Goal: Task Accomplishment & Management: Use online tool/utility

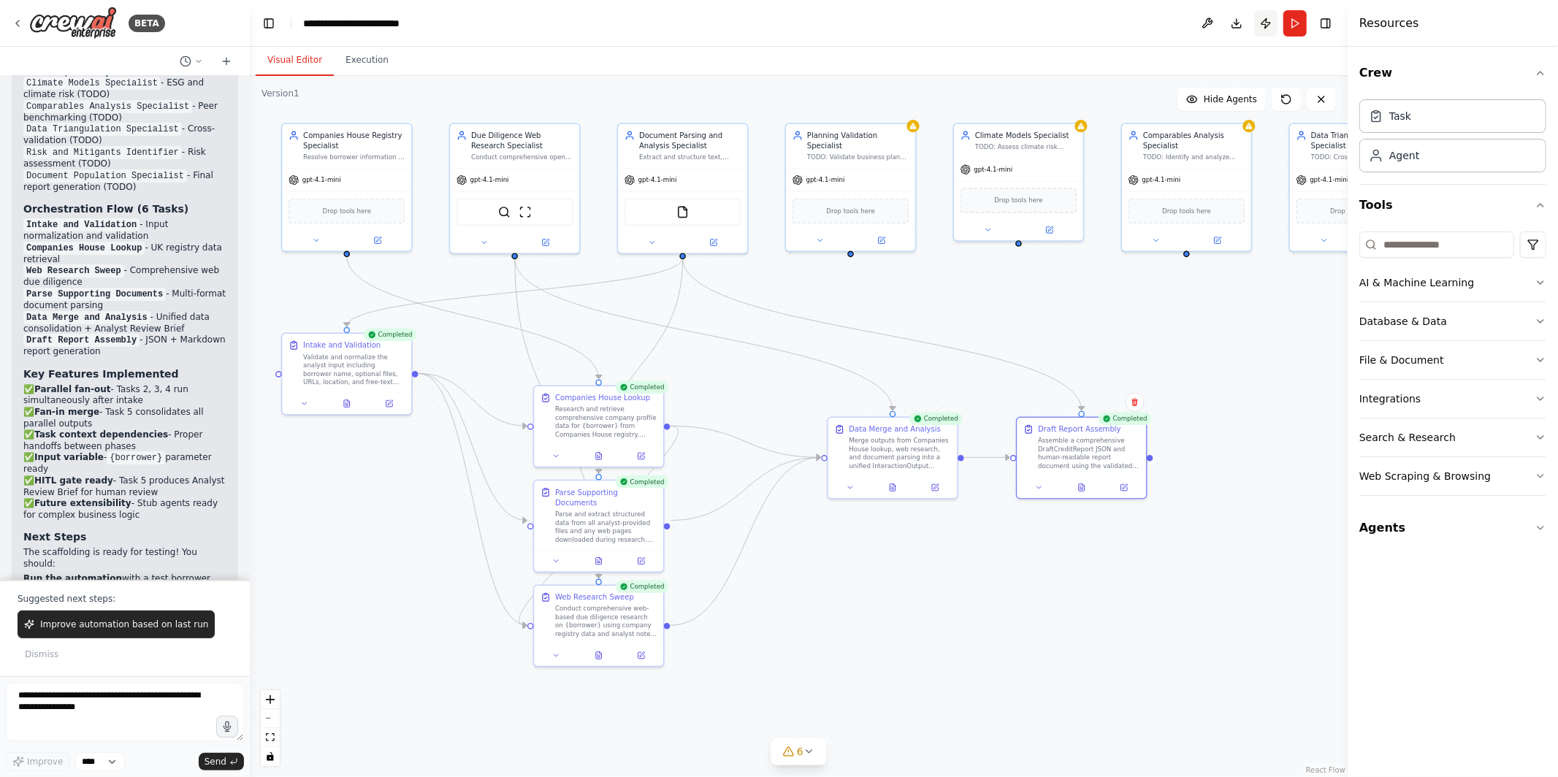
click at [1269, 19] on button "Publish" at bounding box center [1265, 23] width 23 height 26
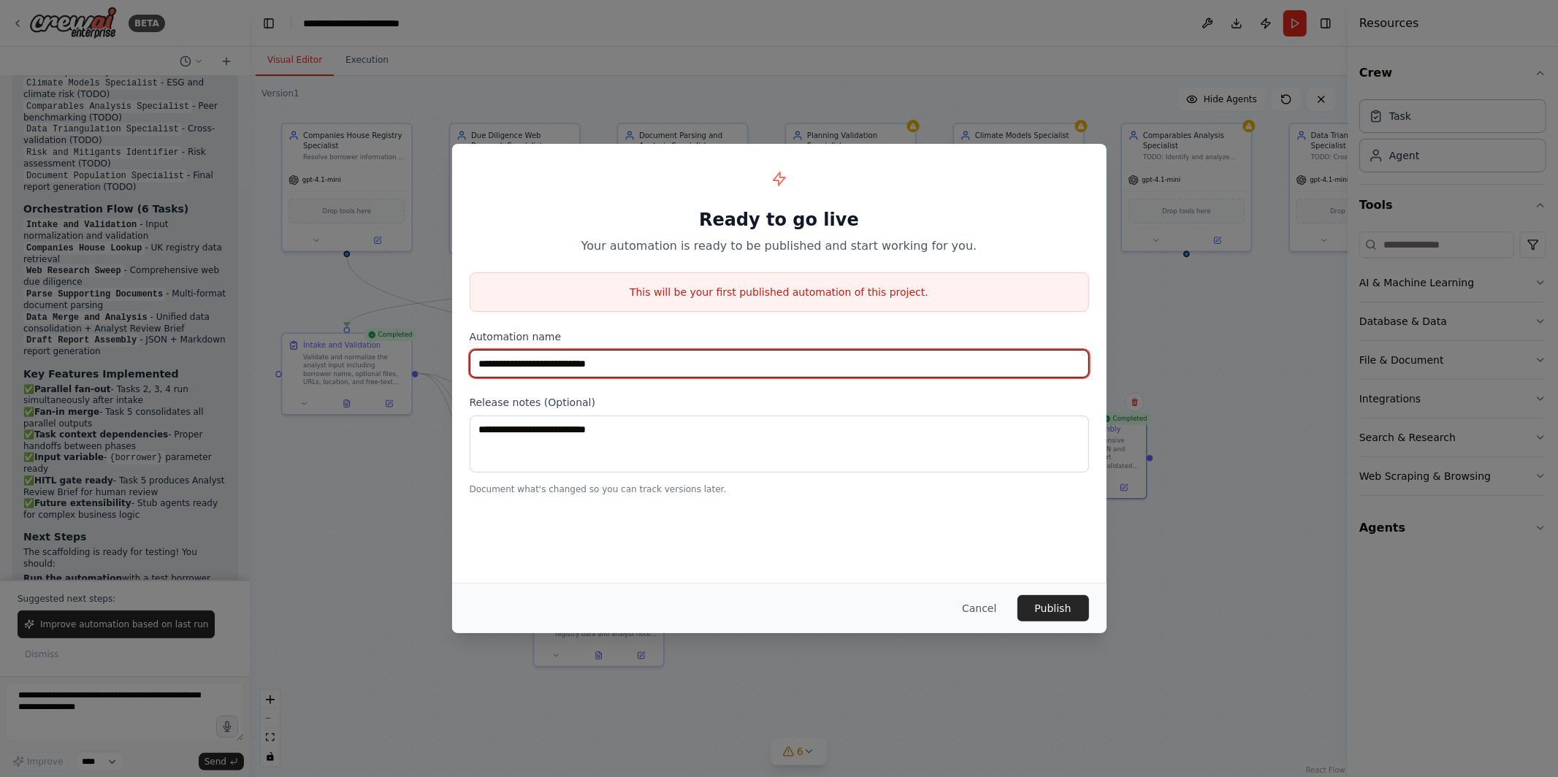
click at [603, 363] on input "**********" at bounding box center [779, 364] width 619 height 28
type input "**********"
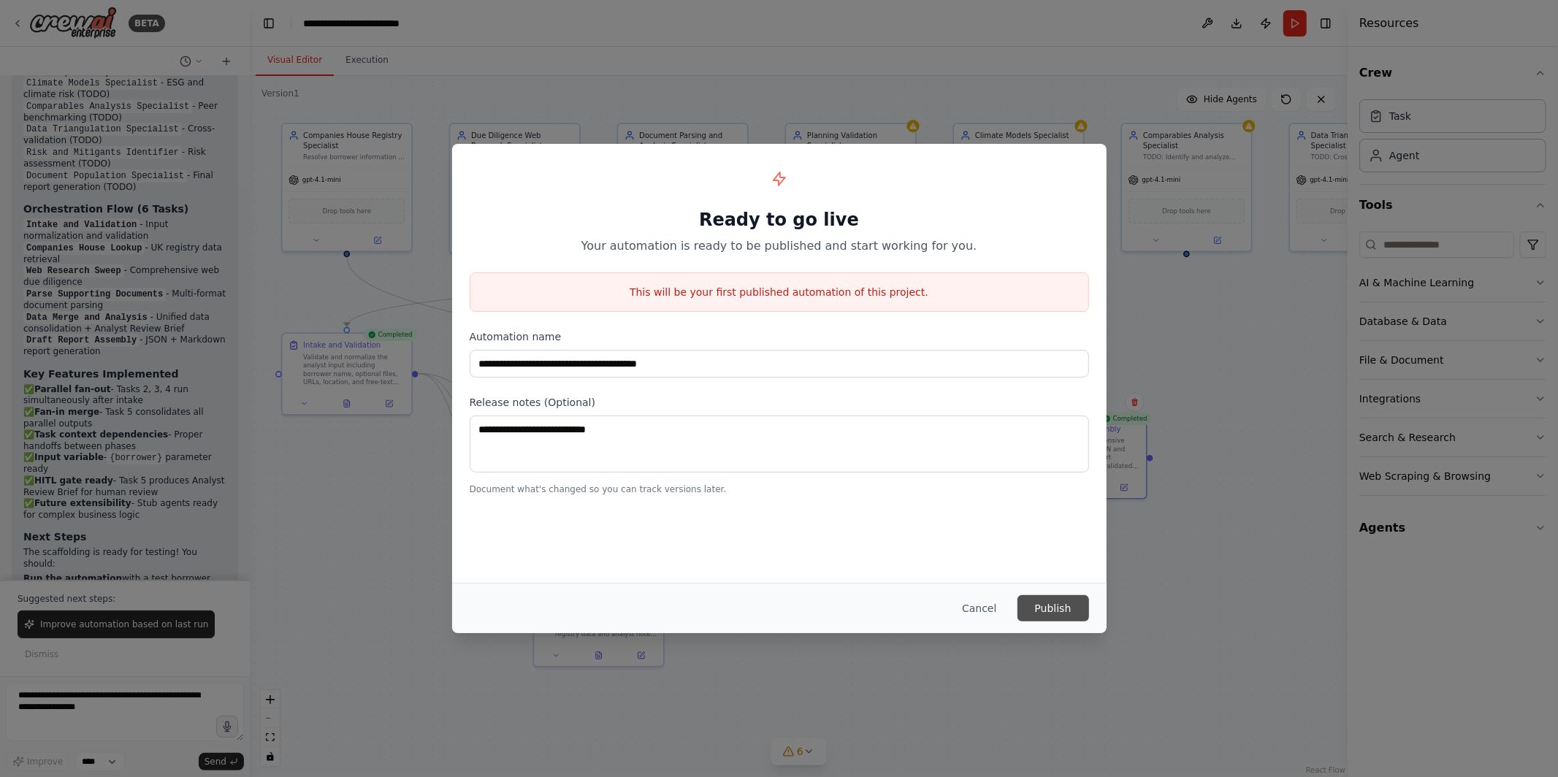
click at [1070, 613] on button "Publish" at bounding box center [1053, 608] width 72 height 26
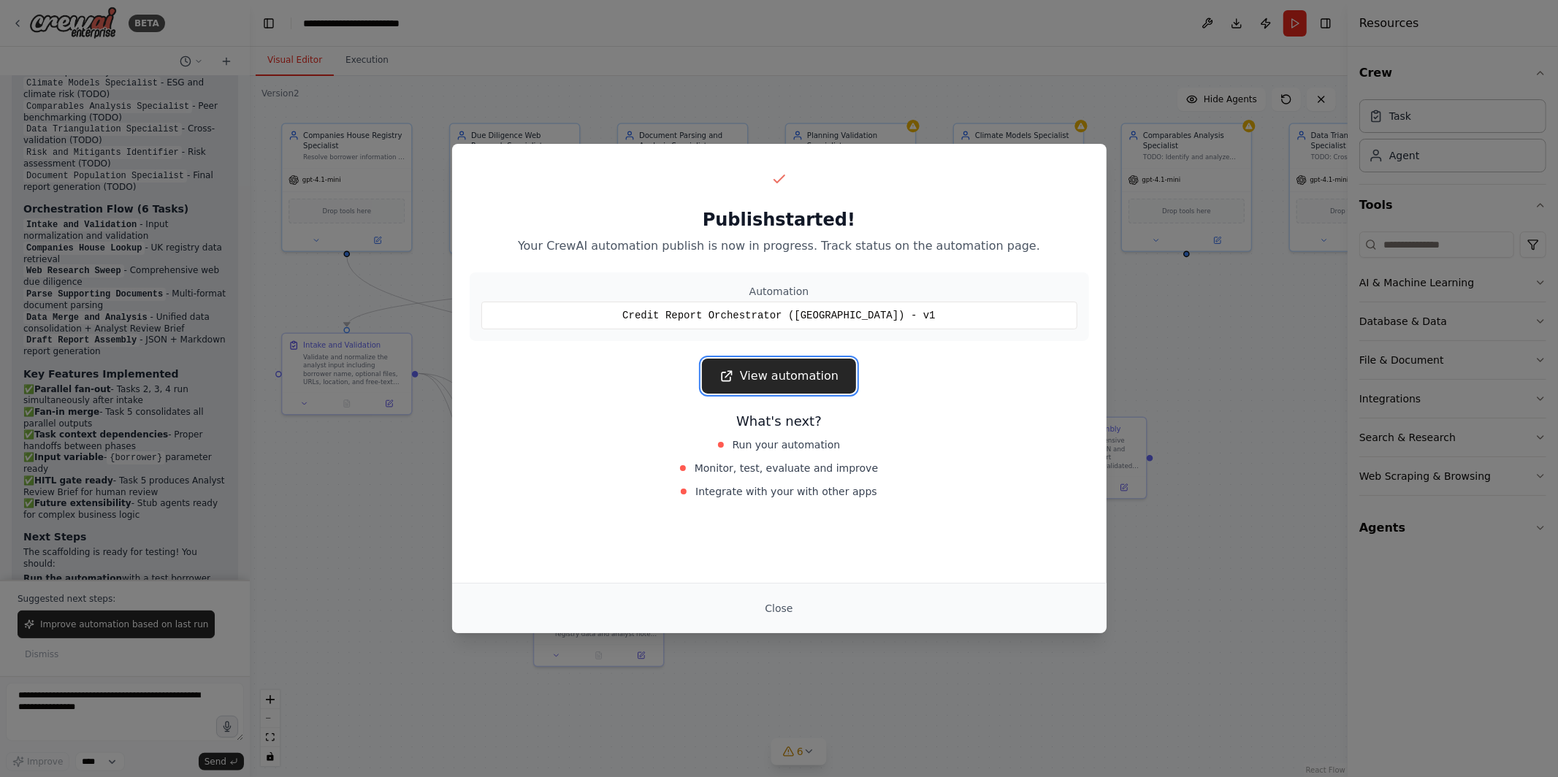
click at [816, 381] on link "View automation" at bounding box center [779, 376] width 154 height 35
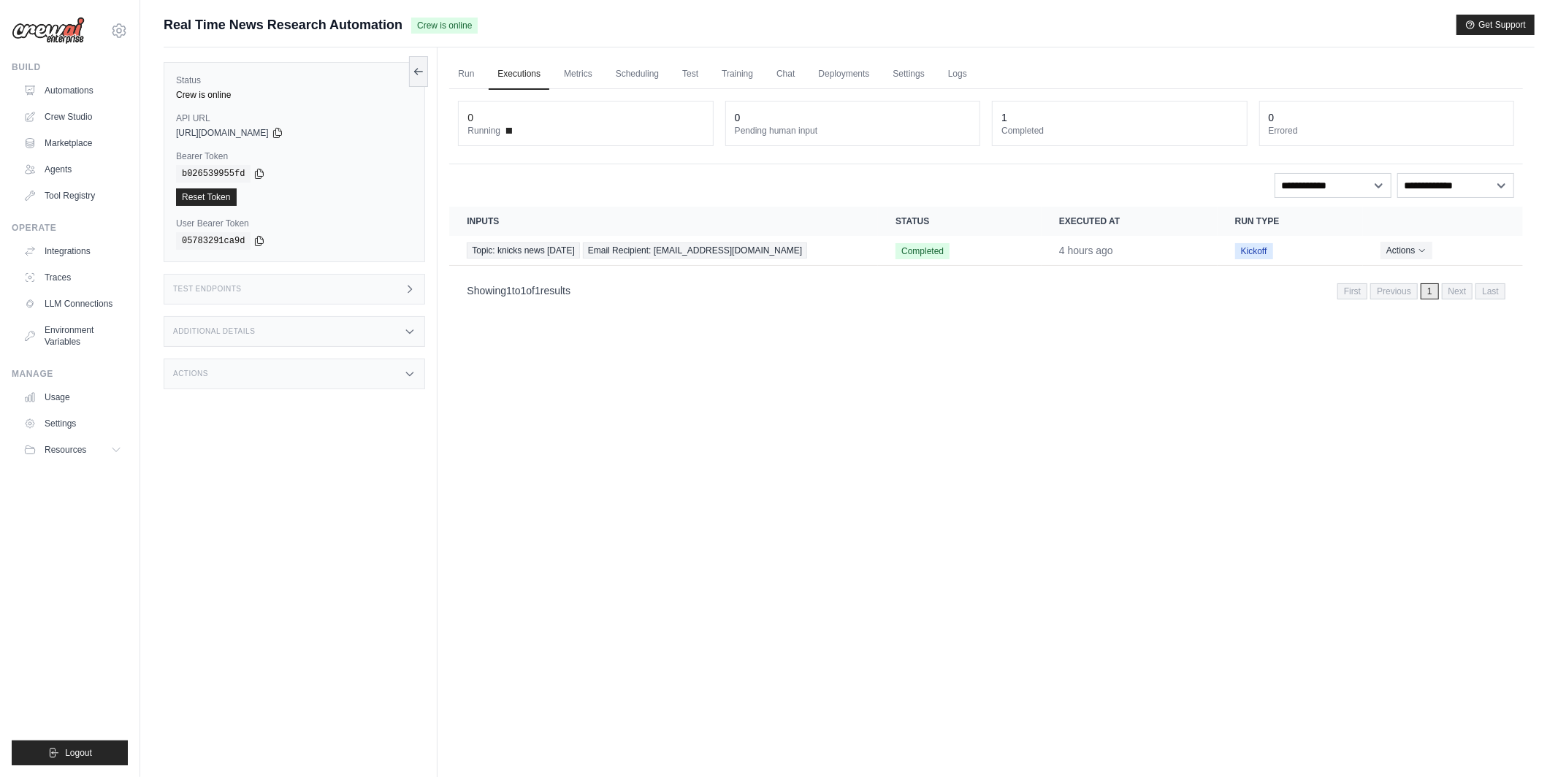
click at [926, 606] on div "Run Executions Metrics Scheduling Test Training Chat Deployments Settings Logs …" at bounding box center [985, 435] width 1097 height 777
click at [72, 82] on link "Automations" at bounding box center [74, 90] width 110 height 23
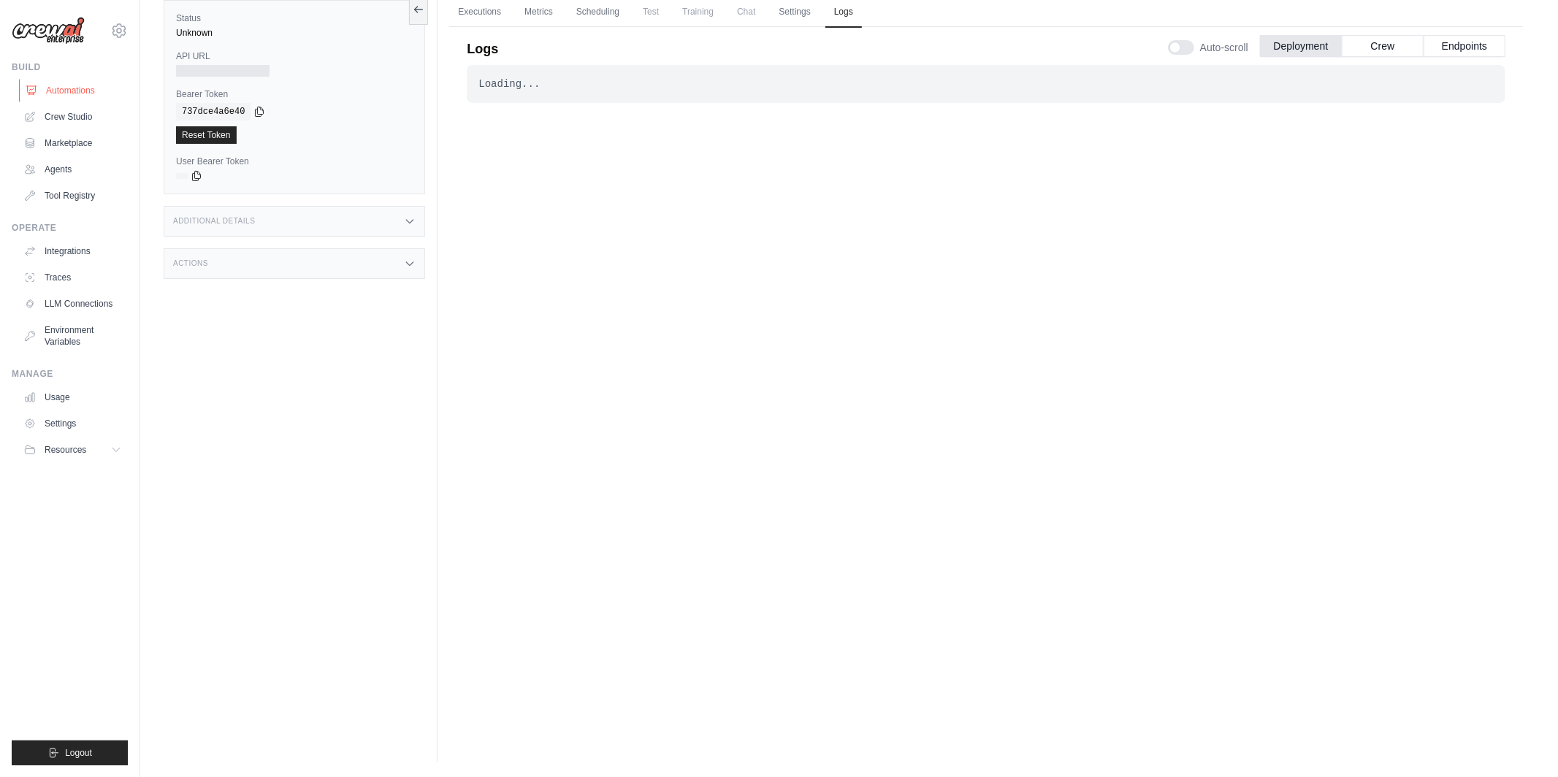
click at [64, 91] on link "Automations" at bounding box center [74, 90] width 110 height 23
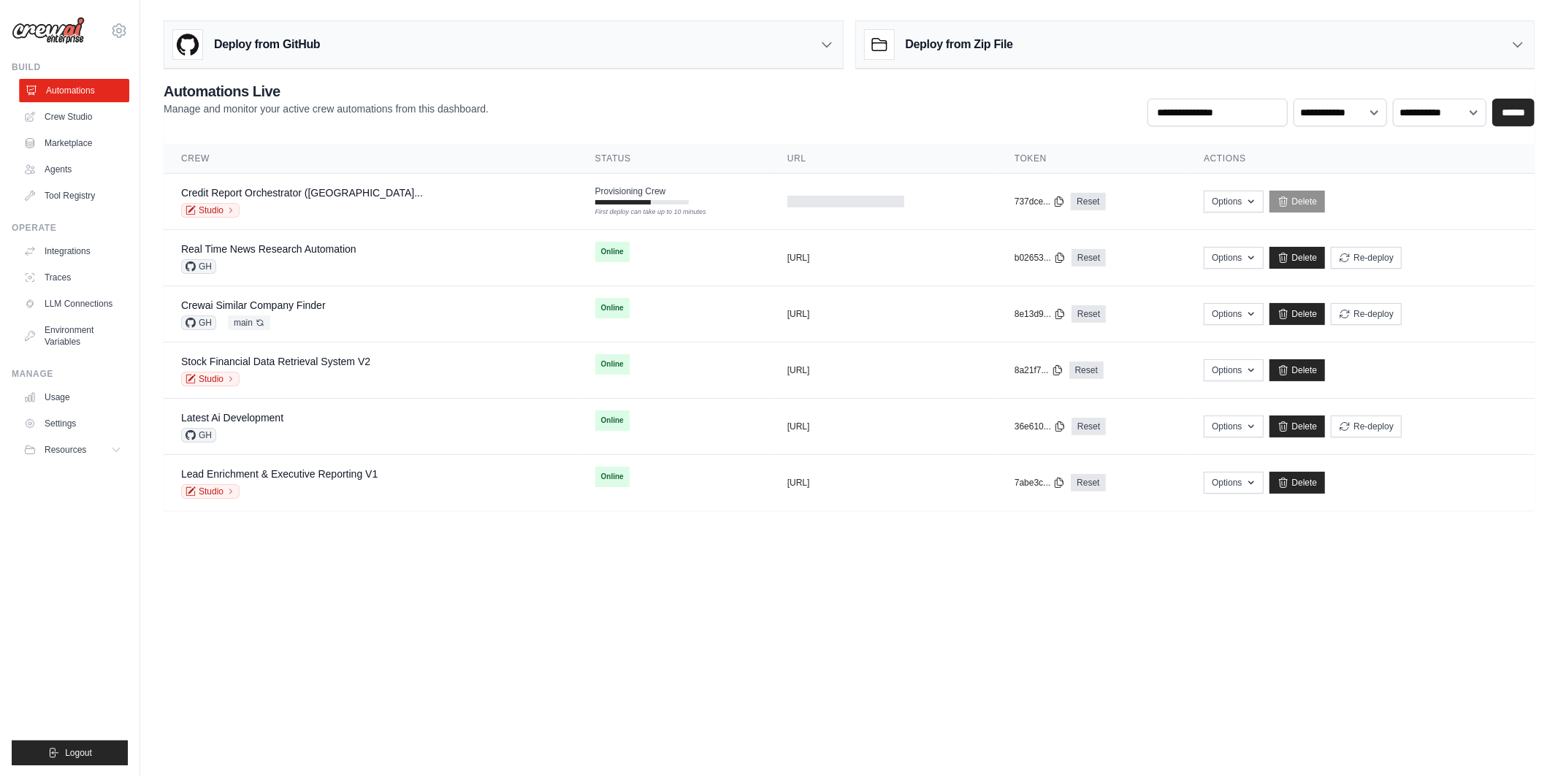
click at [98, 91] on link "Automations" at bounding box center [74, 90] width 110 height 23
click at [88, 118] on link "Crew Studio" at bounding box center [74, 116] width 110 height 23
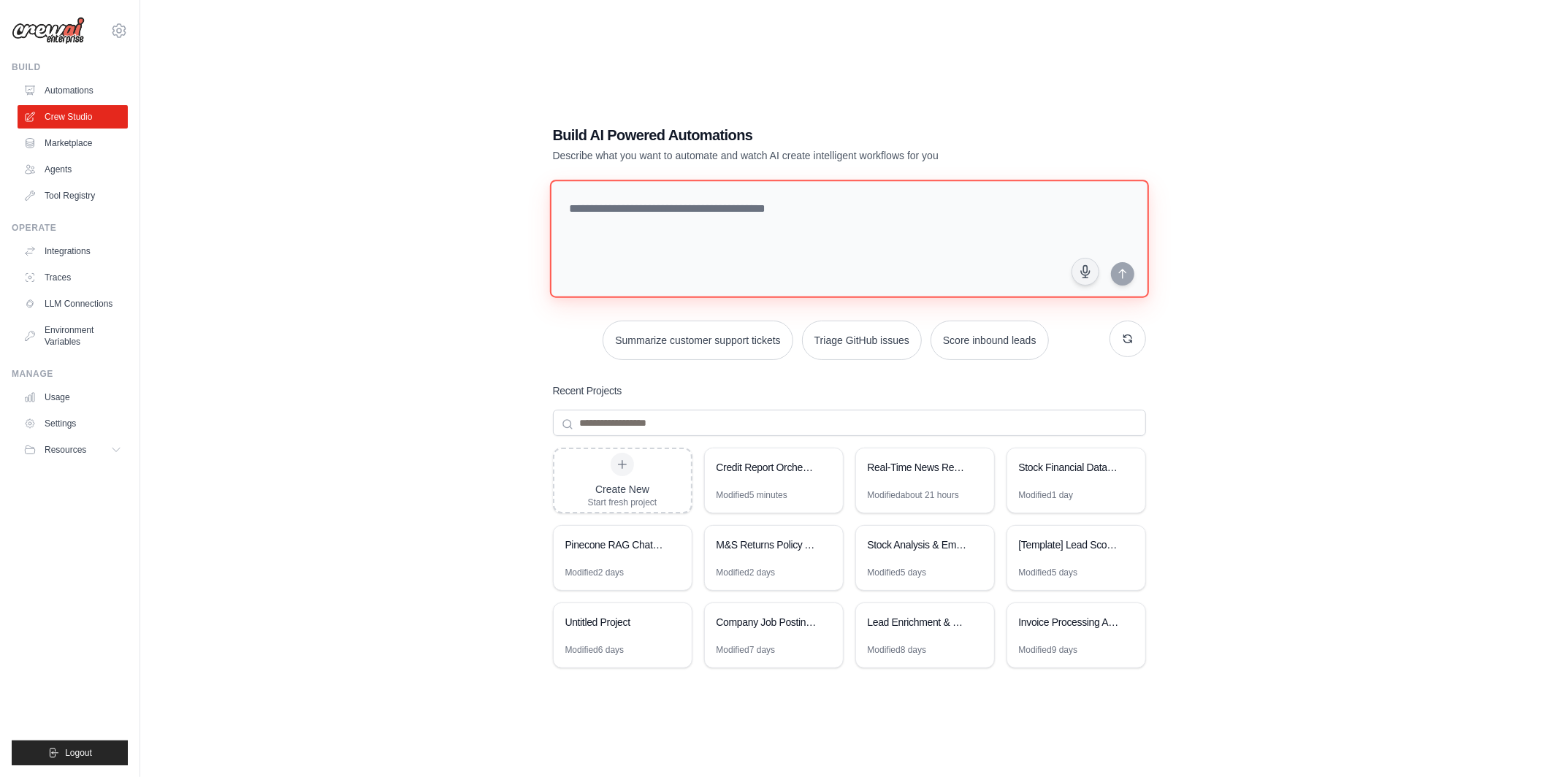
click at [651, 234] on textarea at bounding box center [848, 239] width 599 height 118
click at [1092, 272] on icon "button" at bounding box center [1084, 271] width 15 height 15
click at [1083, 270] on circle "button" at bounding box center [1085, 272] width 4 height 4
click at [752, 232] on textarea at bounding box center [848, 239] width 599 height 118
drag, startPoint x: 553, startPoint y: 129, endPoint x: 760, endPoint y: 129, distance: 207.4
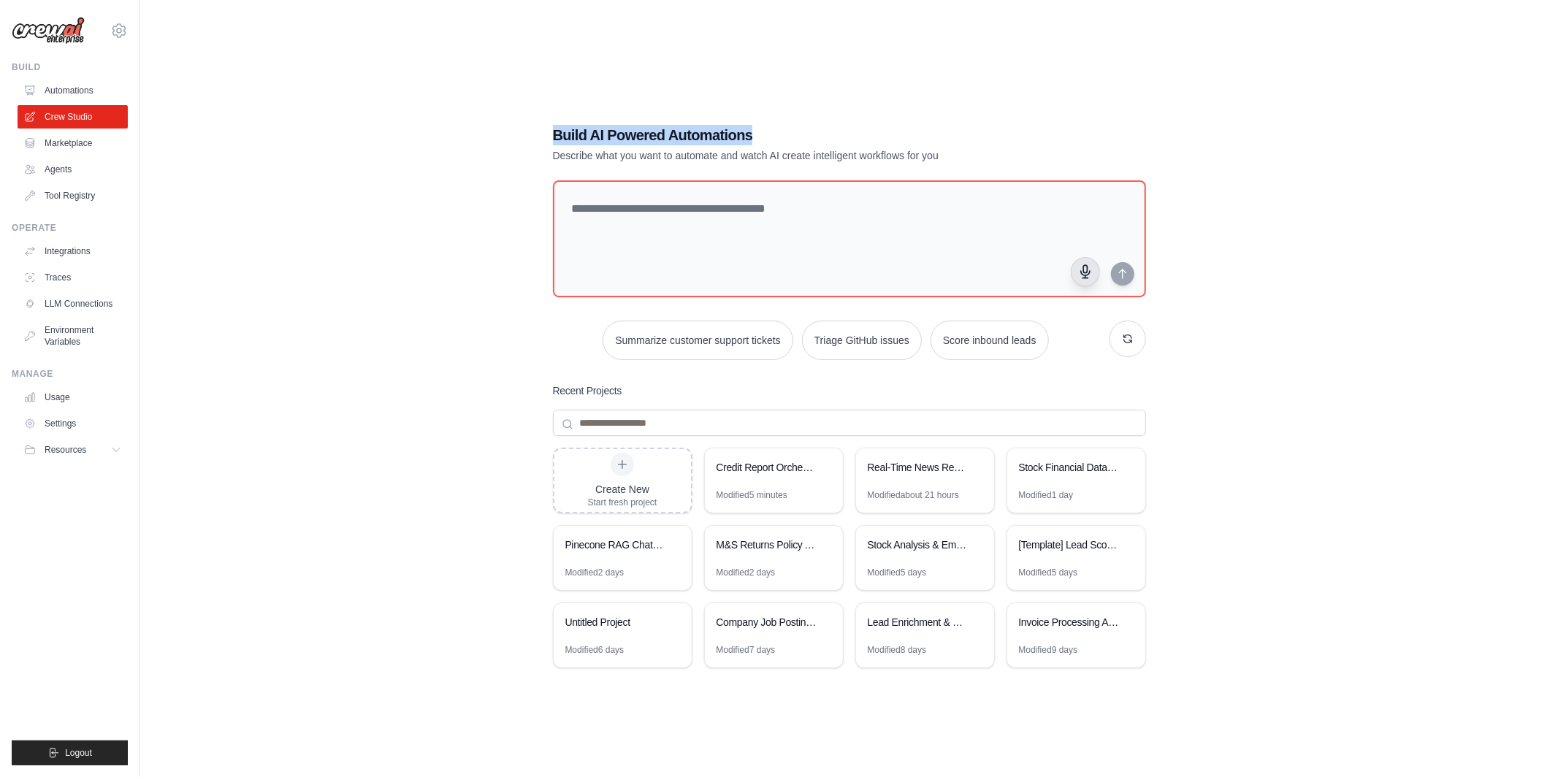
click at [760, 129] on h1 "Build AI Powered Automations" at bounding box center [798, 135] width 491 height 20
click at [657, 257] on textarea at bounding box center [848, 239] width 599 height 118
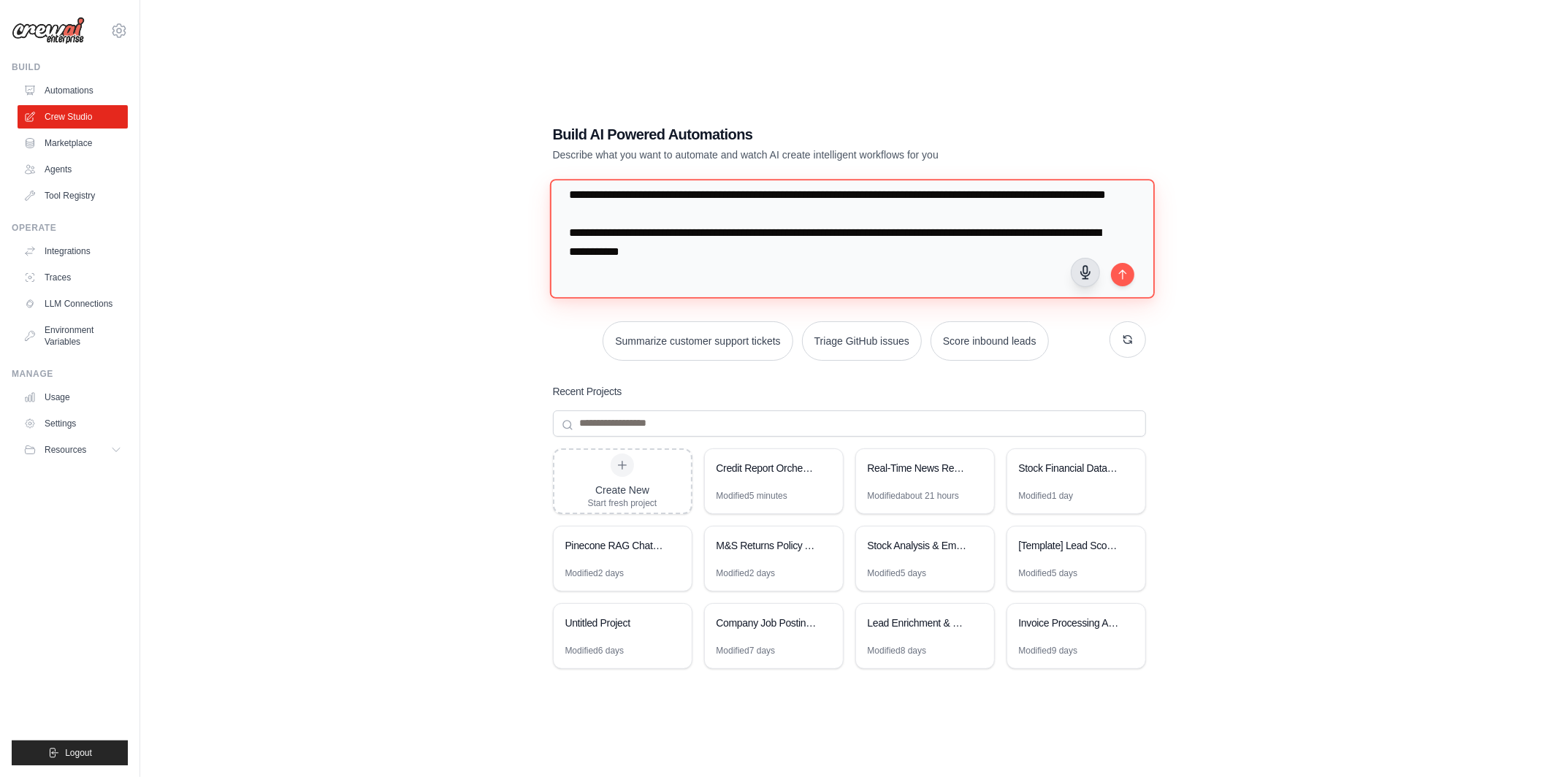
scroll to position [51, 0]
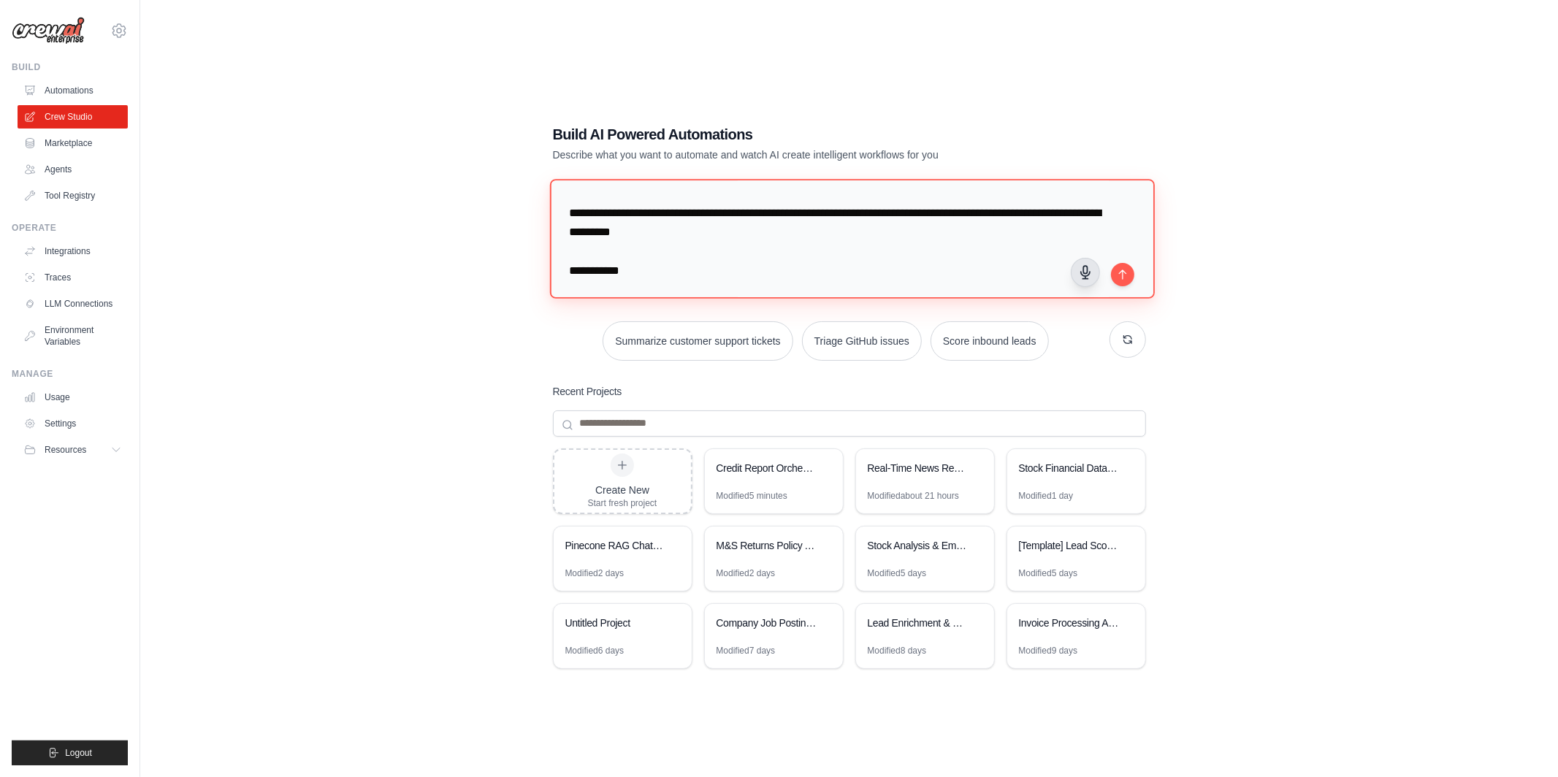
click at [633, 289] on textarea "**********" at bounding box center [851, 238] width 605 height 119
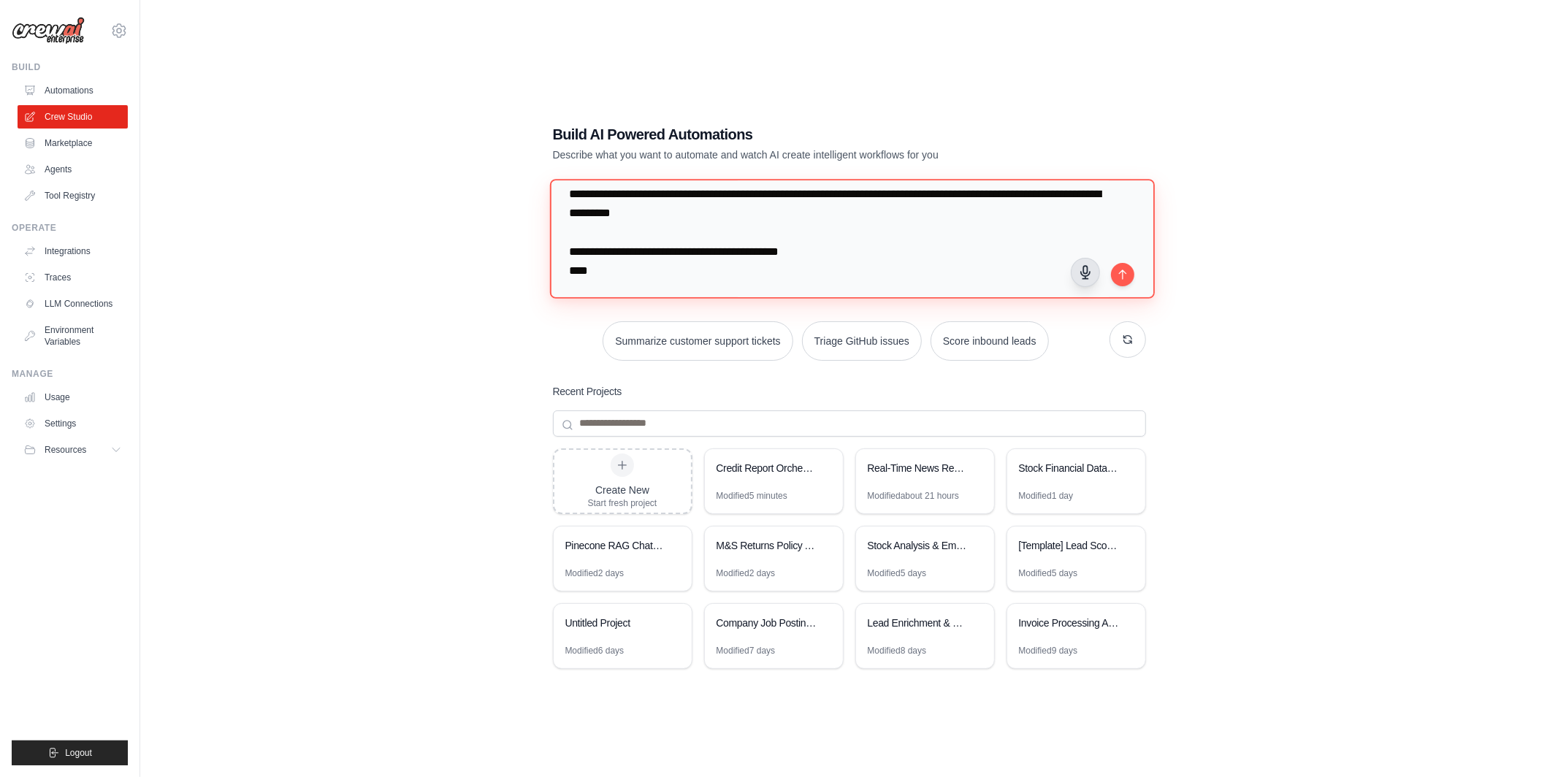
scroll to position [89, 0]
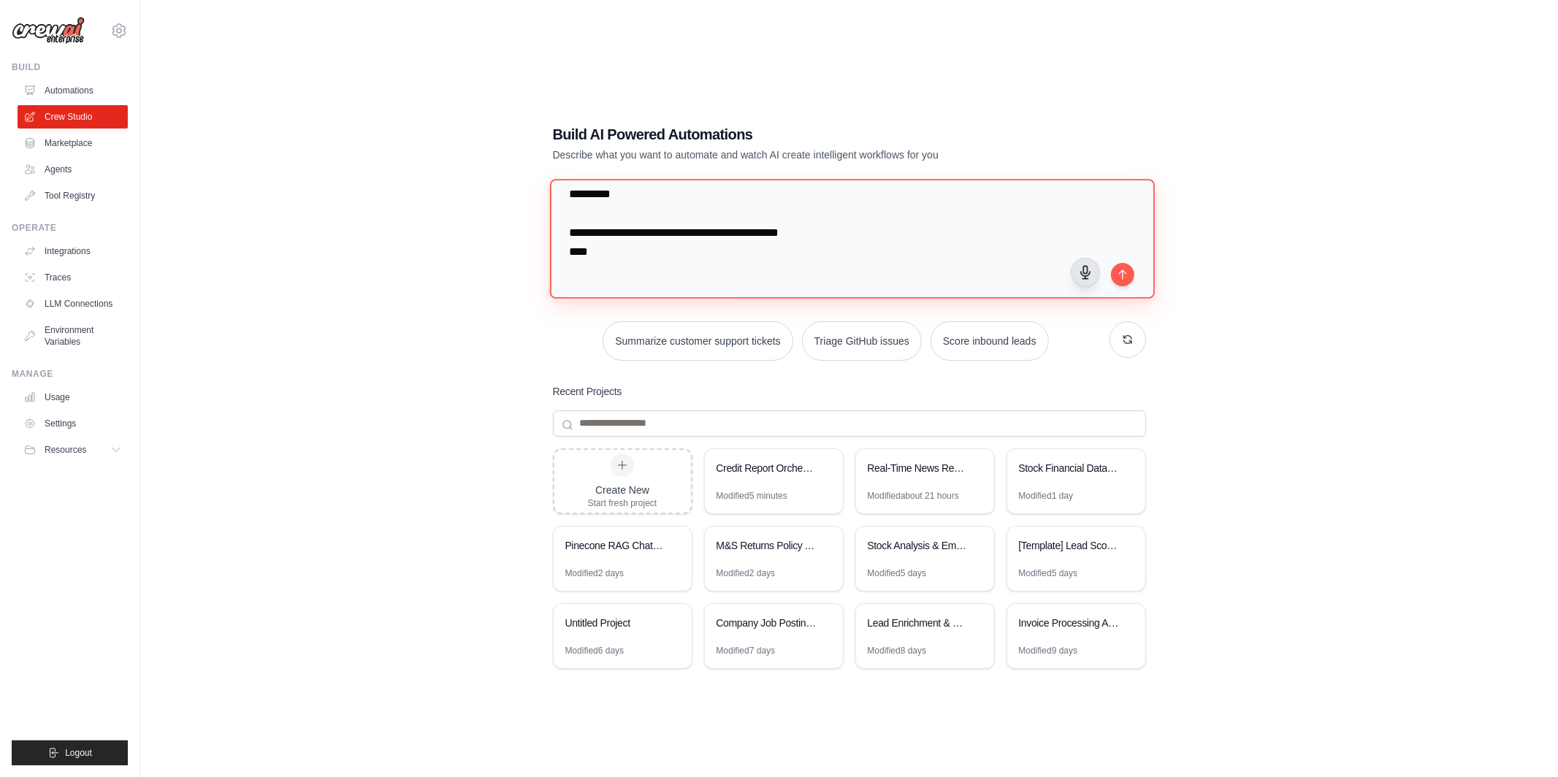
click at [574, 251] on textarea "**********" at bounding box center [851, 238] width 605 height 119
click at [580, 253] on textarea "**********" at bounding box center [851, 238] width 605 height 119
click at [665, 270] on textarea "**********" at bounding box center [851, 238] width 605 height 119
click at [705, 273] on textarea "**********" at bounding box center [851, 238] width 605 height 119
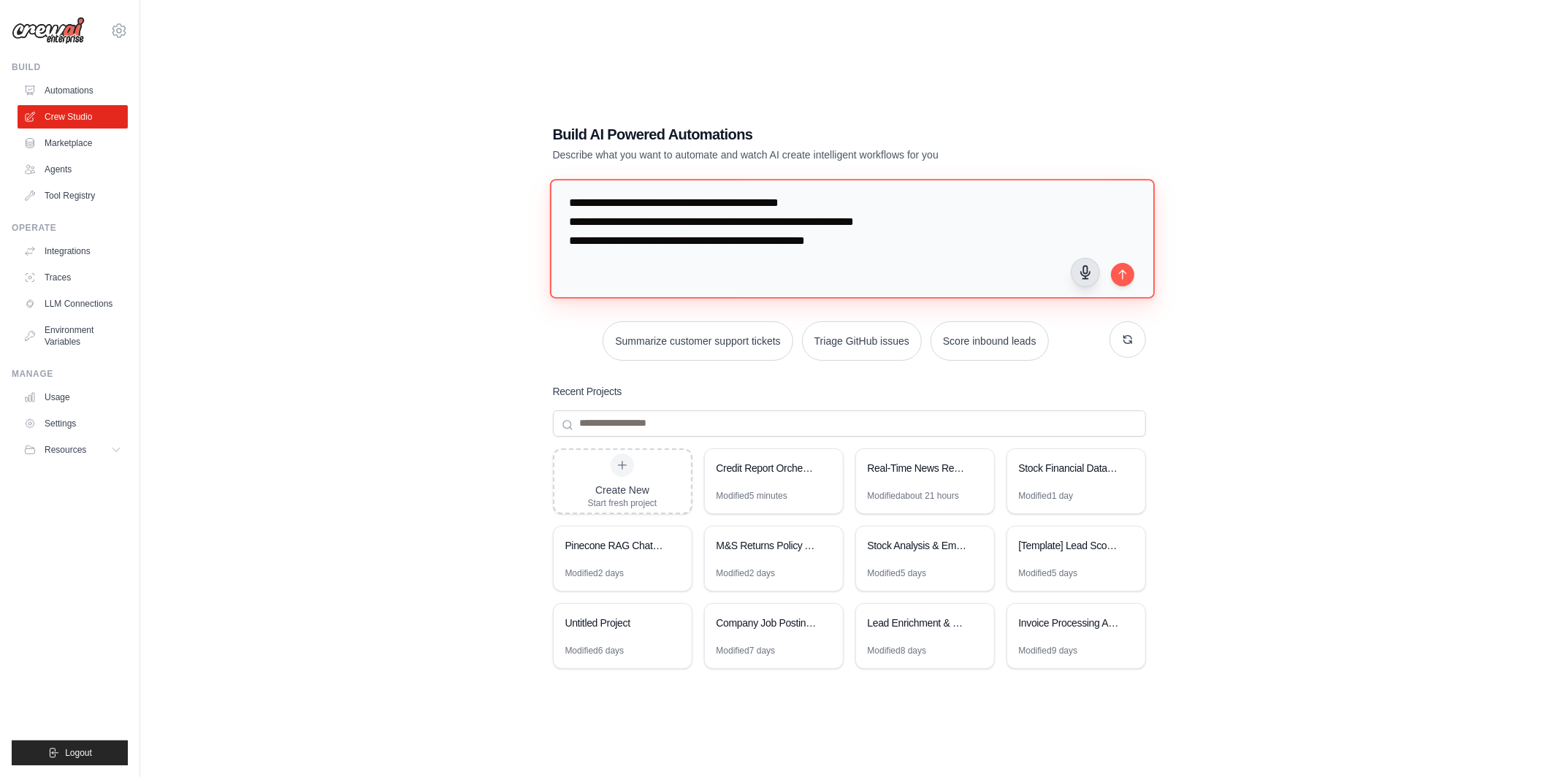
type textarea "**********"
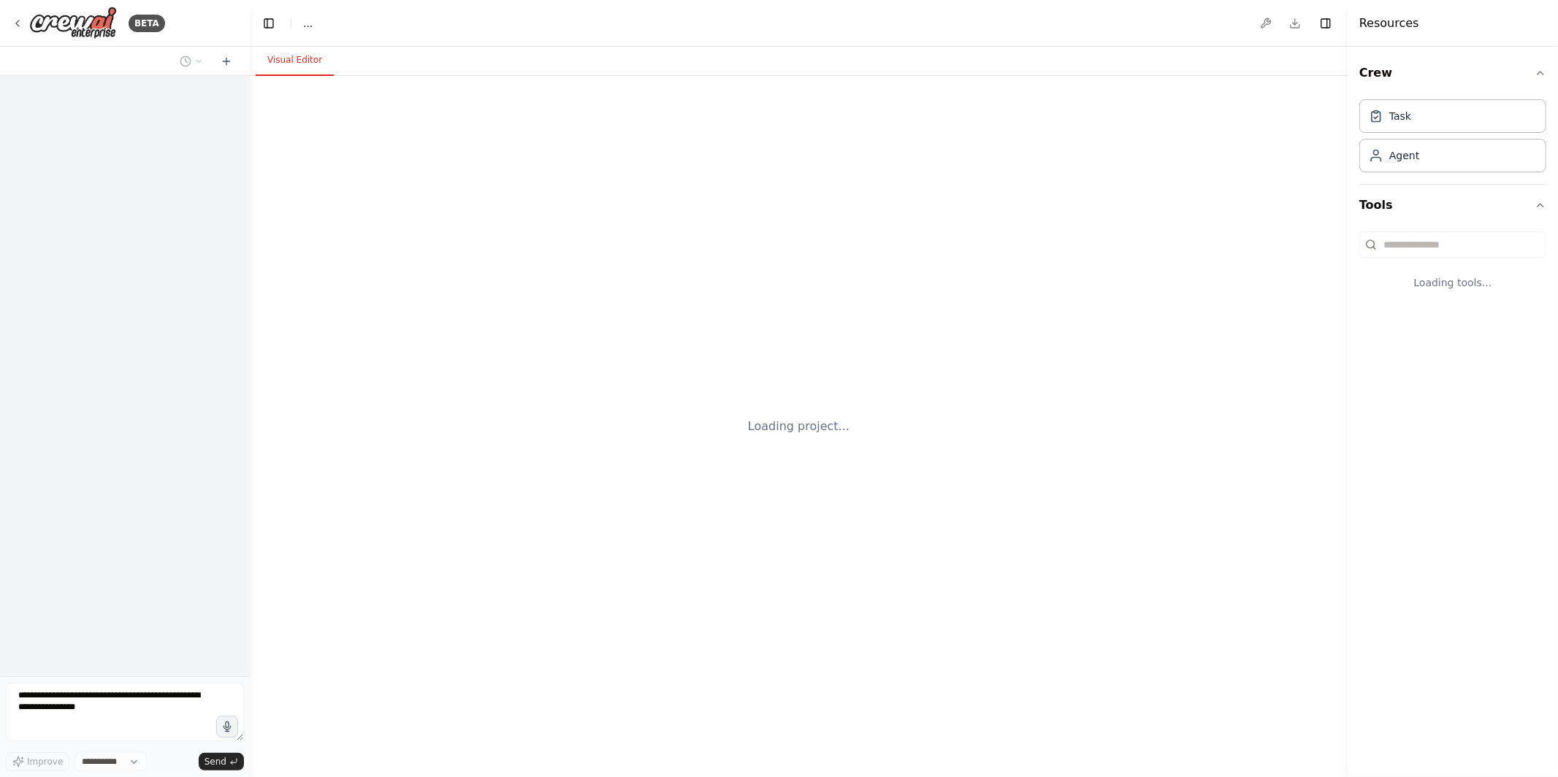
select select "****"
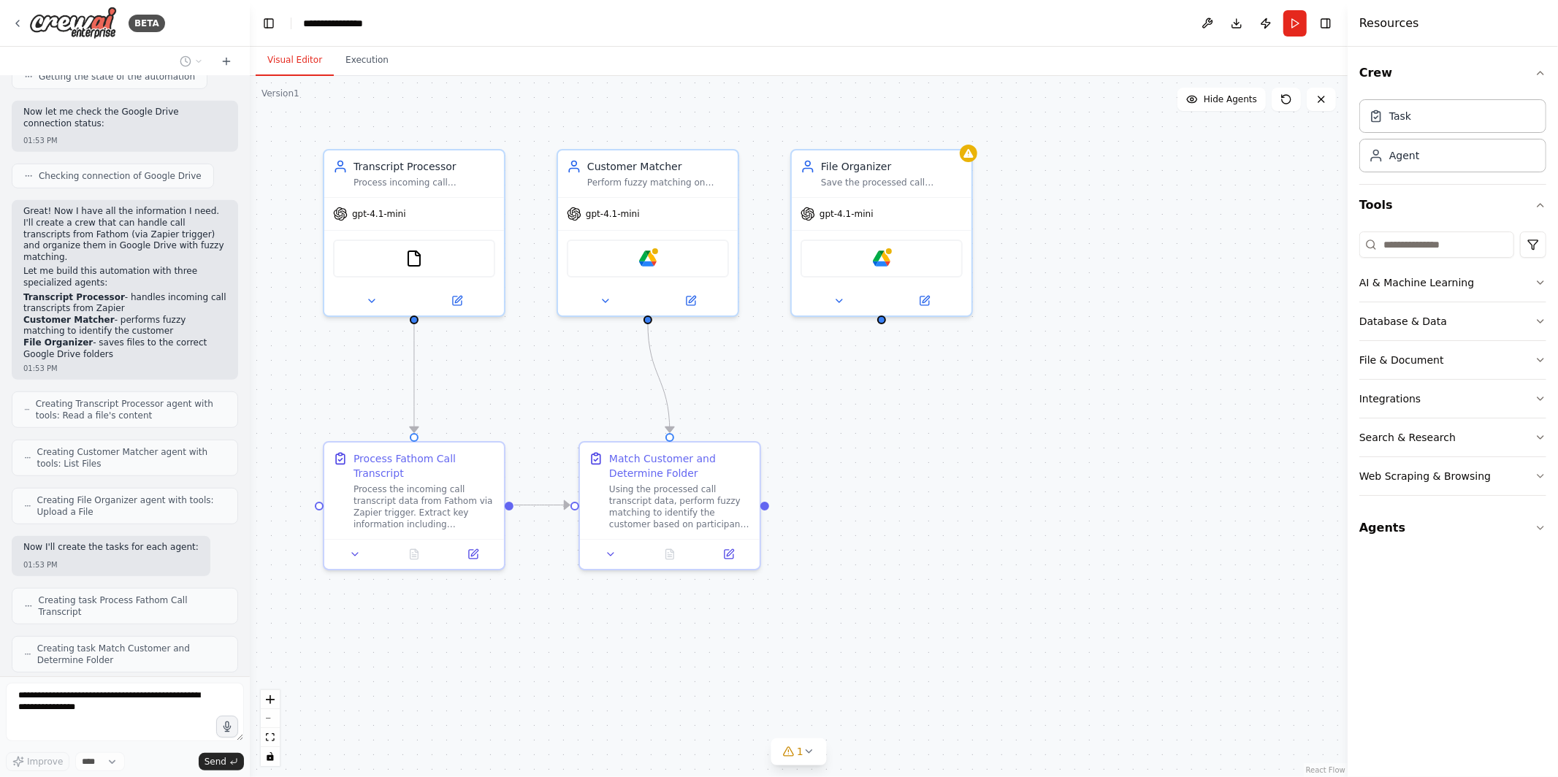
scroll to position [695, 0]
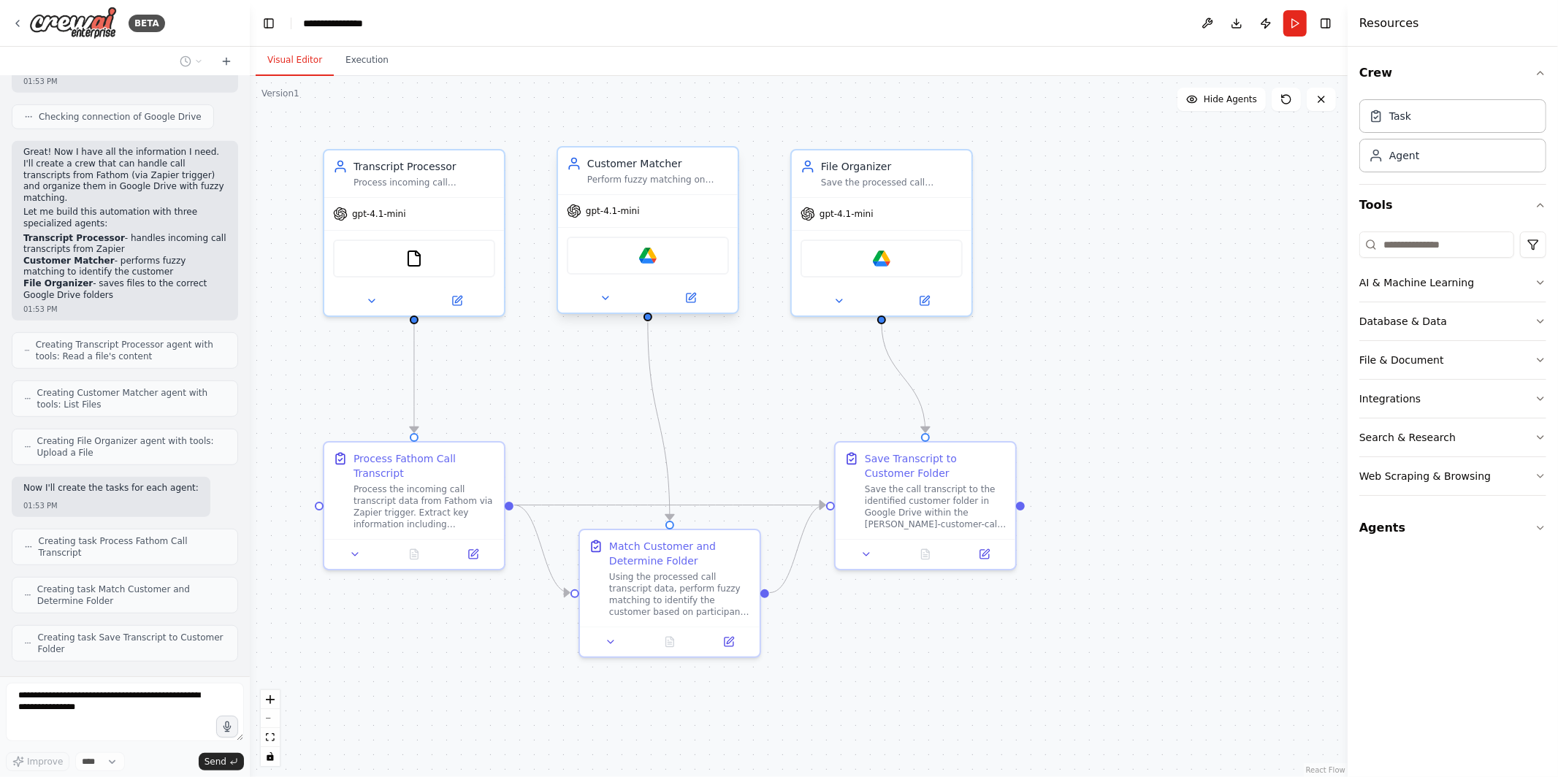
click at [648, 263] on div "Google Drive" at bounding box center [648, 256] width 162 height 38
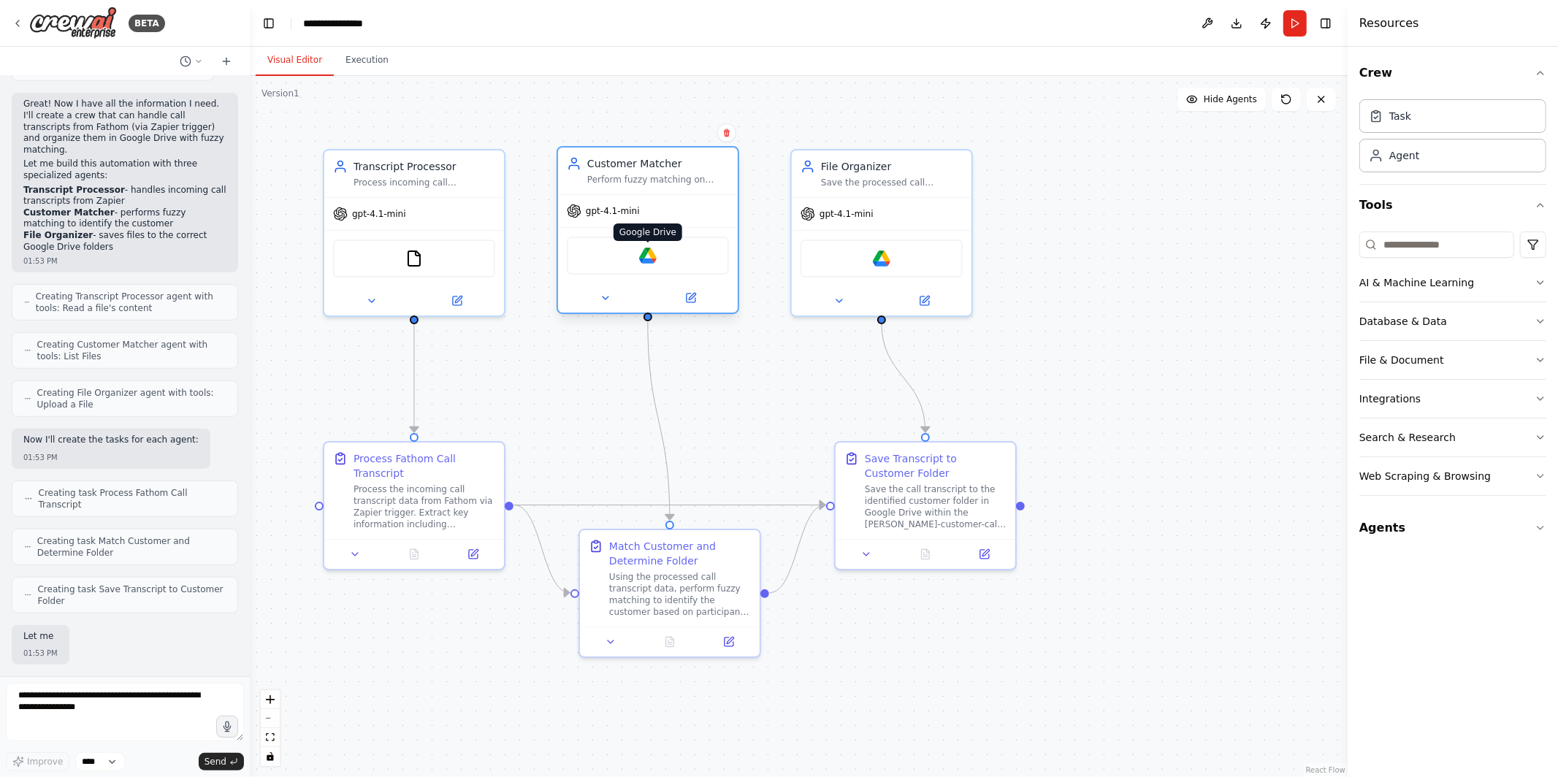
click at [647, 256] on img at bounding box center [648, 256] width 18 height 18
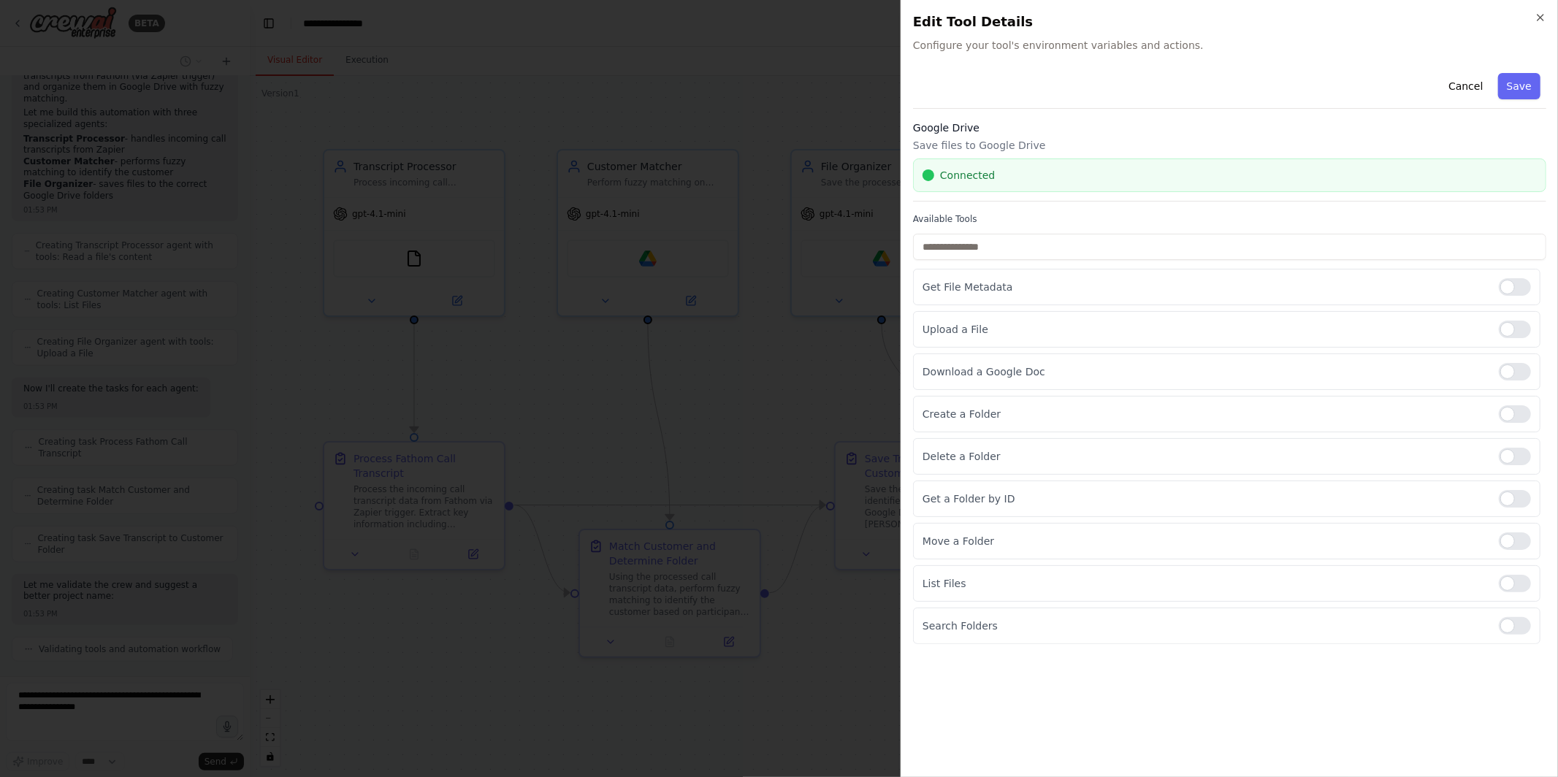
scroll to position [844, 0]
click at [1540, 20] on icon "button" at bounding box center [1541, 18] width 12 height 12
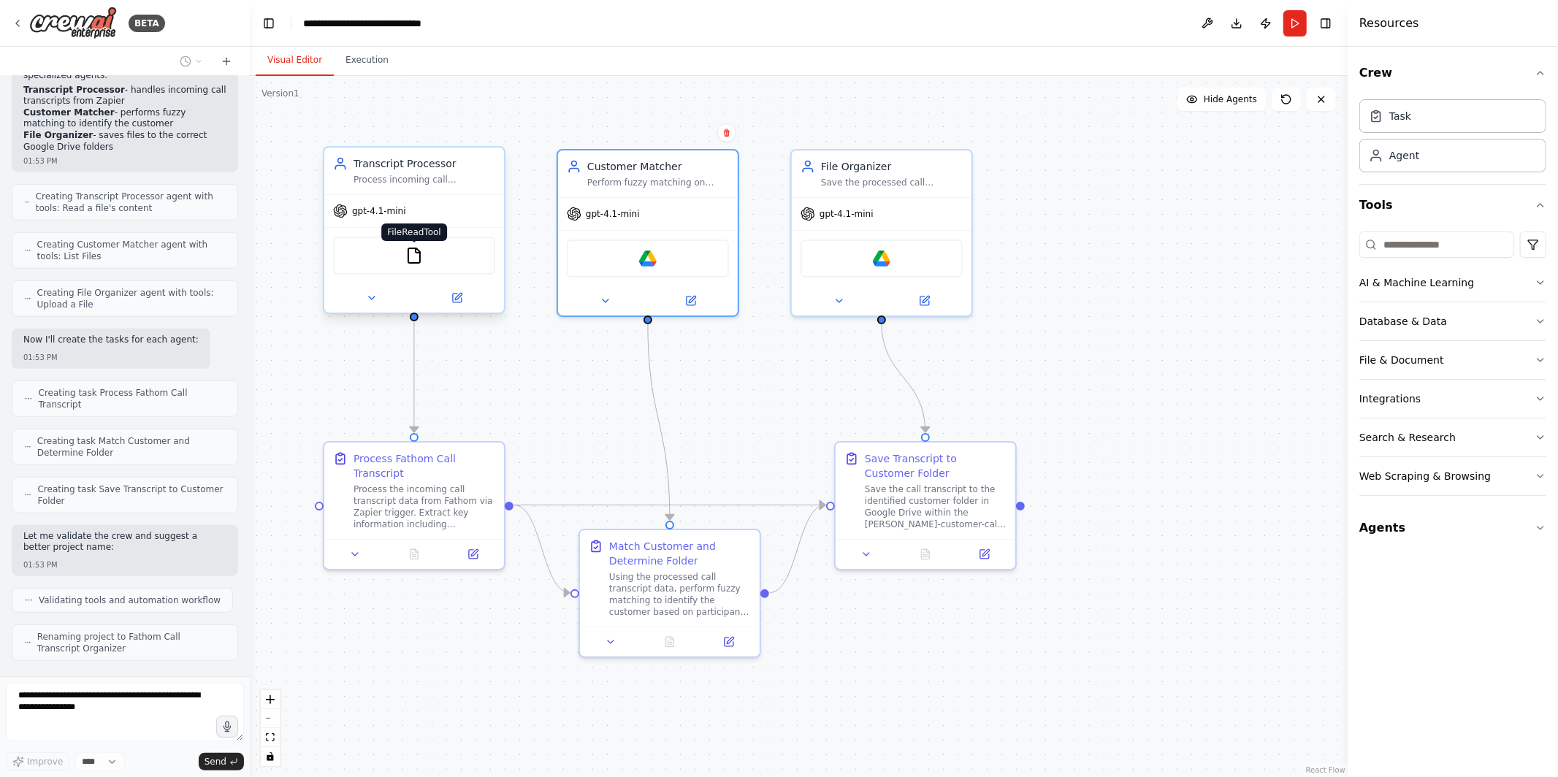
click at [413, 262] on img at bounding box center [414, 256] width 18 height 18
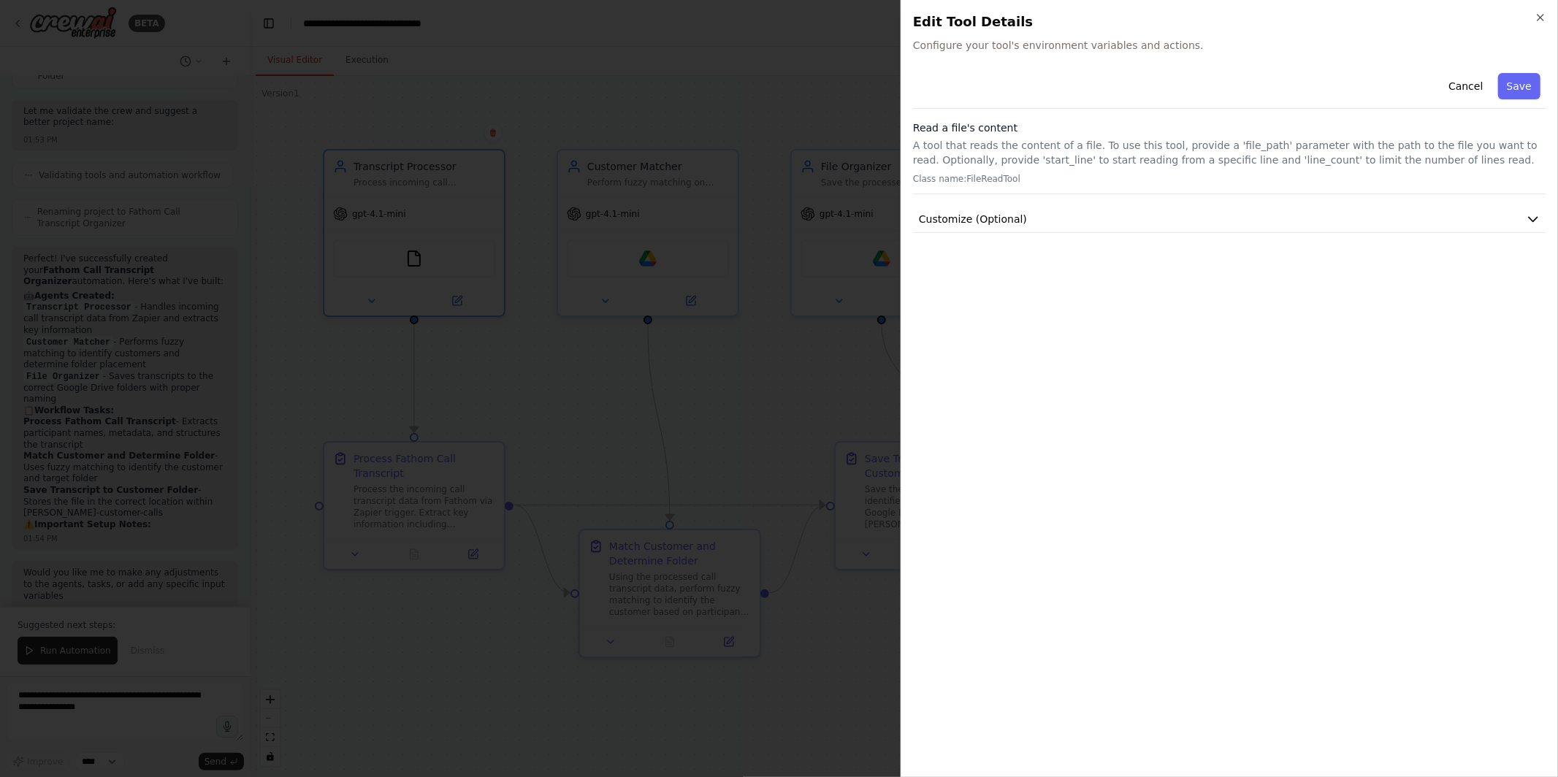
click at [795, 378] on div at bounding box center [779, 388] width 1558 height 777
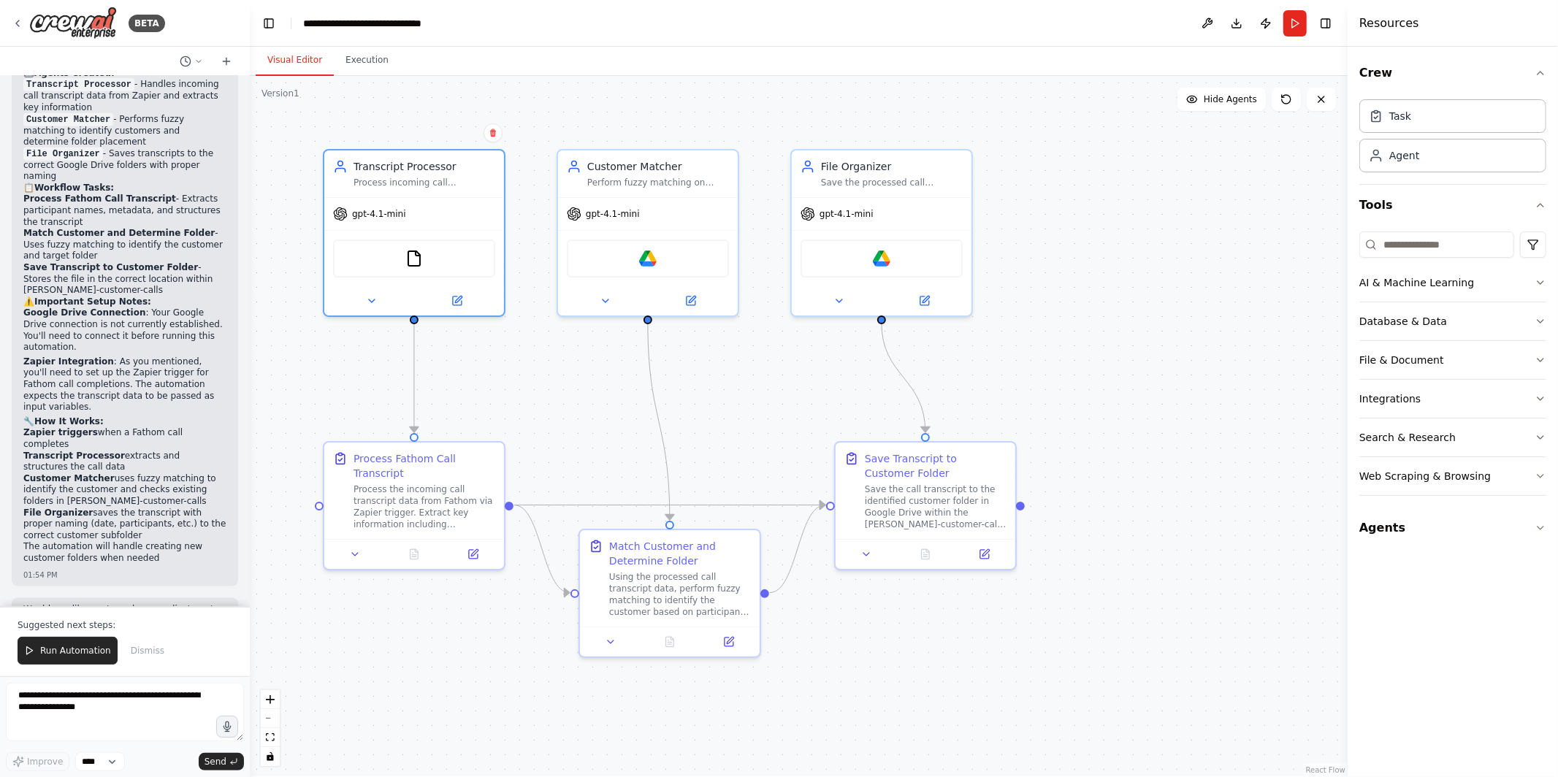
click at [143, 262] on li "Save Transcript to Customer Folder - Stores the file in the correct location wi…" at bounding box center [124, 279] width 203 height 34
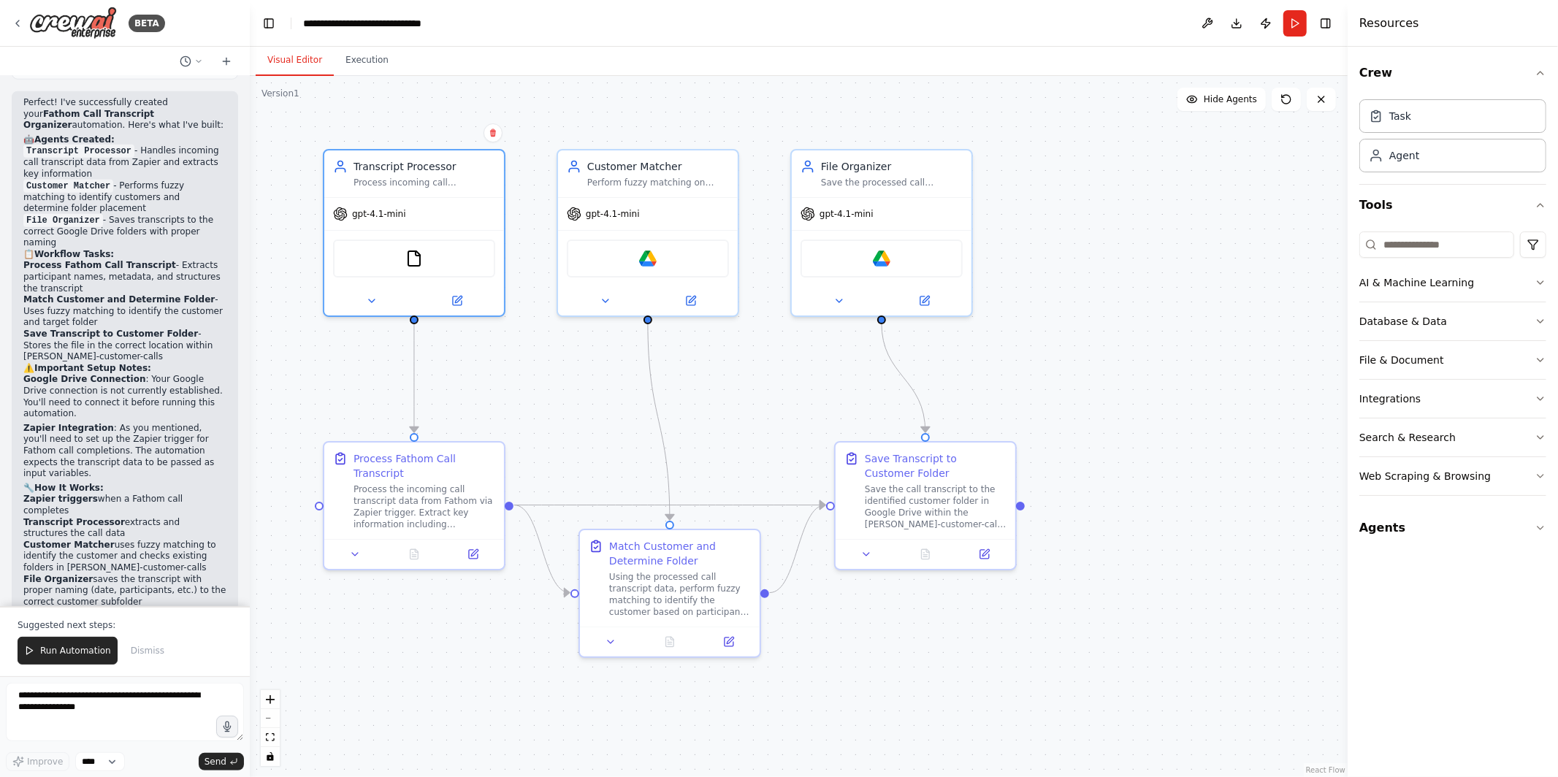
scroll to position [1423, 0]
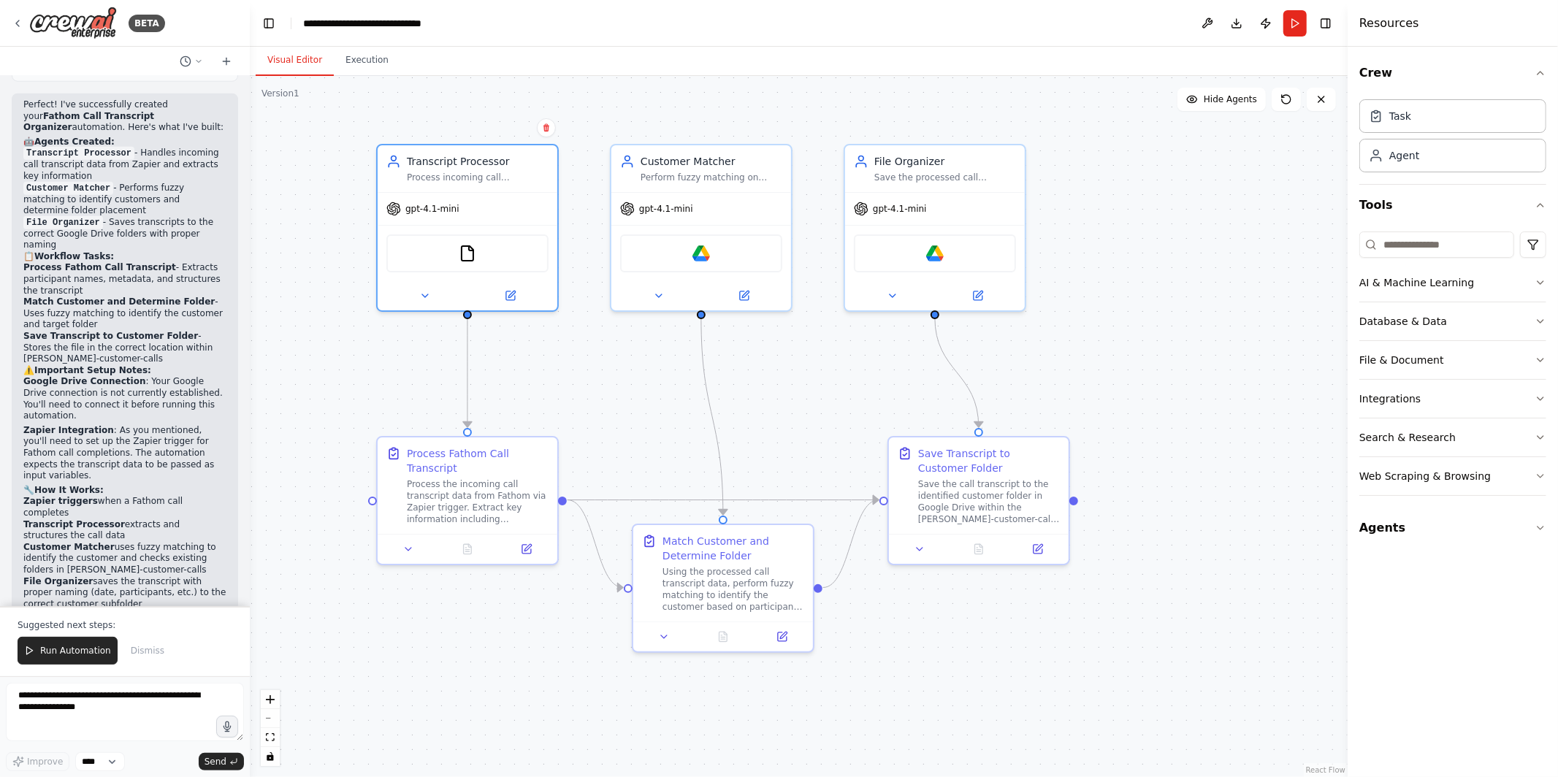
drag, startPoint x: 748, startPoint y: 371, endPoint x: 801, endPoint y: 366, distance: 53.6
click at [801, 366] on div ".deletable-edge-delete-btn { width: 20px; height: 20px; border: 0px solid #ffff…" at bounding box center [799, 426] width 1098 height 701
click at [469, 242] on img at bounding box center [468, 251] width 18 height 18
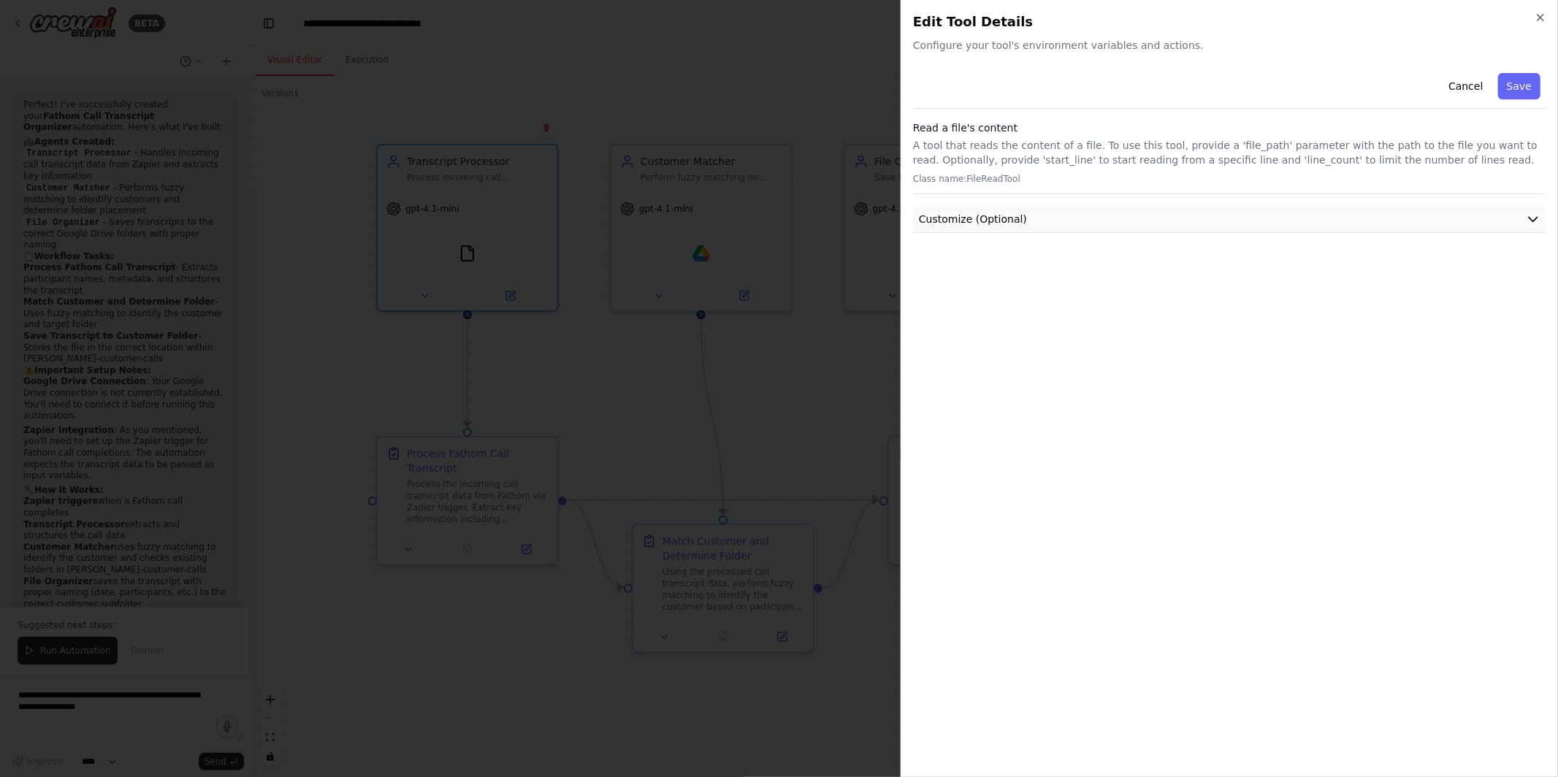
click at [952, 218] on span "Customize (Optional)" at bounding box center [973, 219] width 108 height 15
click at [430, 635] on div at bounding box center [779, 388] width 1558 height 777
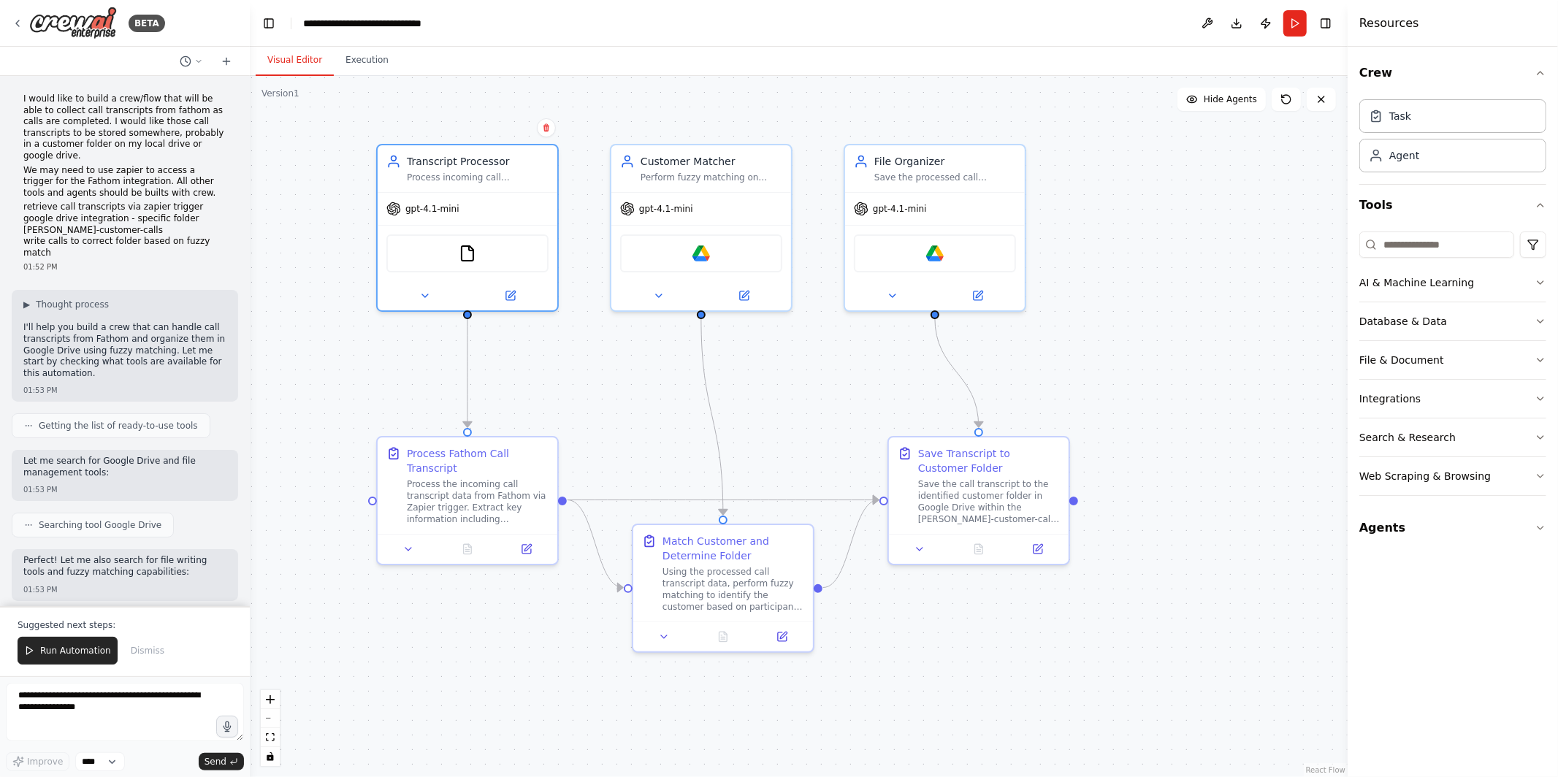
scroll to position [0, 0]
click at [107, 708] on textarea at bounding box center [125, 712] width 238 height 58
type textarea "**********"
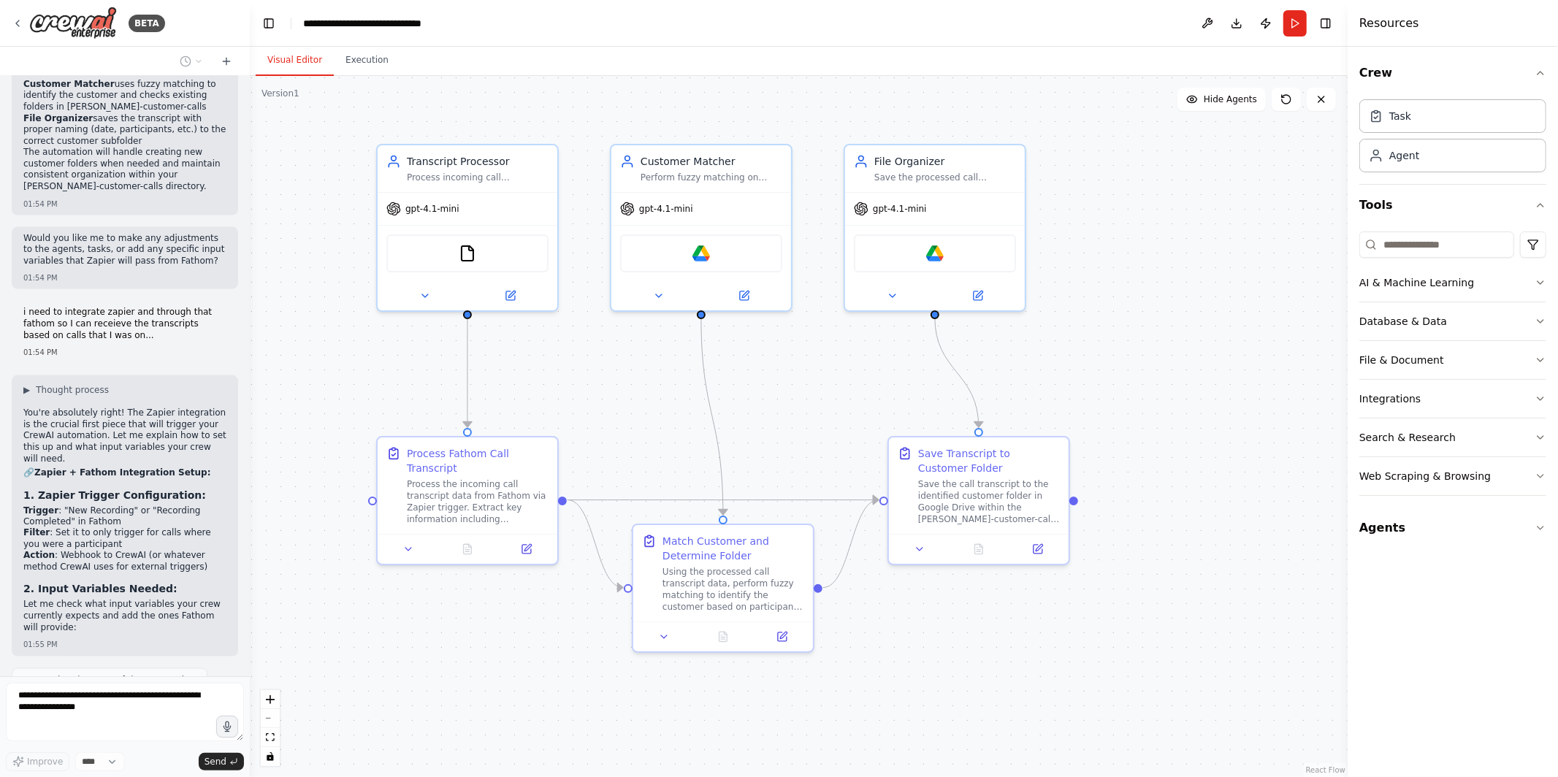
scroll to position [1874, 0]
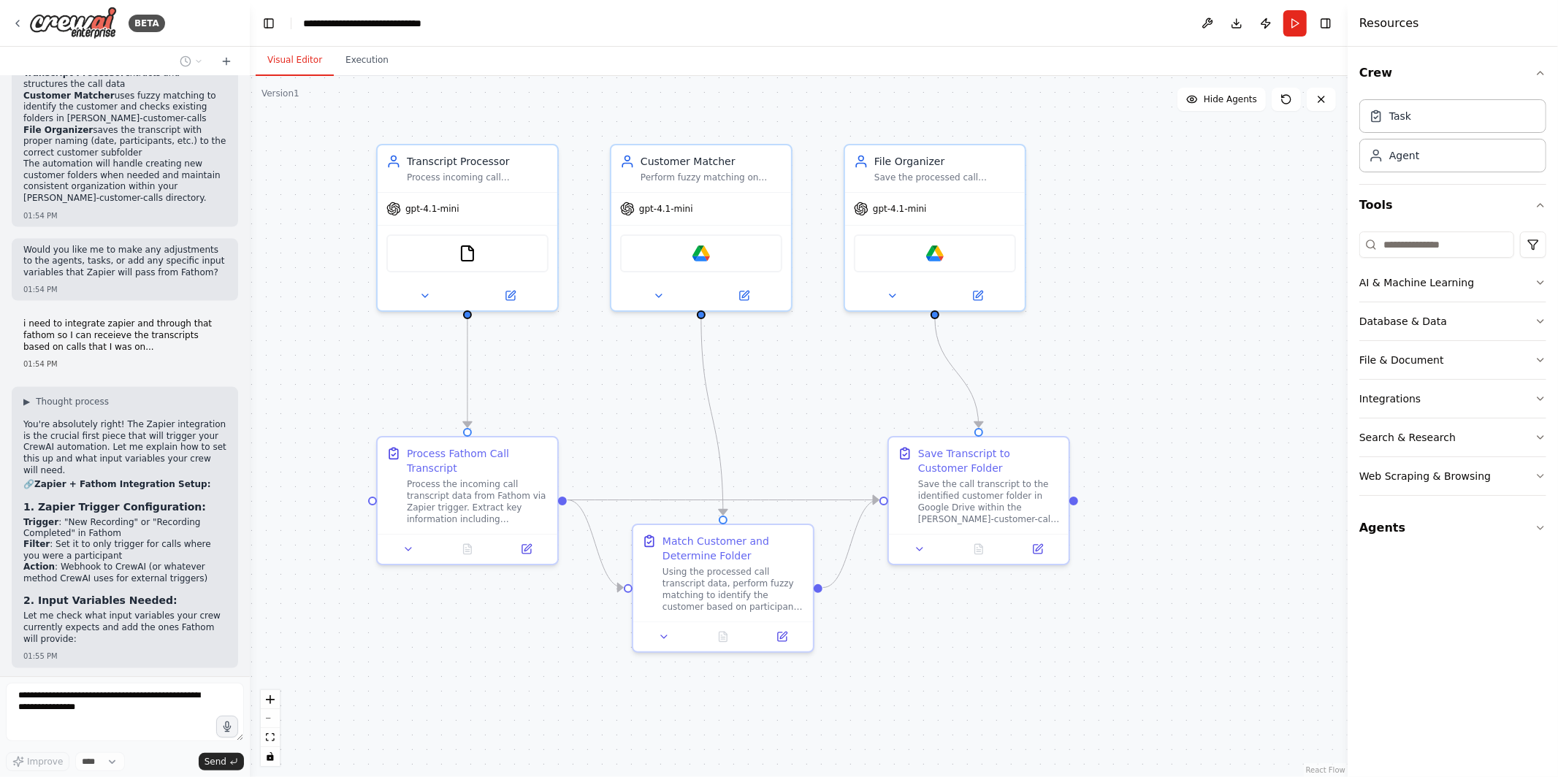
click at [167, 479] on h2 "🔗 Zapier + Fathom Integration Setup:" at bounding box center [124, 485] width 203 height 12
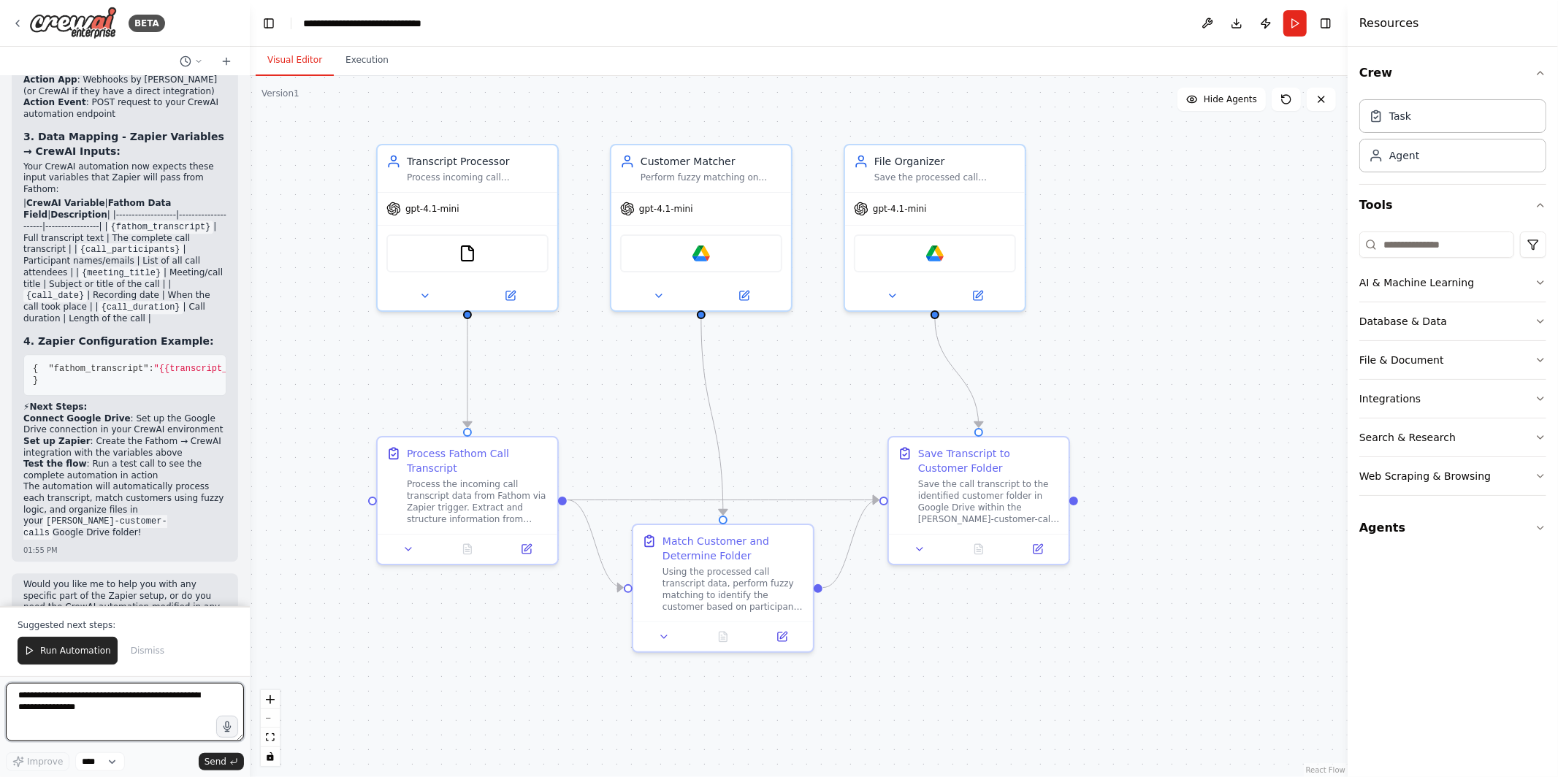
scroll to position [2859, 0]
click at [137, 579] on p "Would you like me to help you with any specific part of the Zapier setup, or do…" at bounding box center [124, 601] width 203 height 45
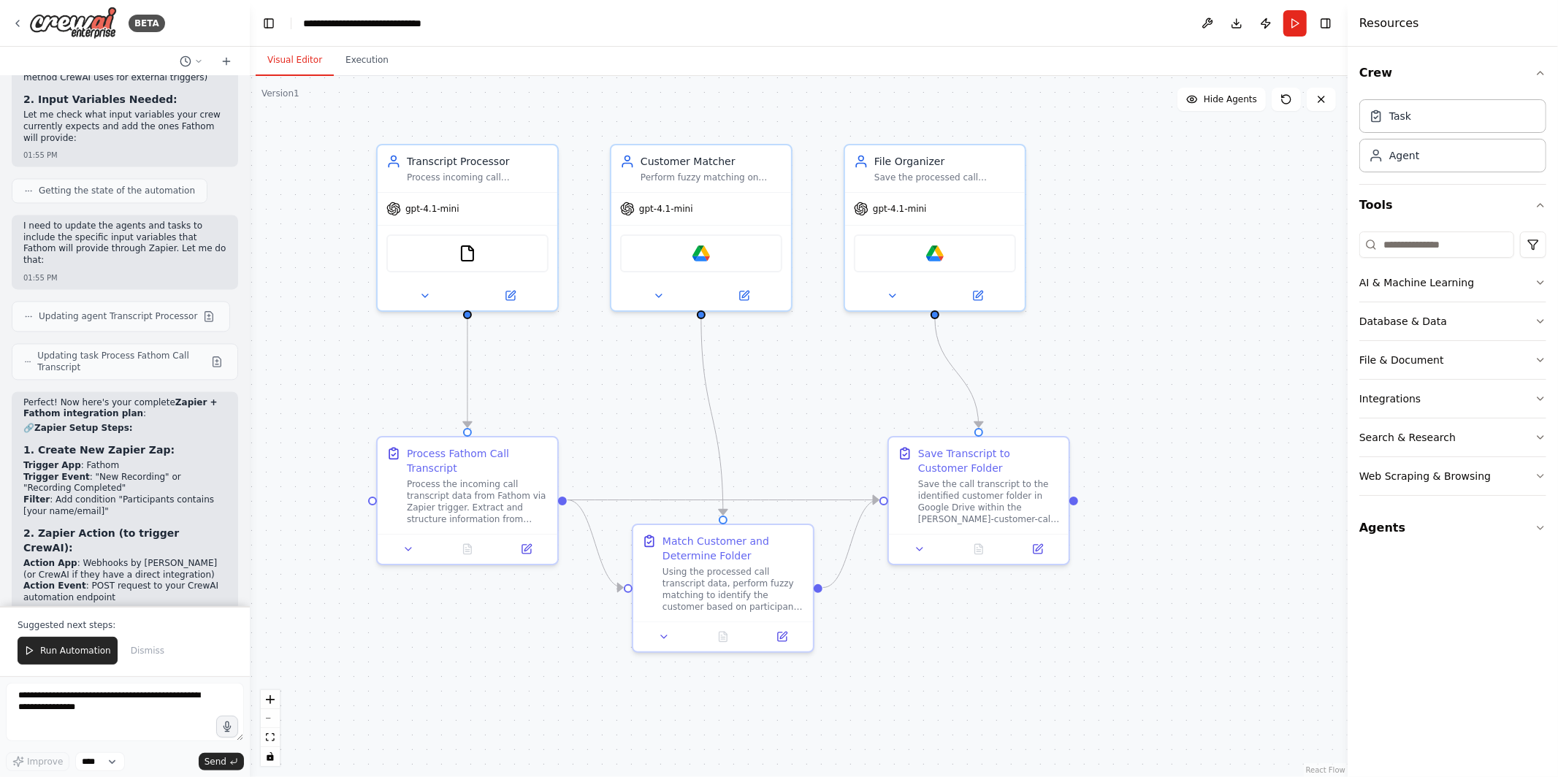
scroll to position [2396, 0]
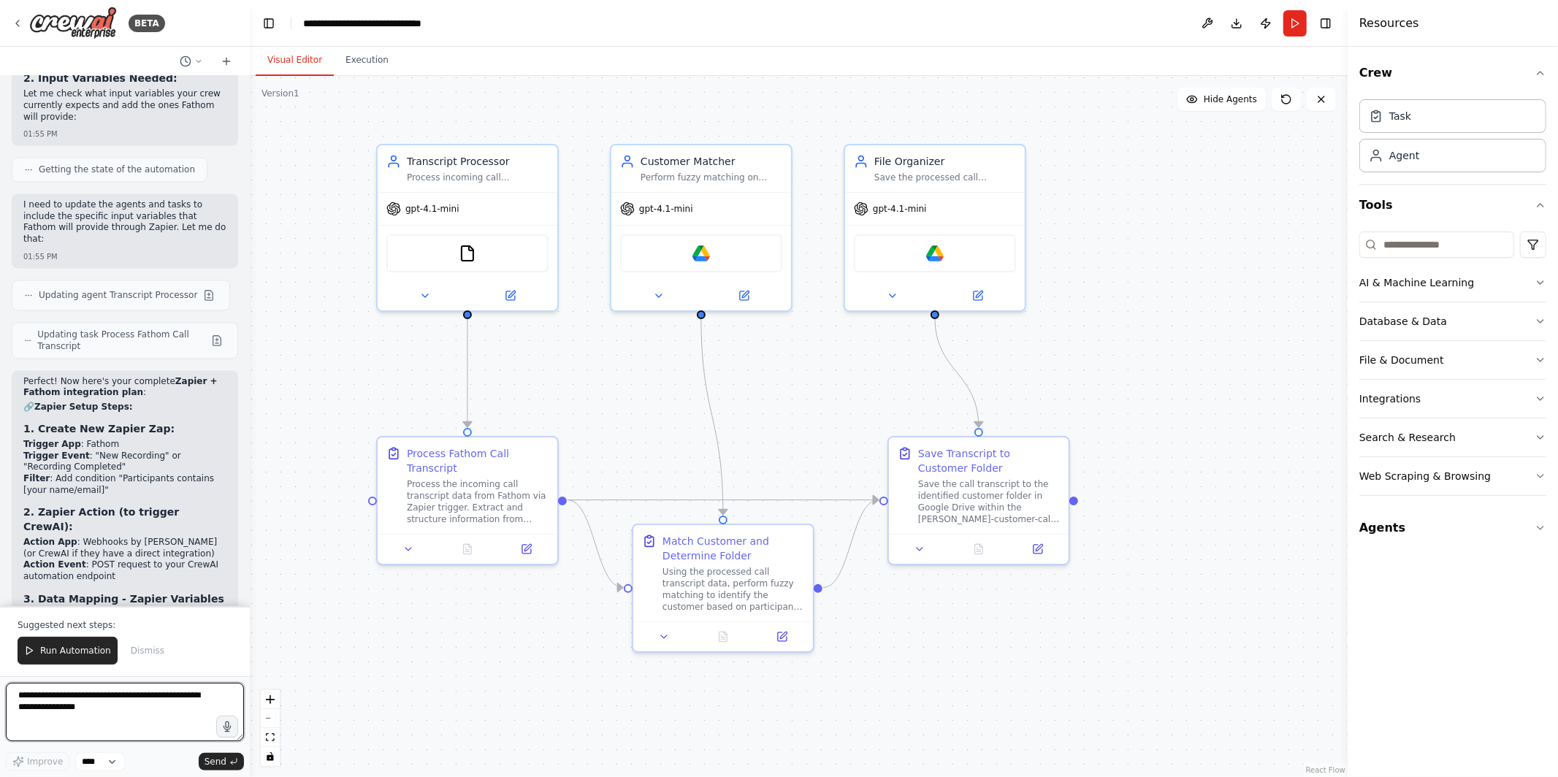
click at [126, 706] on textarea at bounding box center [125, 712] width 238 height 58
type textarea "**********"
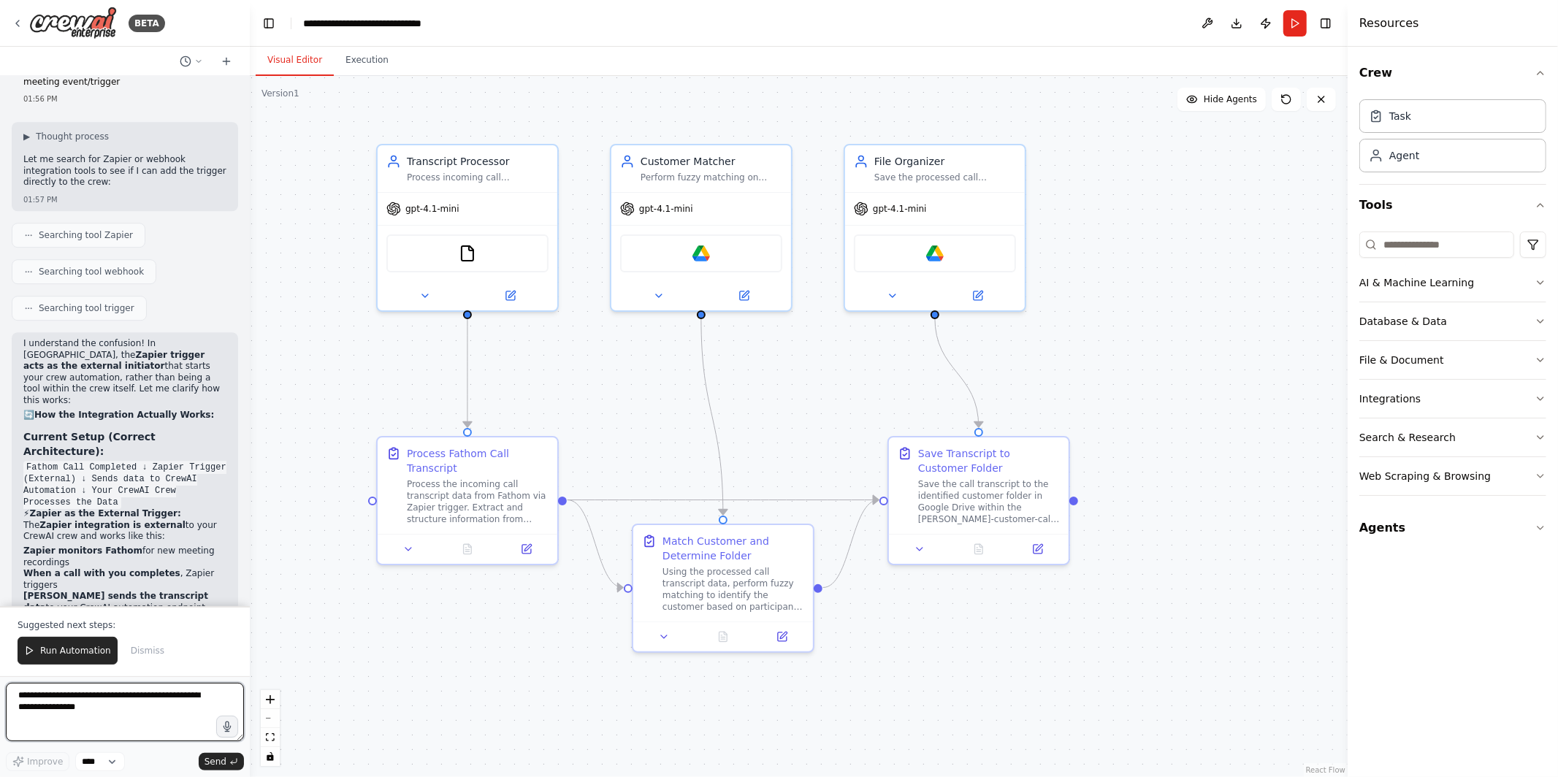
scroll to position [3472, 0]
click at [516, 253] on div "FileReadTool" at bounding box center [467, 251] width 162 height 38
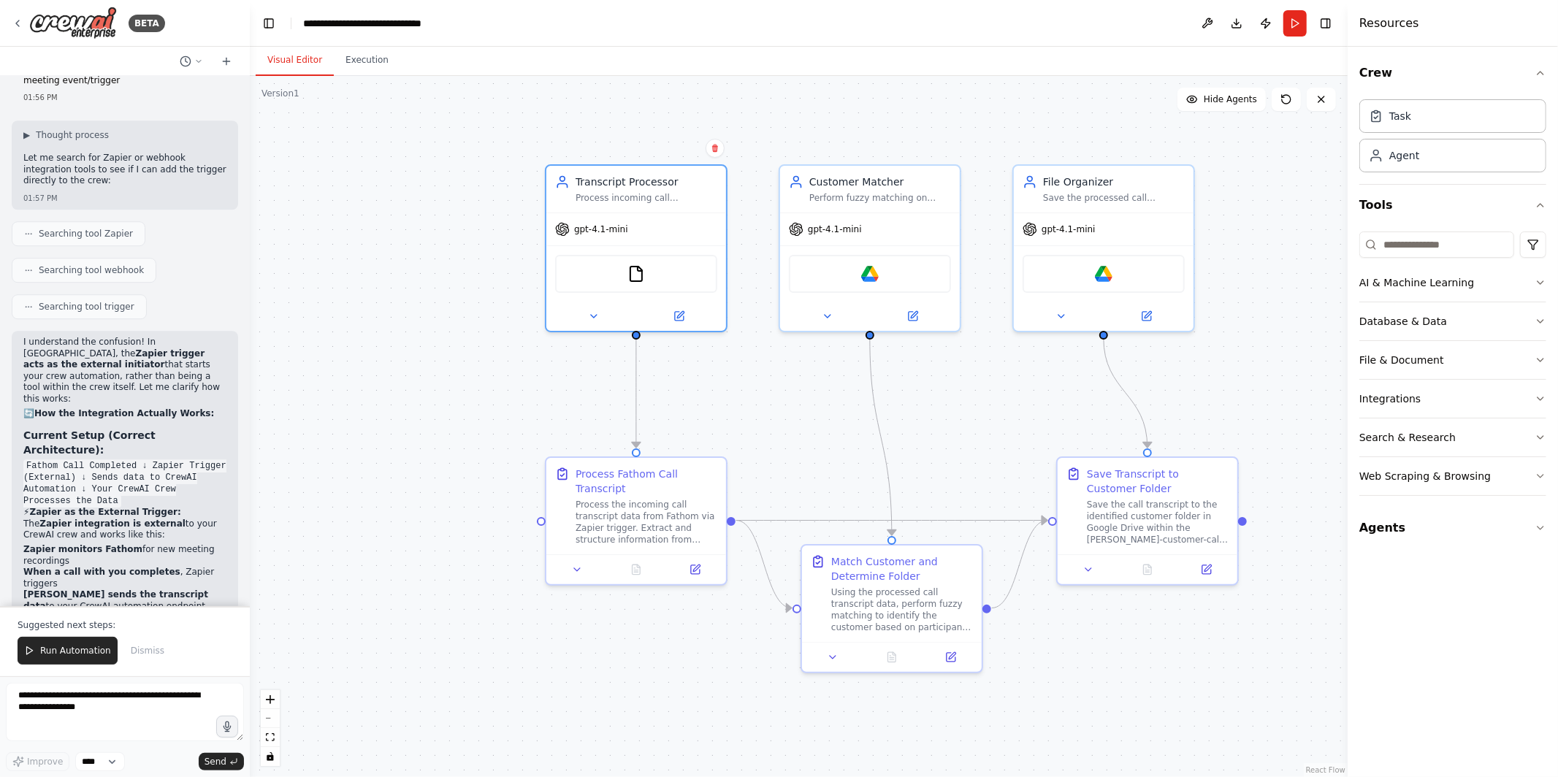
drag, startPoint x: 607, startPoint y: 368, endPoint x: 755, endPoint y: 397, distance: 151.0
click at [755, 397] on div ".deletable-edge-delete-btn { width: 20px; height: 20px; border: 0px solid #ffff…" at bounding box center [799, 426] width 1098 height 701
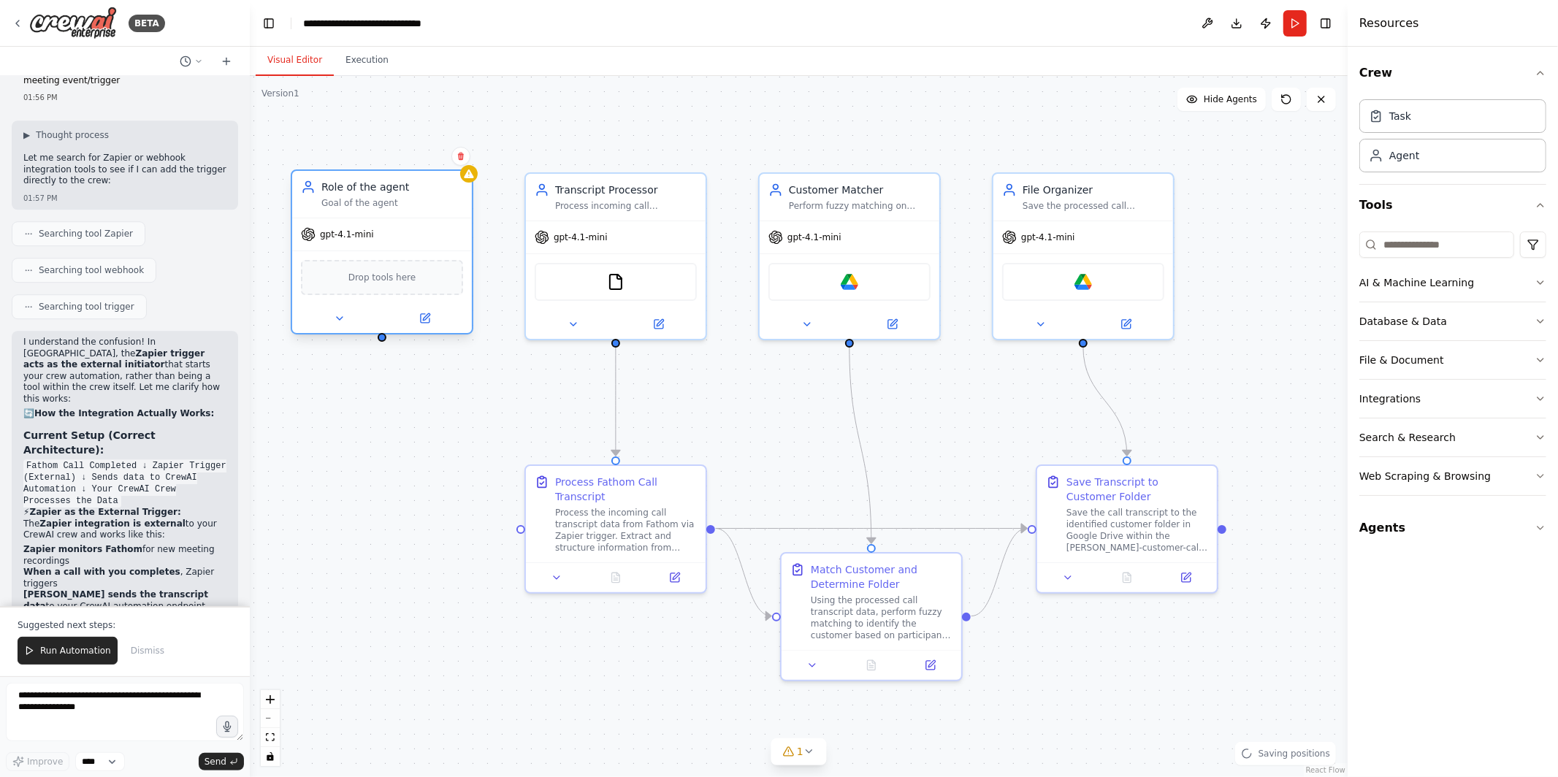
drag, startPoint x: 478, startPoint y: 289, endPoint x: 340, endPoint y: 234, distance: 149.2
click at [340, 234] on span "gpt-4.1-mini" at bounding box center [347, 235] width 54 height 12
click at [390, 278] on span "Drop tools here" at bounding box center [382, 277] width 68 height 15
click at [372, 274] on span "Drop tools here" at bounding box center [382, 277] width 68 height 15
click at [394, 278] on span "Drop tools here" at bounding box center [382, 277] width 68 height 15
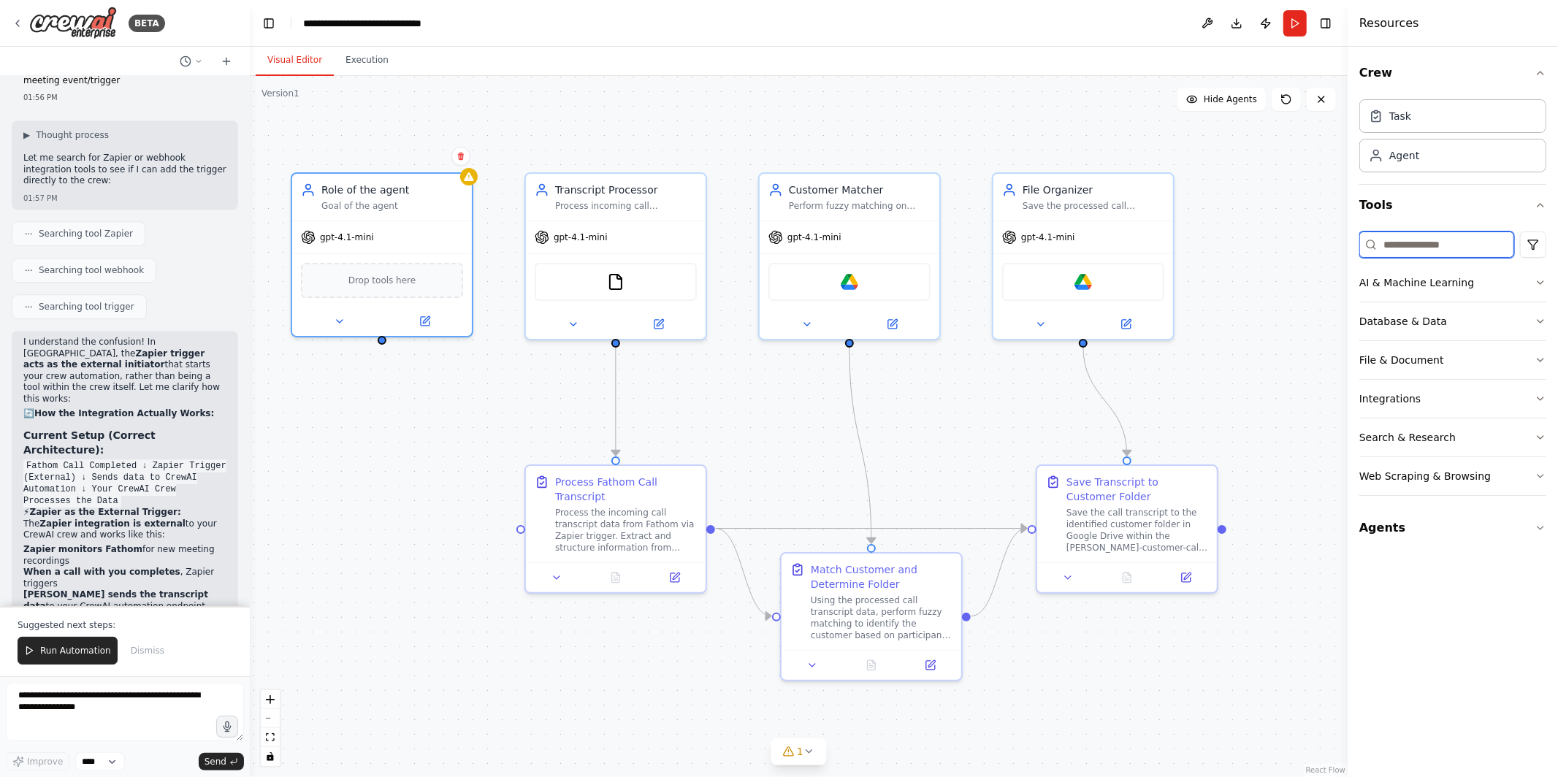
click at [1472, 245] on input at bounding box center [1436, 245] width 155 height 26
type input "*"
click at [1416, 389] on button "Integrations" at bounding box center [1452, 399] width 187 height 38
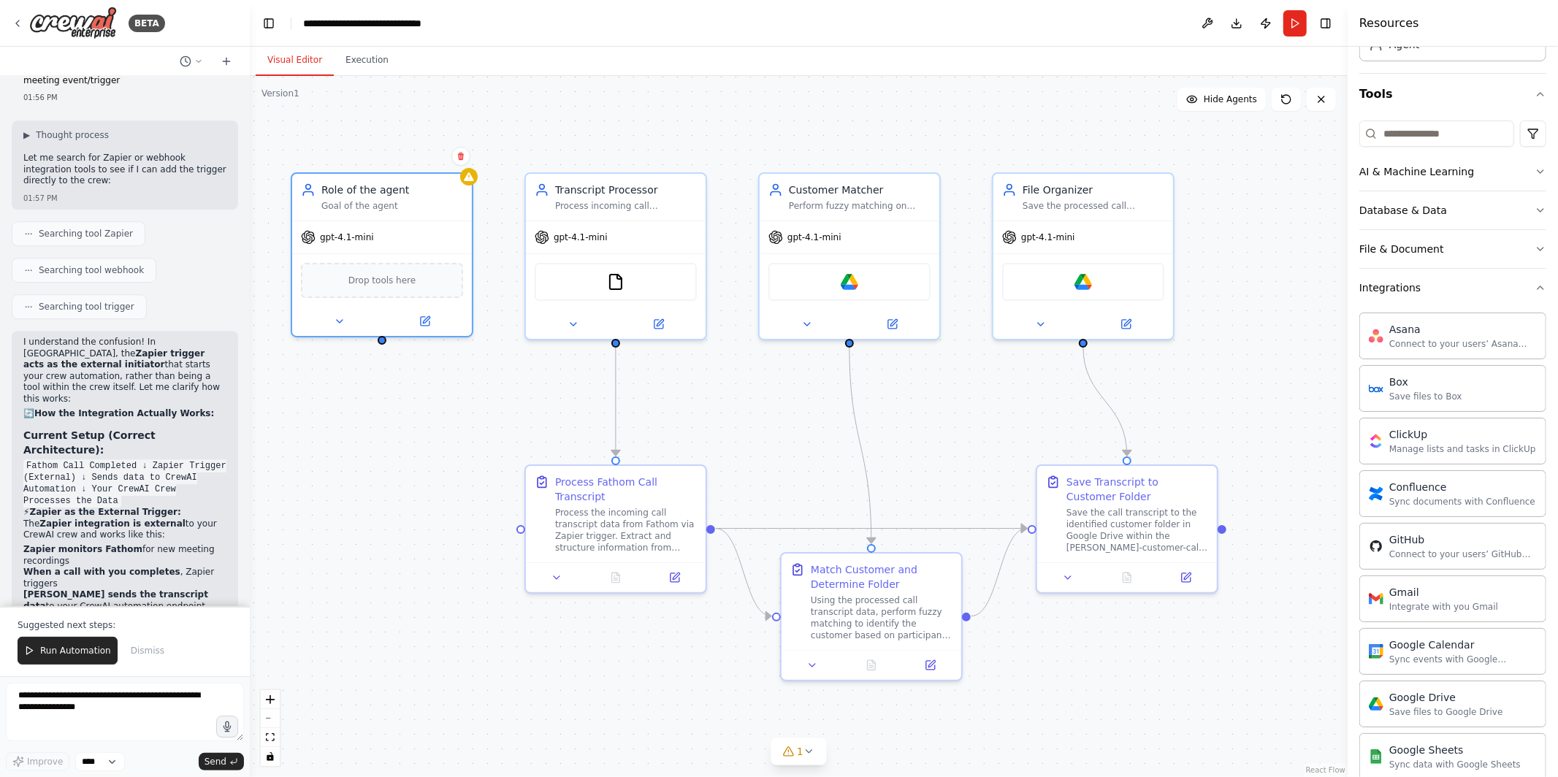
scroll to position [0, 0]
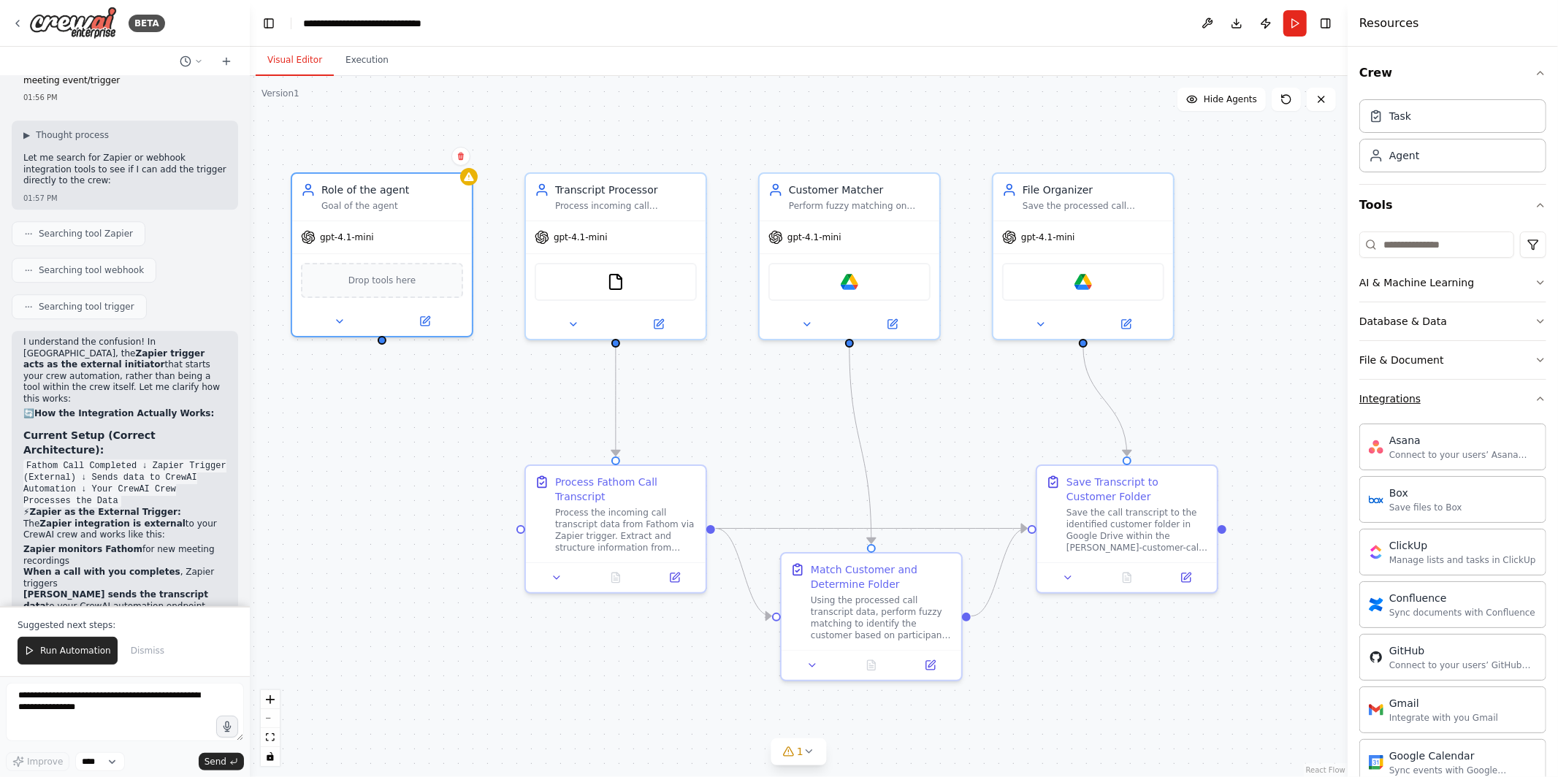
click at [1429, 397] on button "Integrations" at bounding box center [1452, 399] width 187 height 38
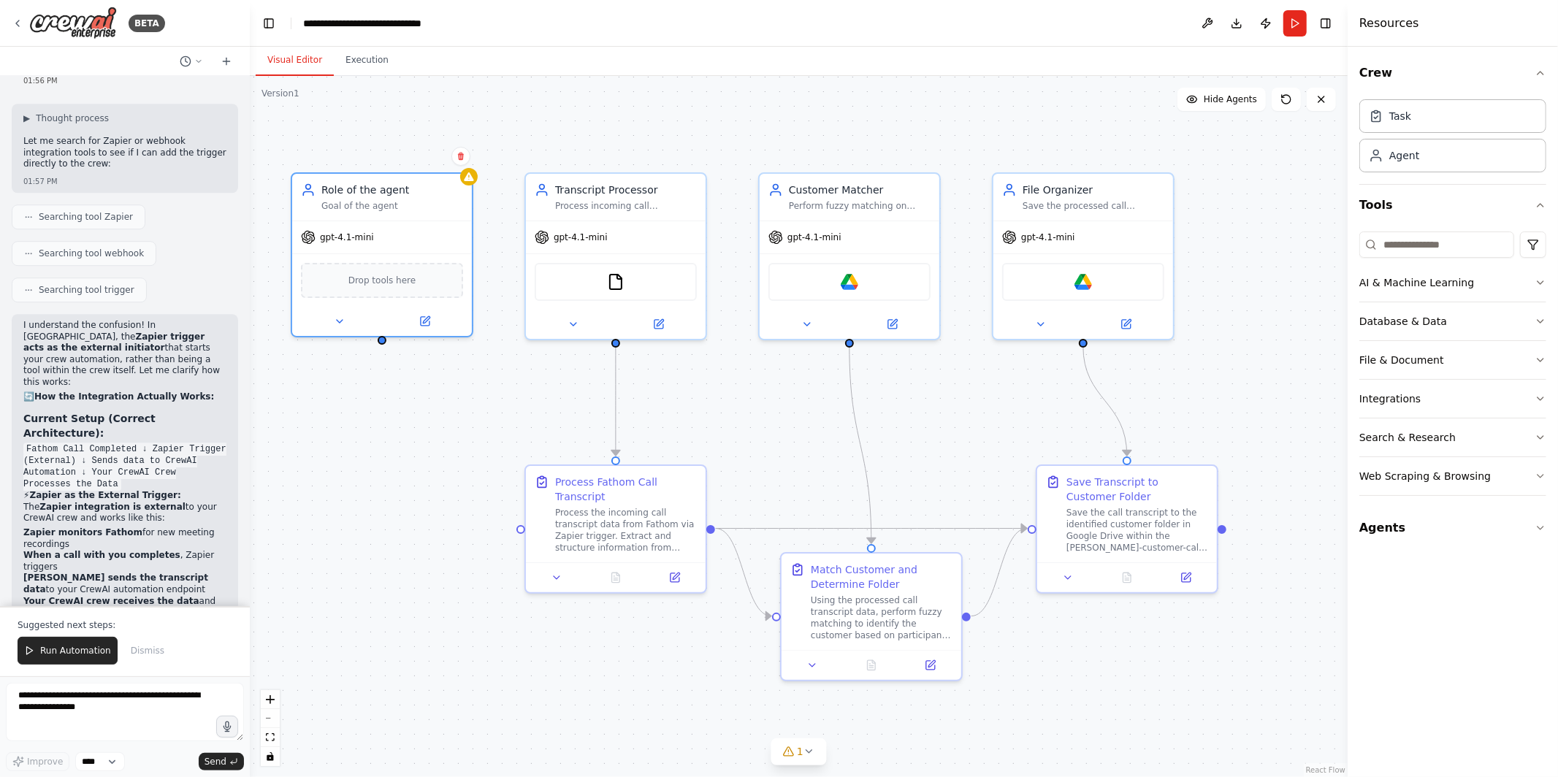
scroll to position [3493, 0]
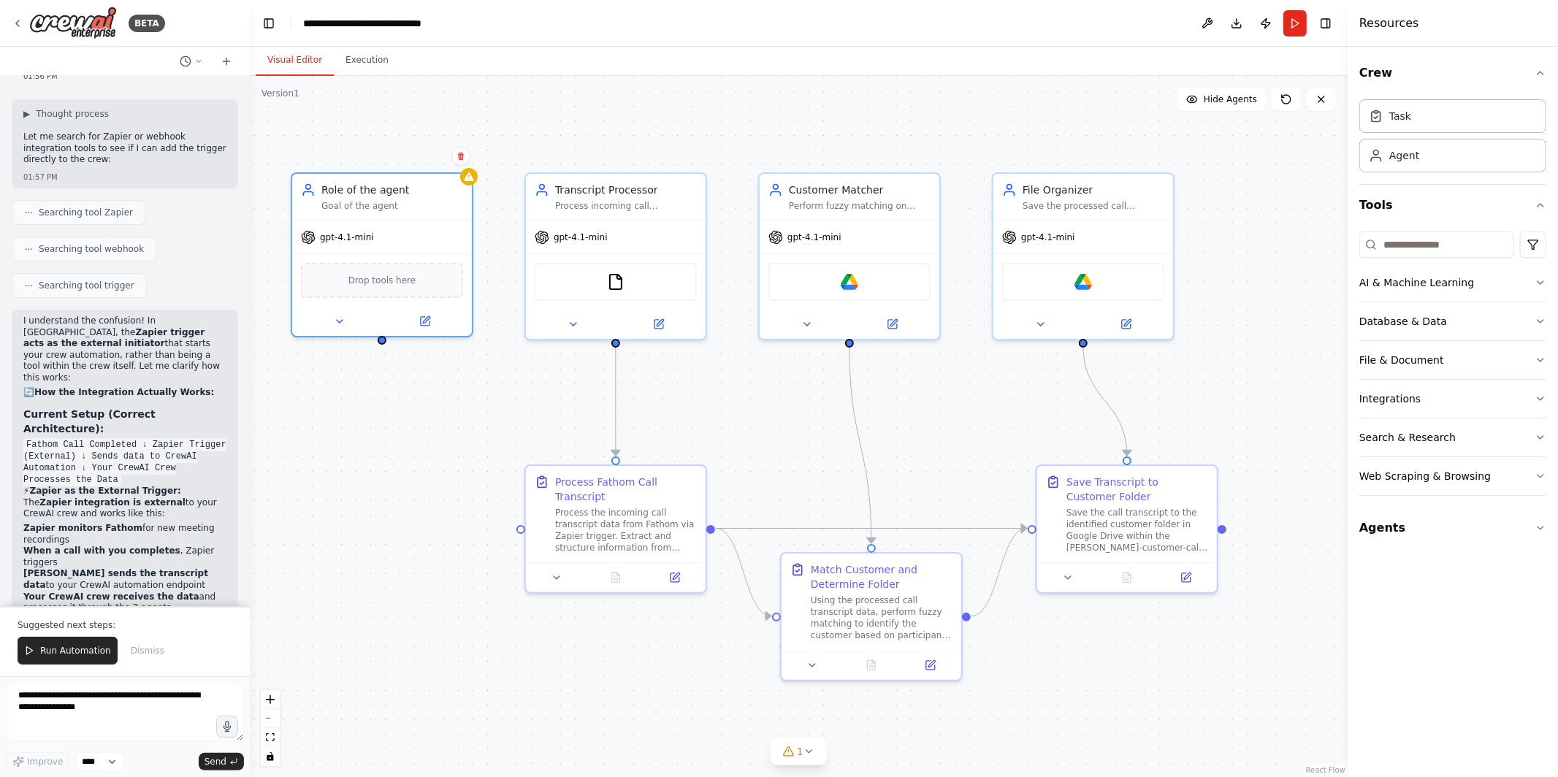
click at [4, 23] on button "Toggle Sidebar" at bounding box center [0, 388] width 12 height 777
click at [19, 23] on icon at bounding box center [18, 24] width 12 height 12
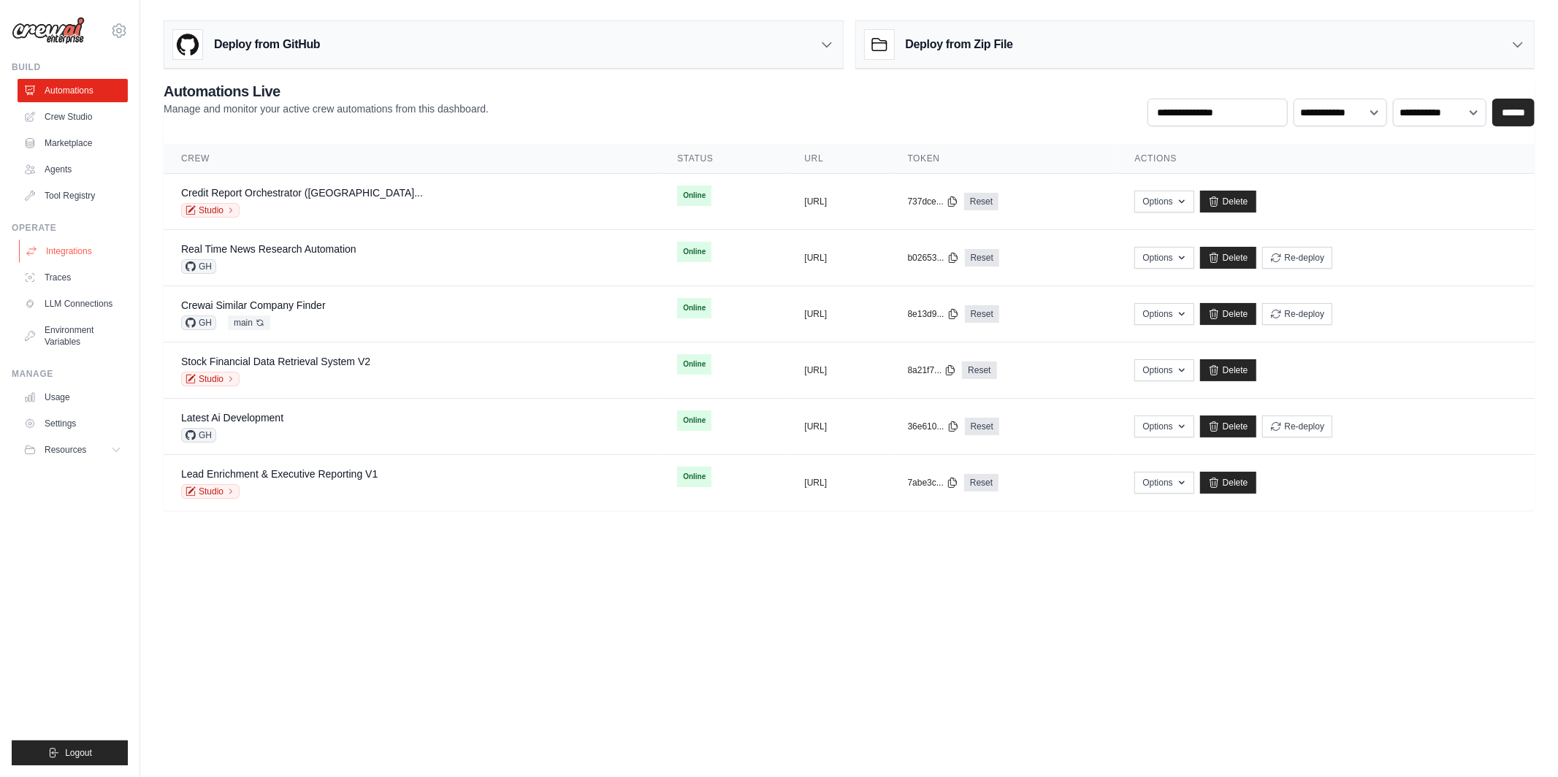
click at [60, 246] on link "Integrations" at bounding box center [74, 251] width 110 height 23
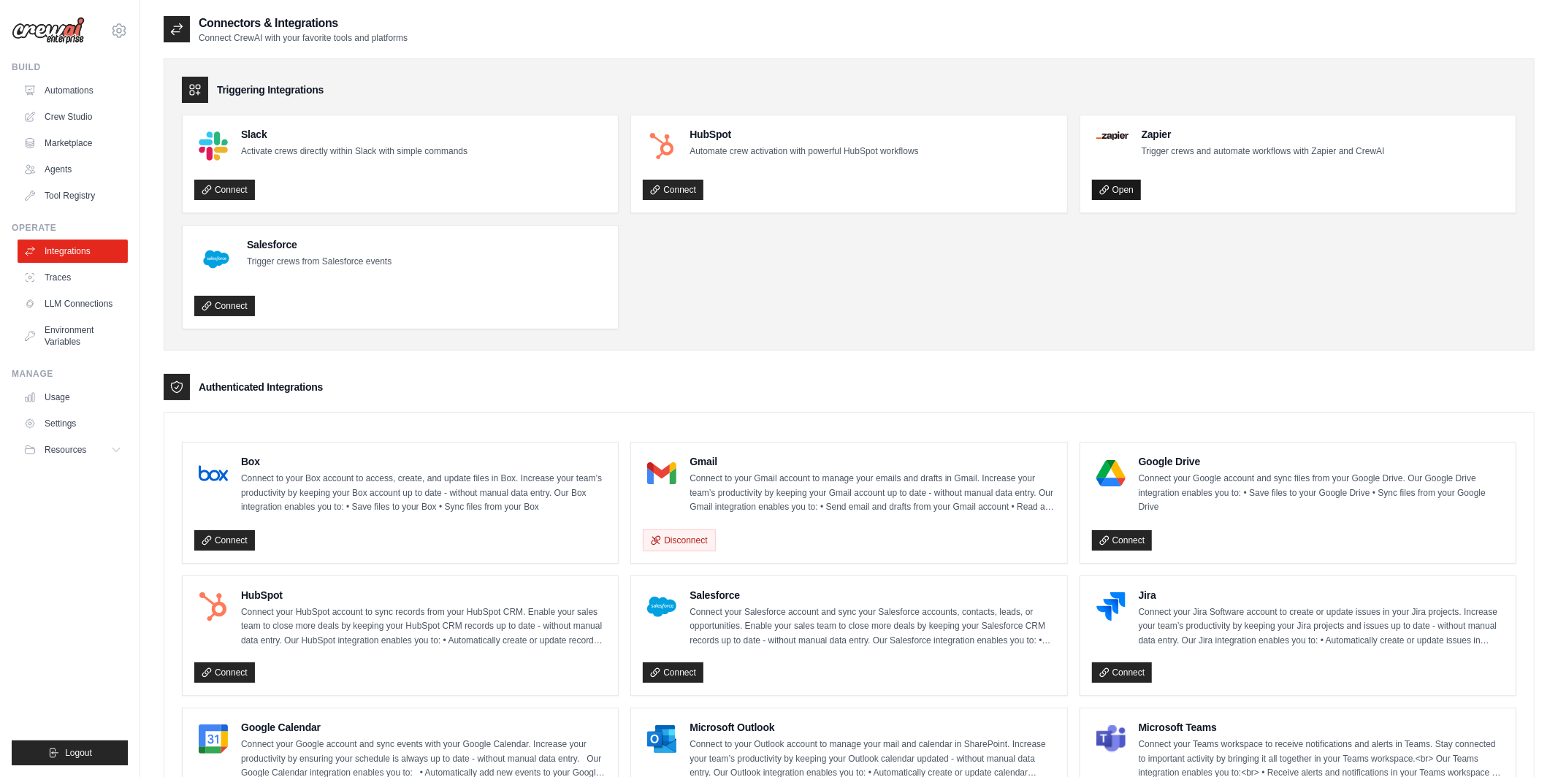
click at [1107, 185] on icon at bounding box center [1104, 190] width 10 height 10
click at [1121, 541] on link "Connect" at bounding box center [1122, 540] width 61 height 20
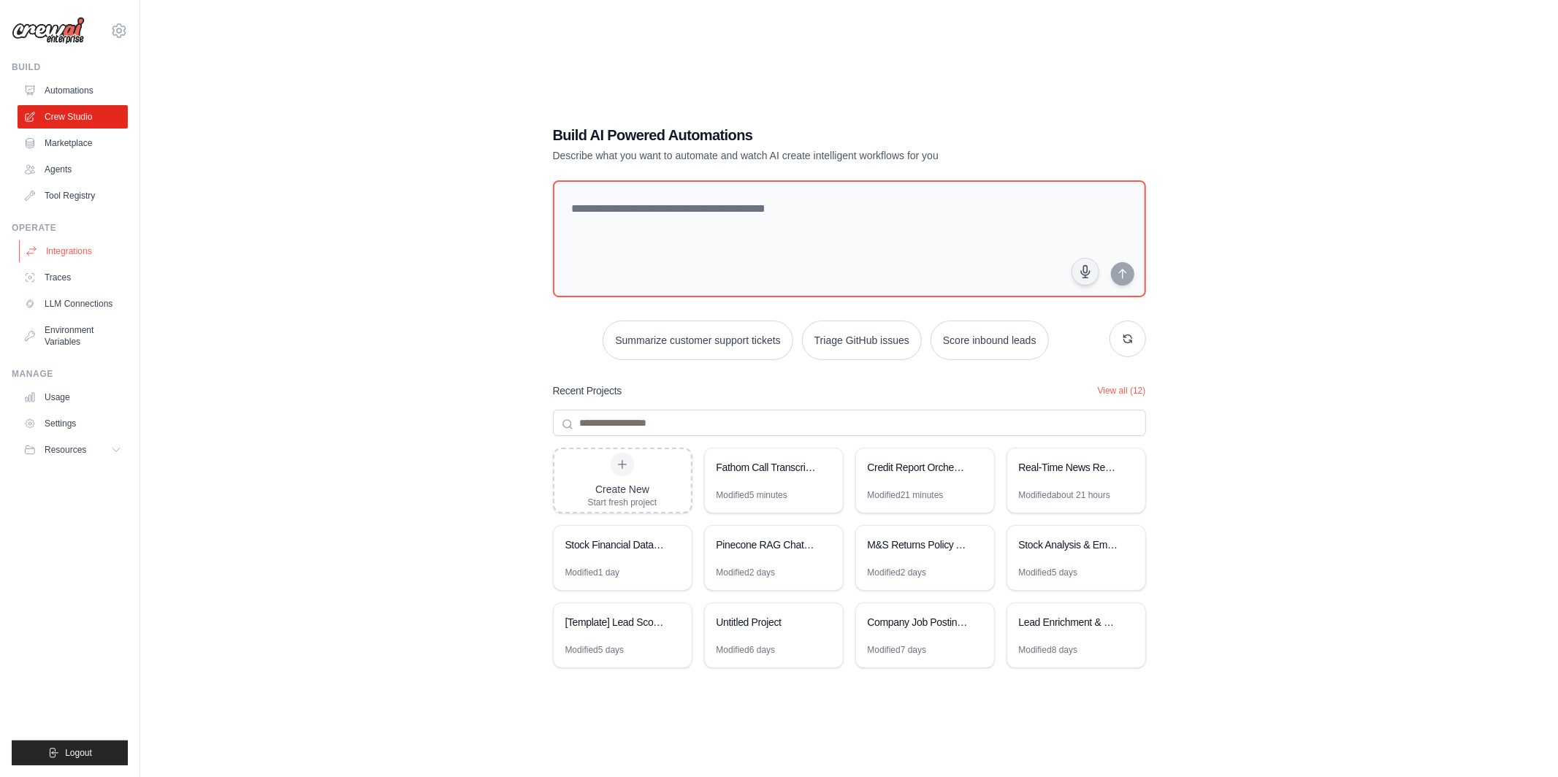
click at [96, 251] on link "Integrations" at bounding box center [74, 251] width 110 height 23
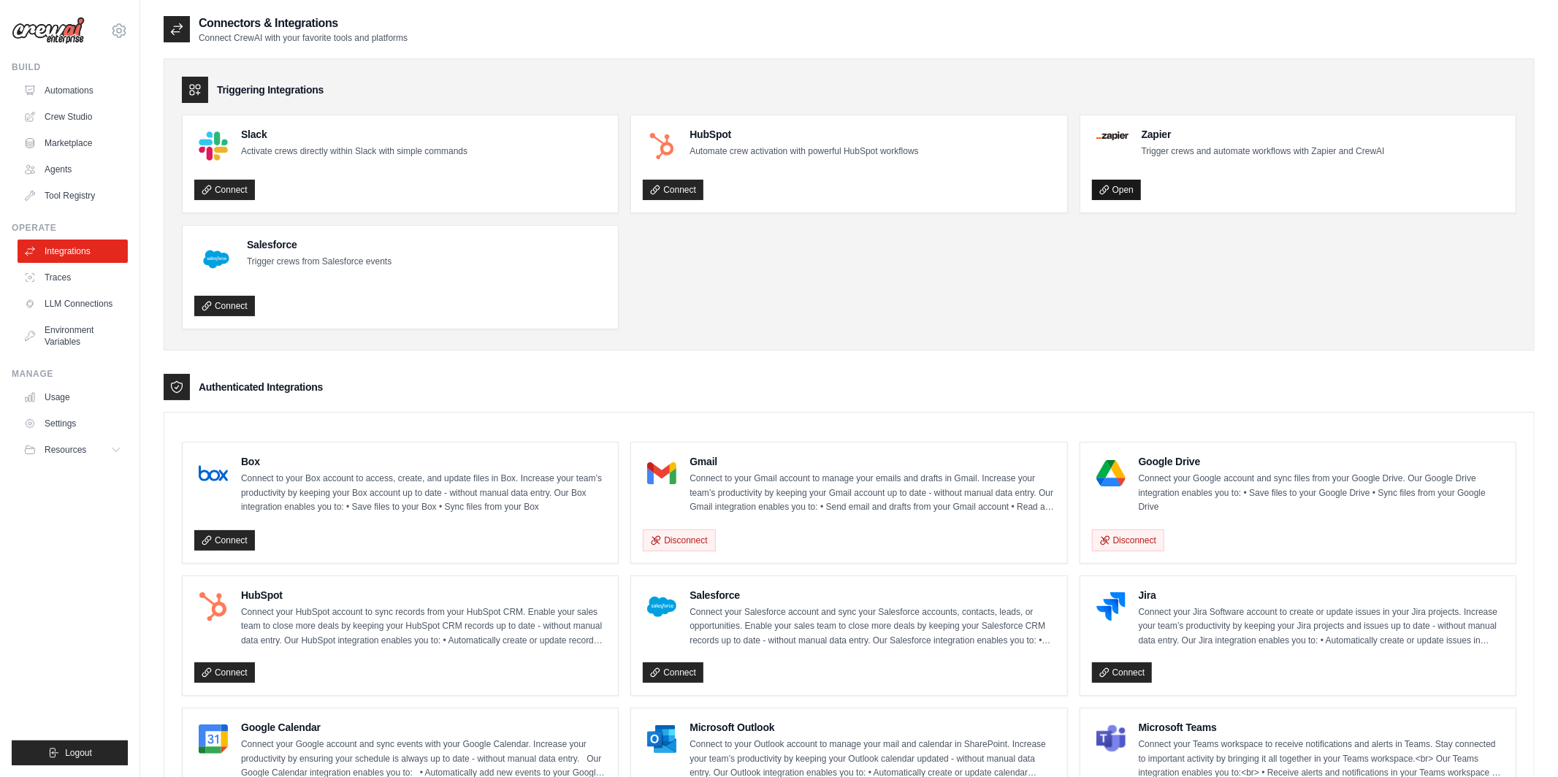
click at [1108, 191] on icon at bounding box center [1104, 190] width 10 height 10
click at [734, 248] on ul "Slack Activate crews directly within Slack with simple commands Connect HubSpot…" at bounding box center [849, 222] width 1334 height 215
click at [676, 194] on link "Connect" at bounding box center [673, 190] width 61 height 20
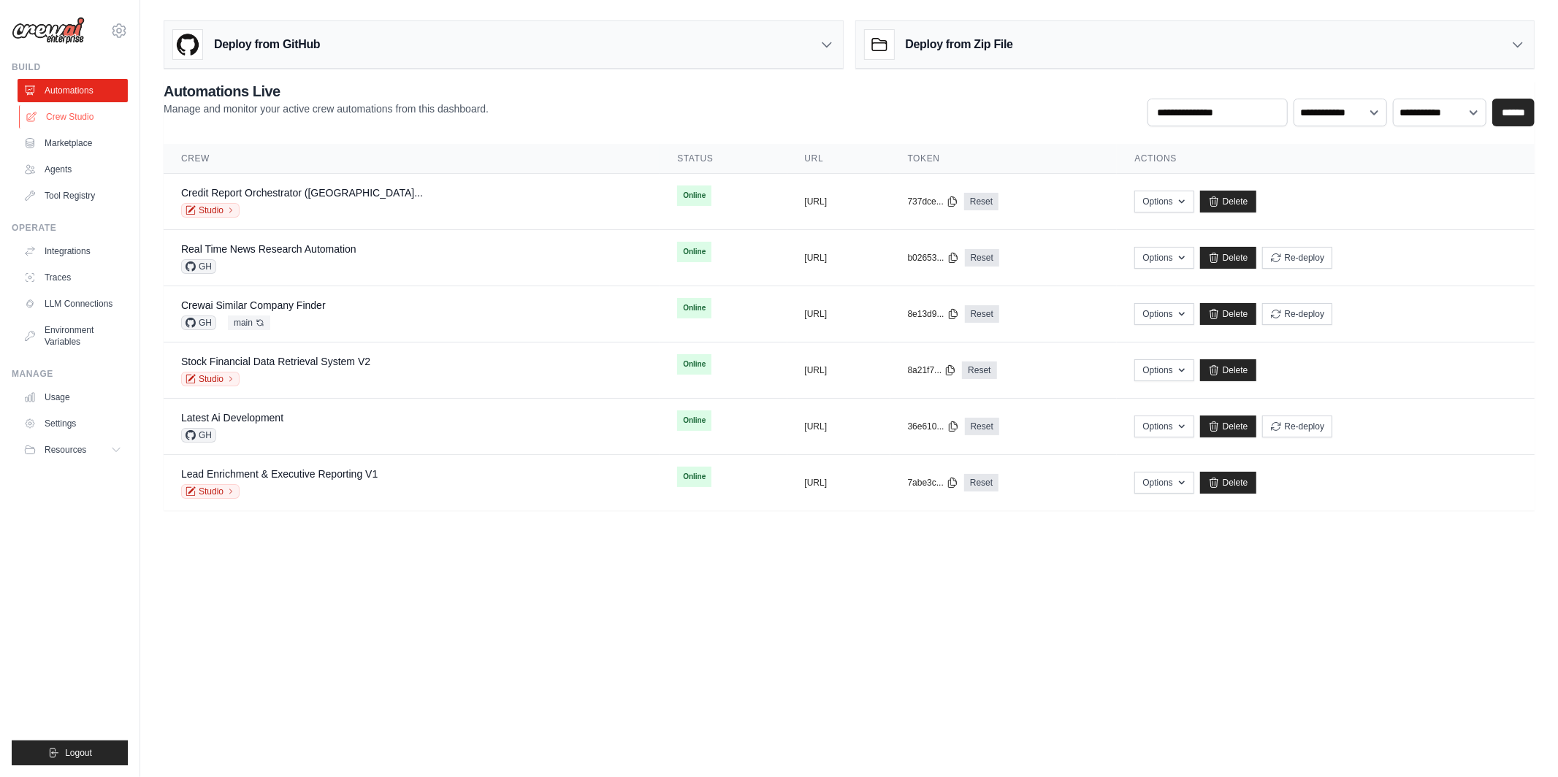
click at [98, 118] on link "Crew Studio" at bounding box center [74, 116] width 110 height 23
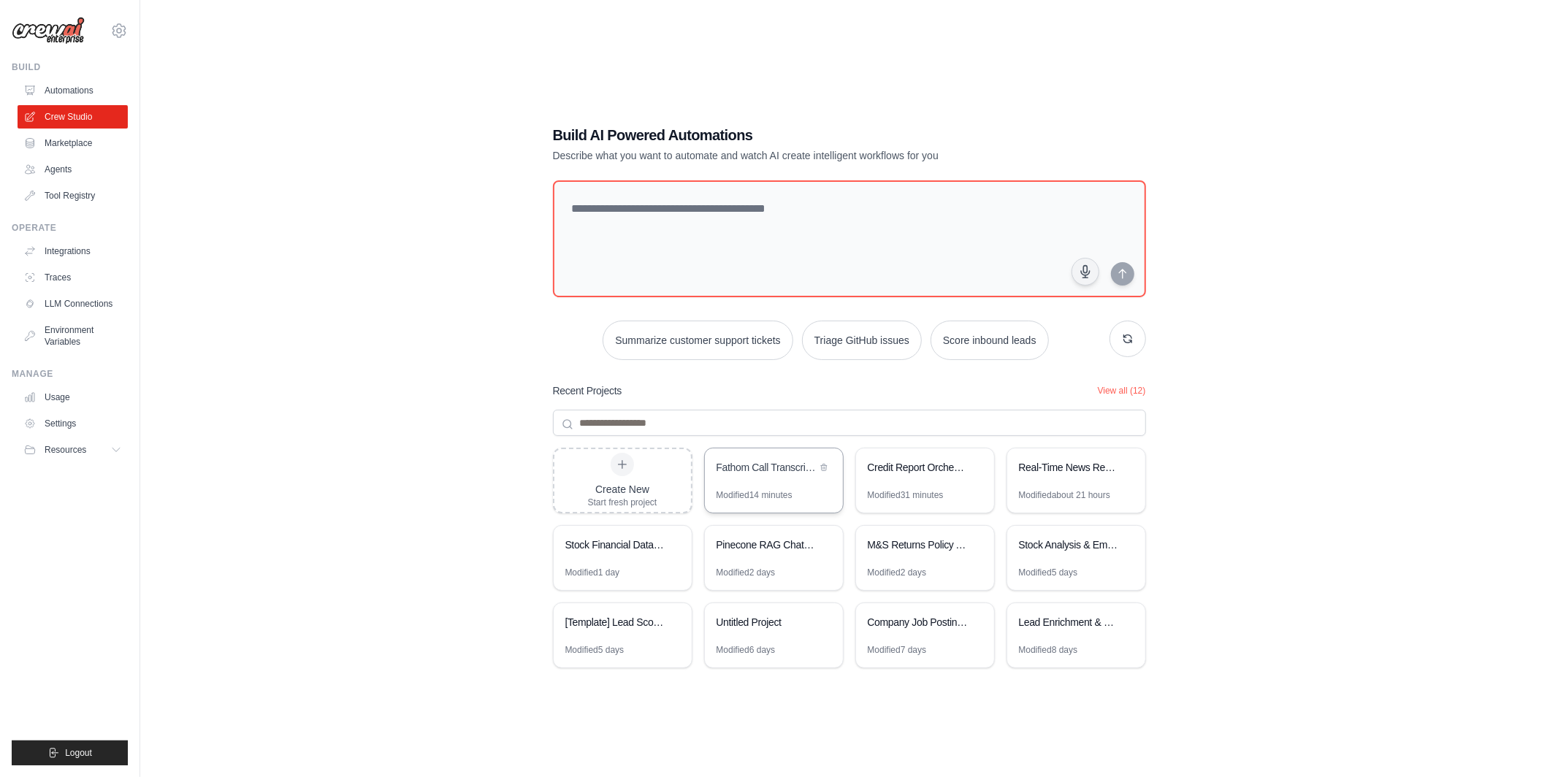
click at [765, 483] on div "Fathom Call Transcript Organizer" at bounding box center [774, 468] width 138 height 41
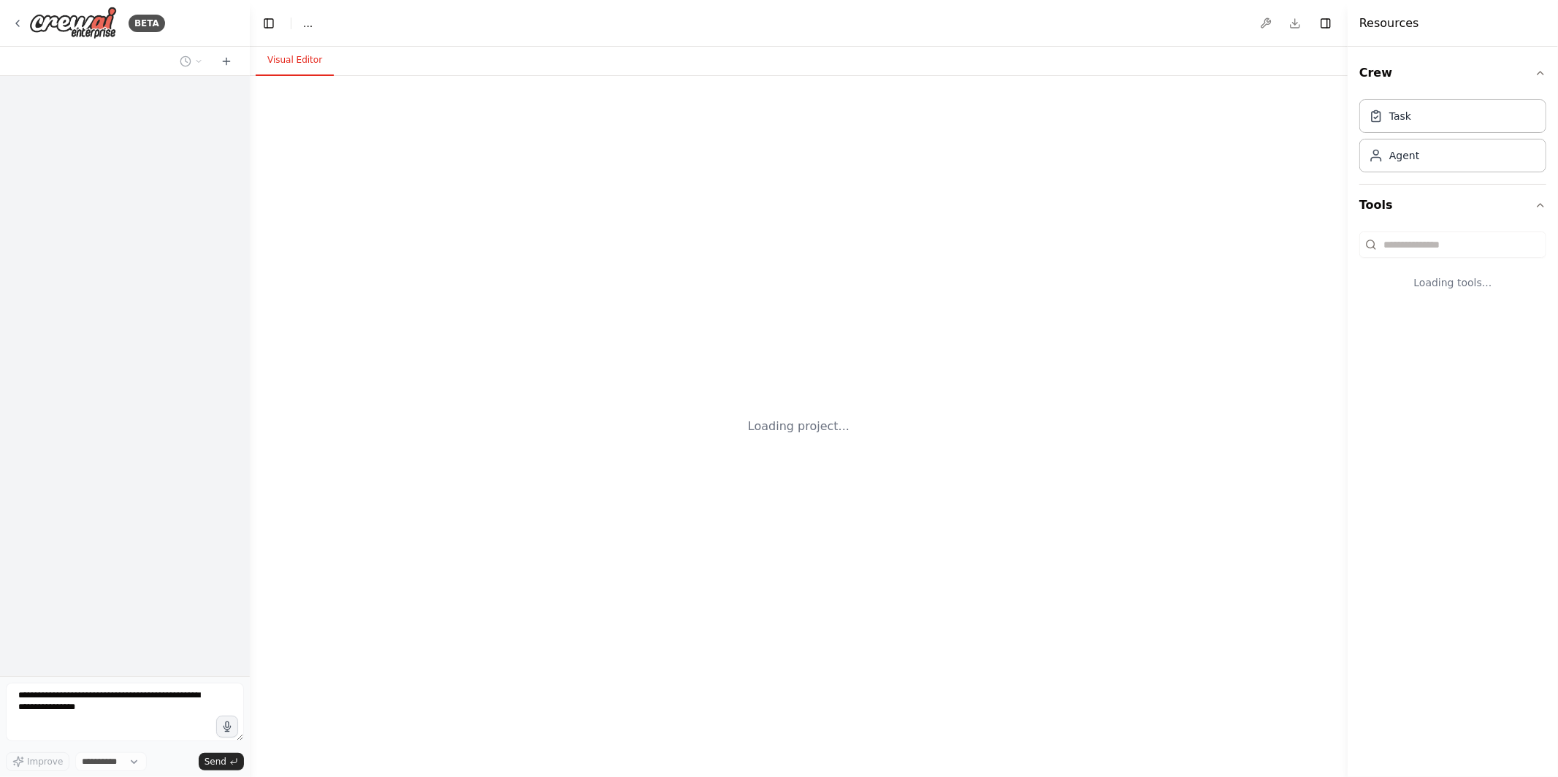
select select "****"
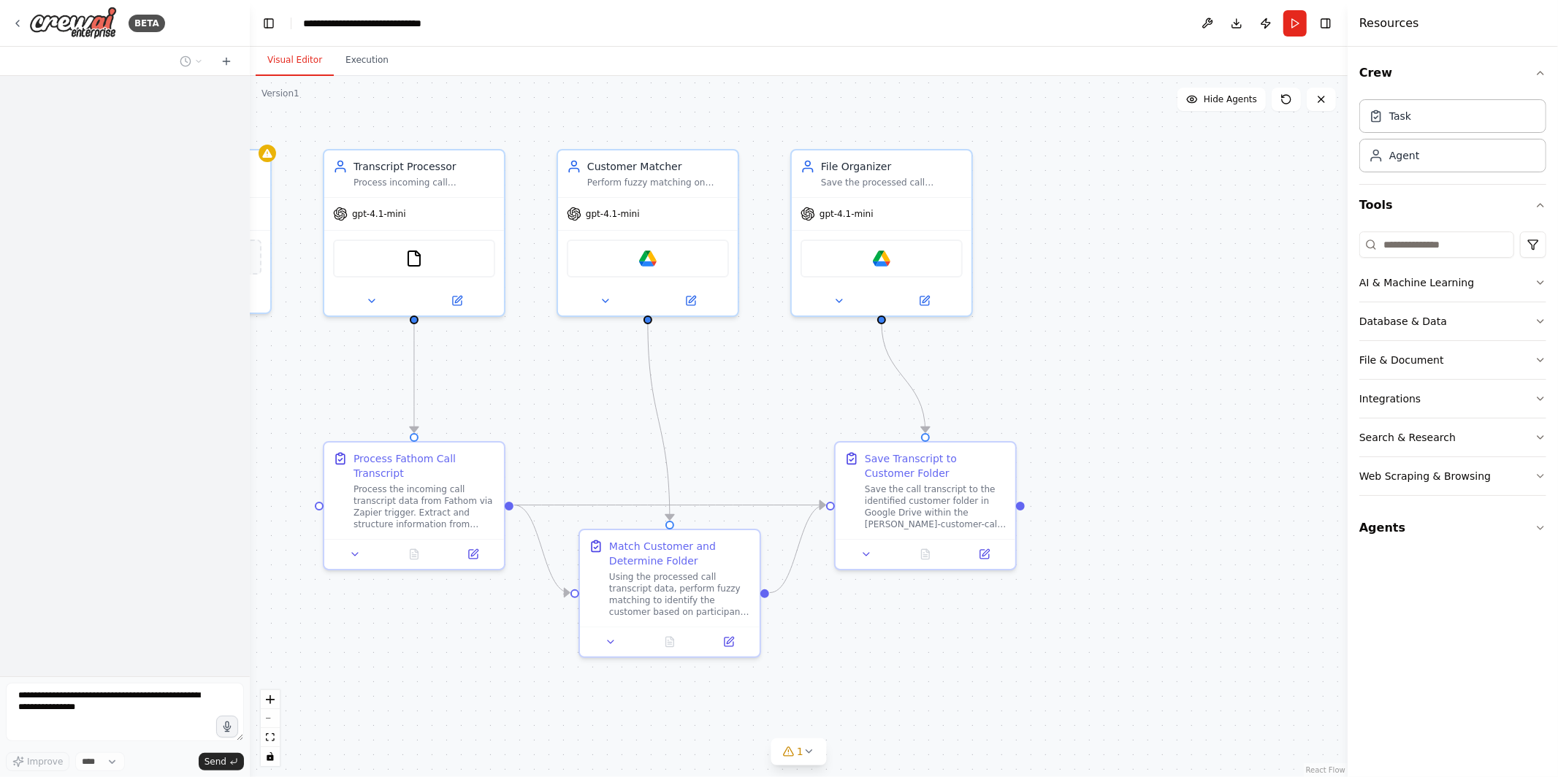
scroll to position [2124, 0]
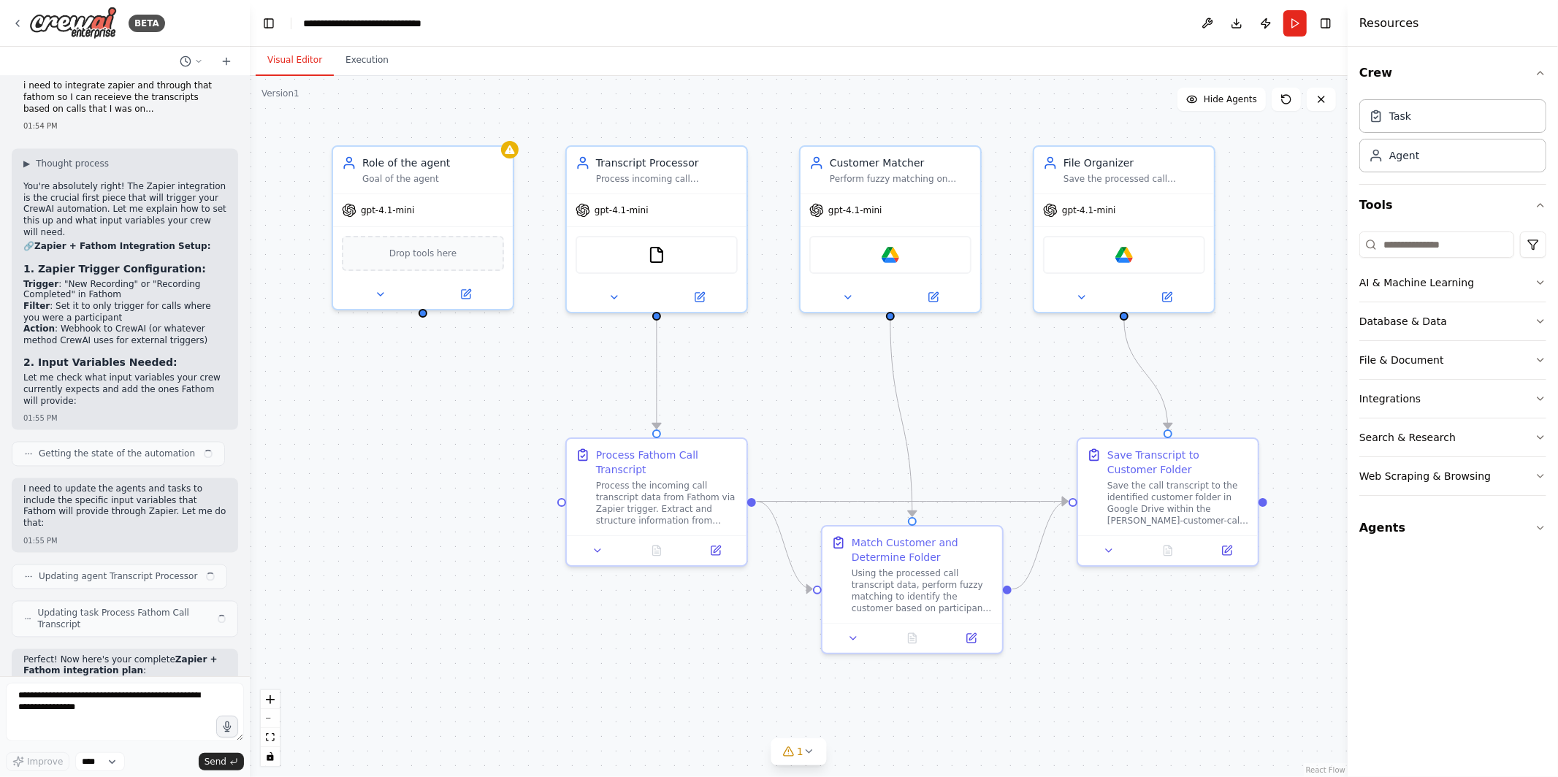
drag, startPoint x: 532, startPoint y: 397, endPoint x: 783, endPoint y: 393, distance: 250.6
click at [783, 393] on div ".deletable-edge-delete-btn { width: 20px; height: 20px; border: 0px solid #ffff…" at bounding box center [799, 426] width 1098 height 701
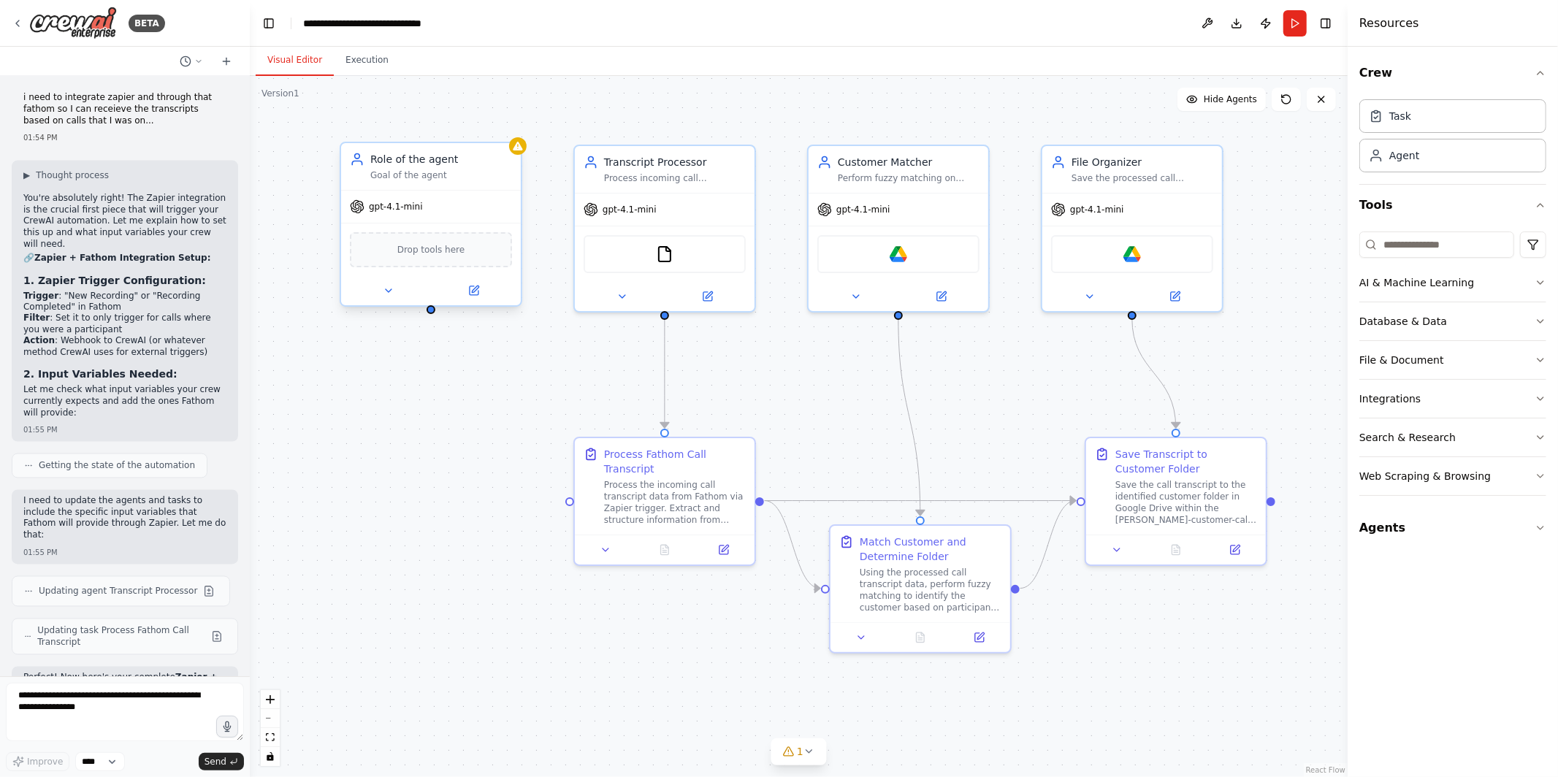
click at [478, 227] on div "Drop tools here" at bounding box center [431, 249] width 180 height 53
click at [511, 128] on icon at bounding box center [509, 128] width 9 height 9
click at [474, 131] on button "Confirm" at bounding box center [469, 129] width 52 height 18
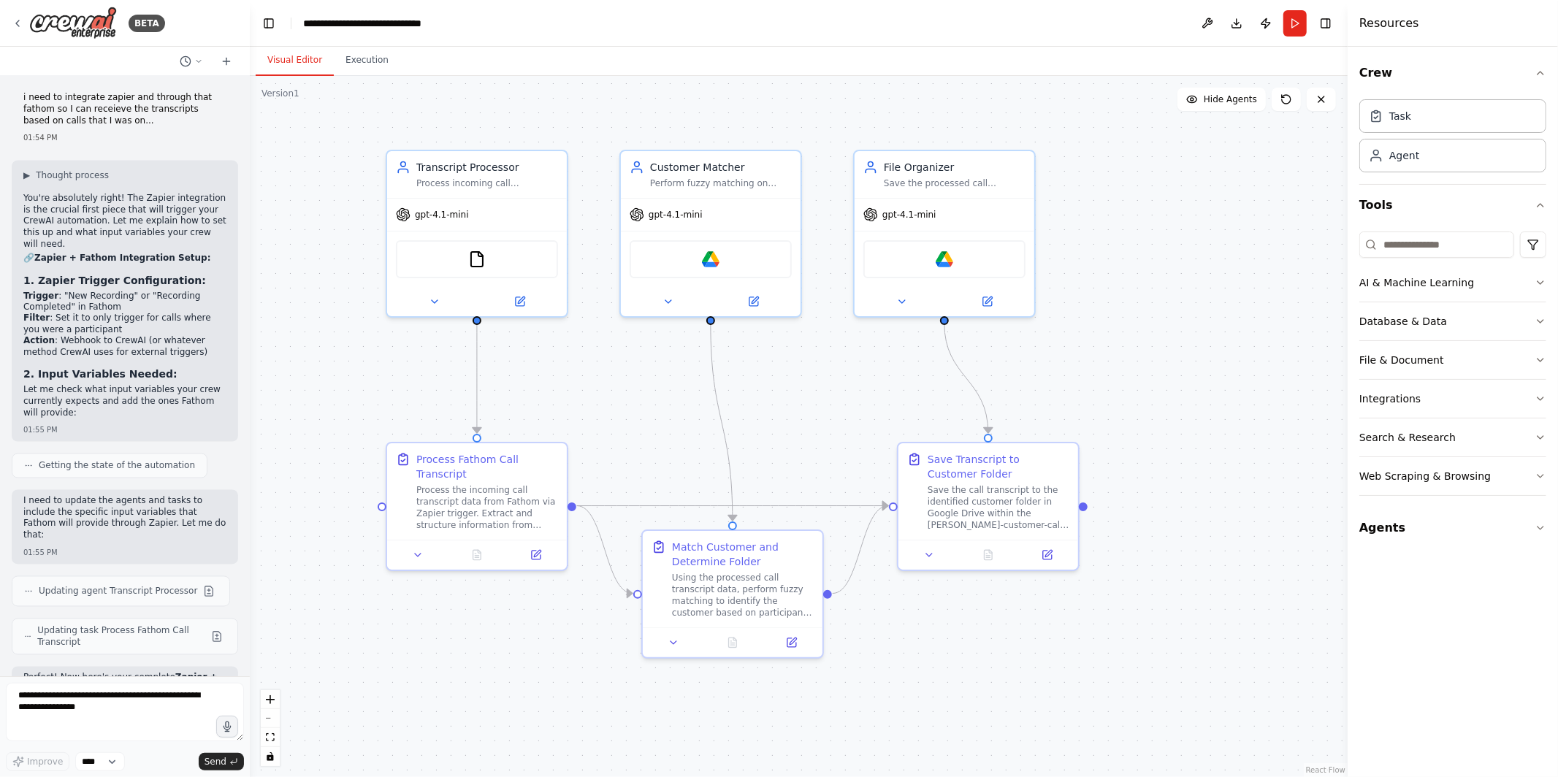
drag, startPoint x: 813, startPoint y: 361, endPoint x: 608, endPoint y: 368, distance: 204.6
click at [608, 368] on div ".deletable-edge-delete-btn { width: 20px; height: 20px; border: 0px solid #ffff…" at bounding box center [799, 426] width 1098 height 701
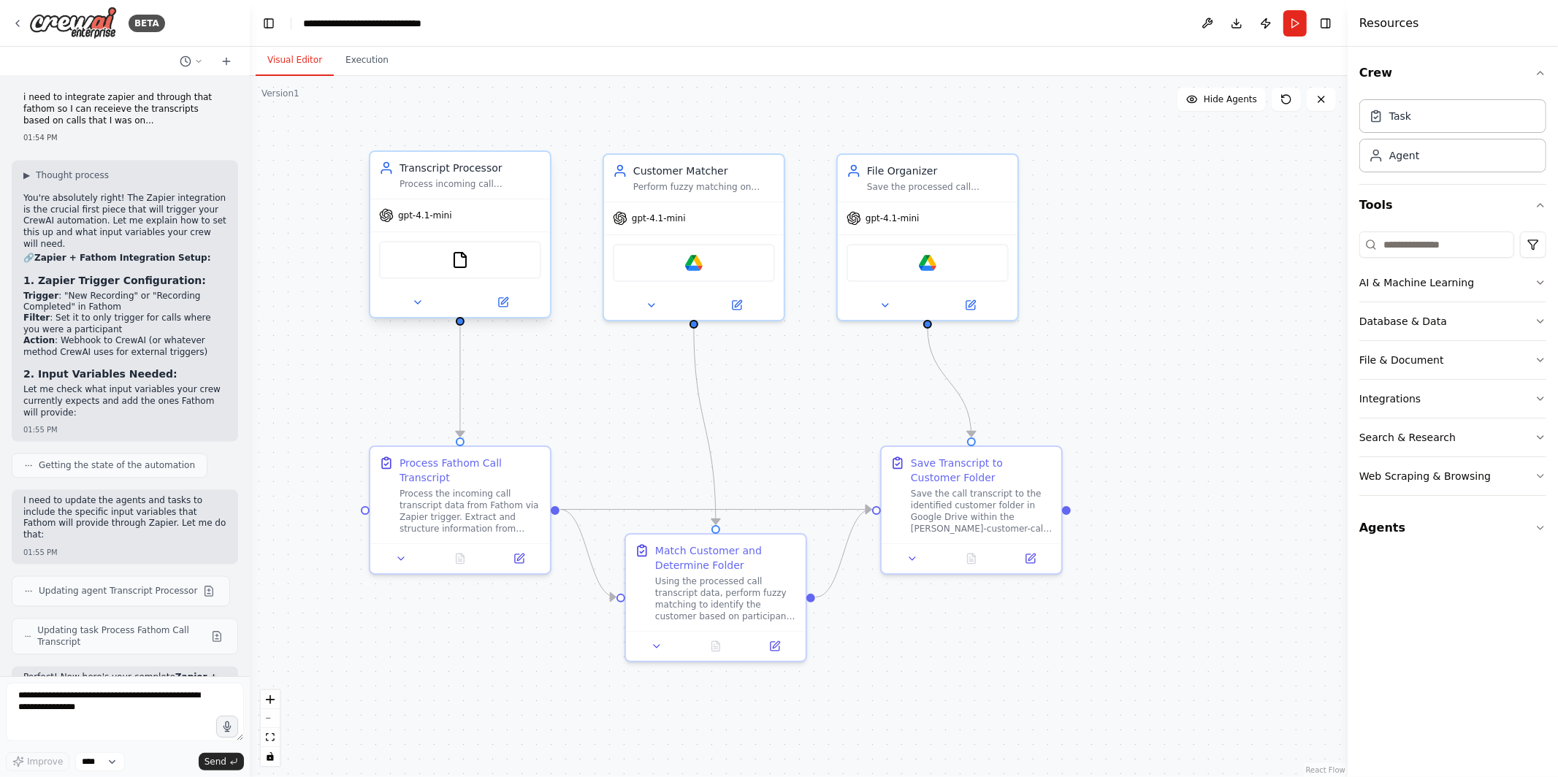
click at [437, 215] on span "gpt-4.1-mini" at bounding box center [425, 216] width 54 height 12
click at [467, 260] on img at bounding box center [460, 260] width 18 height 18
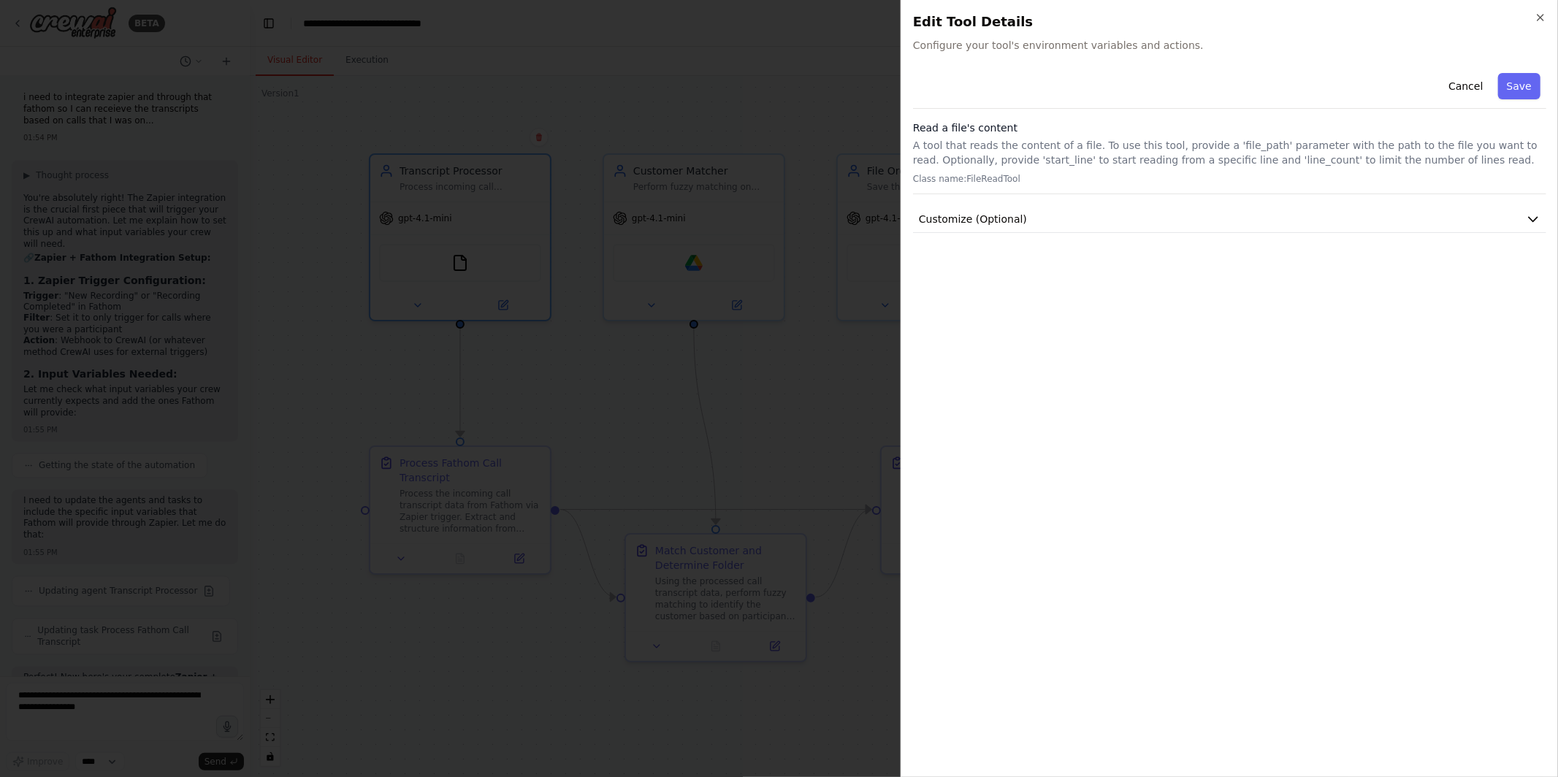
click at [535, 348] on div at bounding box center [779, 388] width 1558 height 777
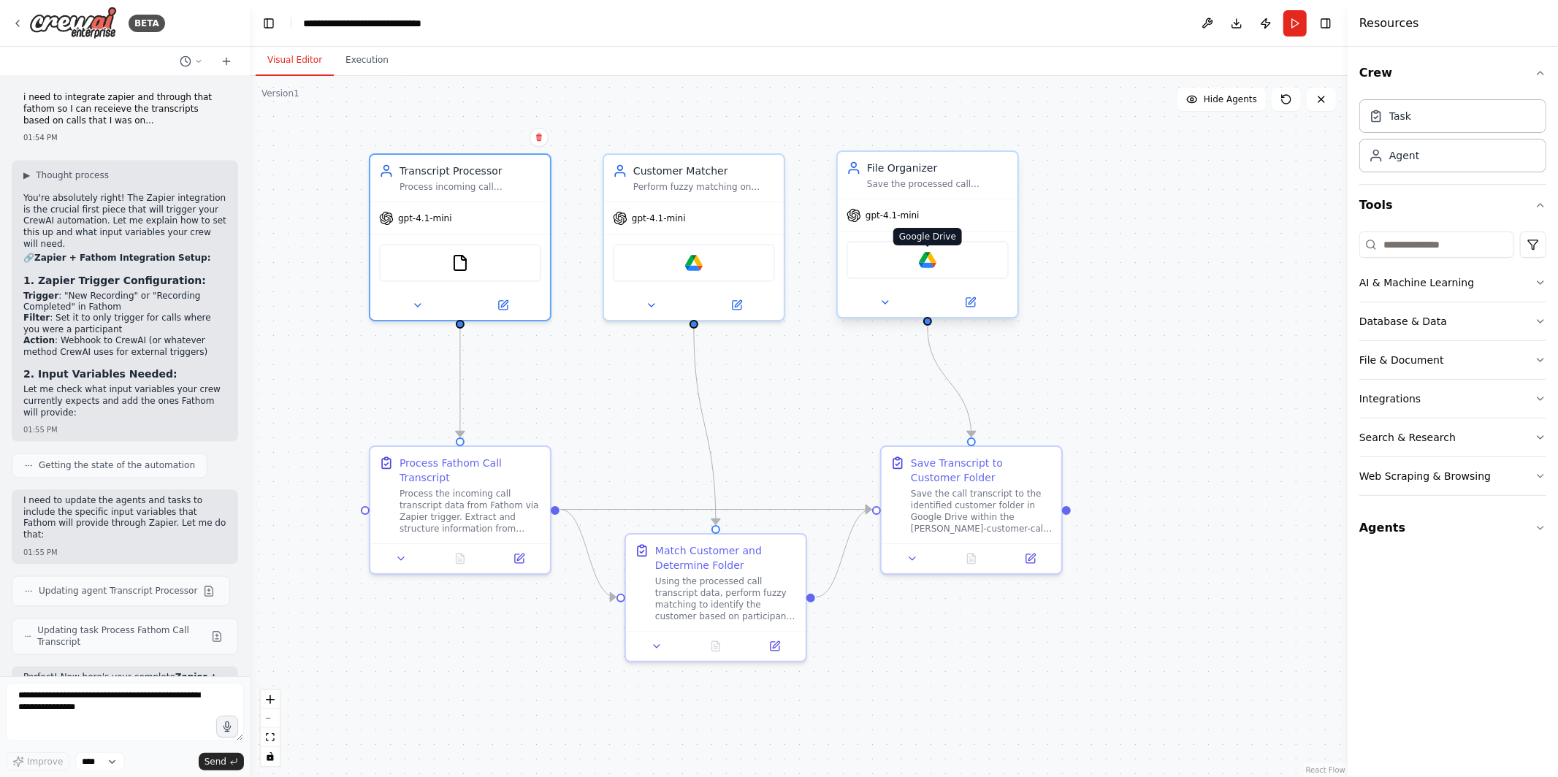
click at [929, 260] on img at bounding box center [928, 260] width 18 height 18
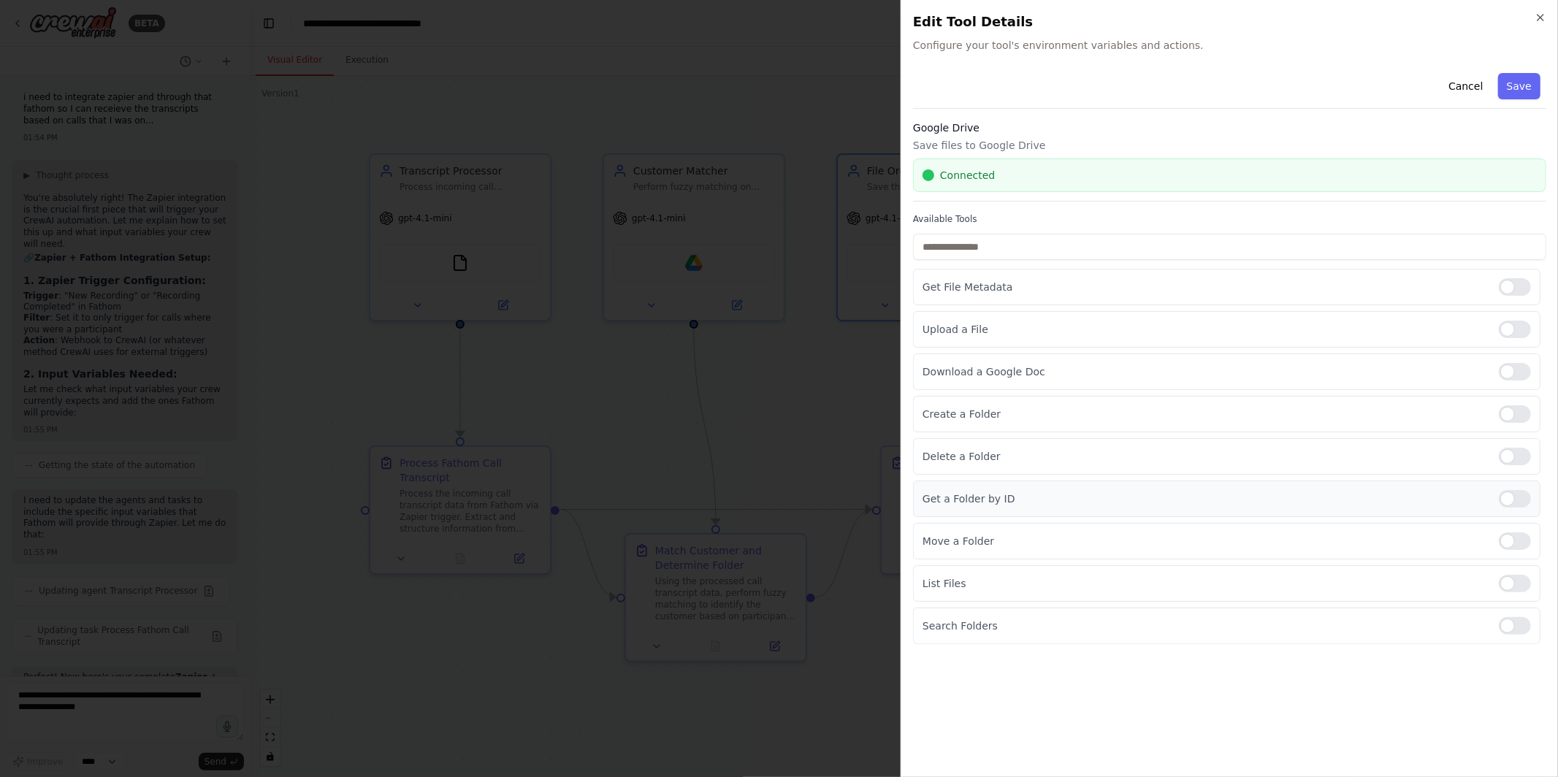
click at [967, 482] on div "Get a Folder by ID" at bounding box center [1226, 499] width 627 height 37
click at [967, 409] on p "Create a Folder" at bounding box center [1204, 414] width 565 height 15
click at [1510, 452] on div at bounding box center [1515, 457] width 32 height 18
click at [864, 392] on div at bounding box center [779, 388] width 1558 height 777
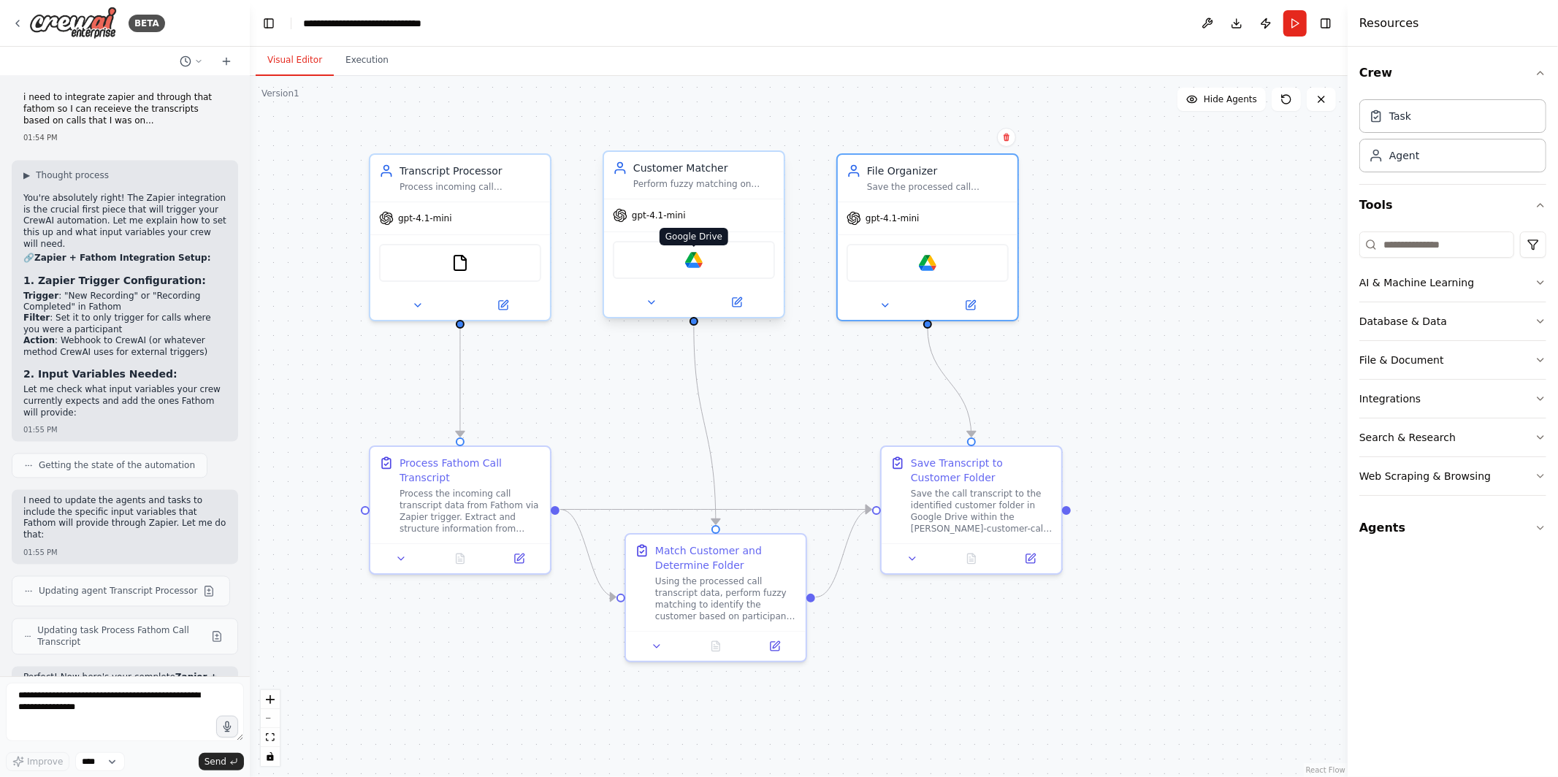
click at [691, 258] on img at bounding box center [694, 260] width 18 height 18
click at [1027, 556] on icon at bounding box center [1030, 555] width 9 height 9
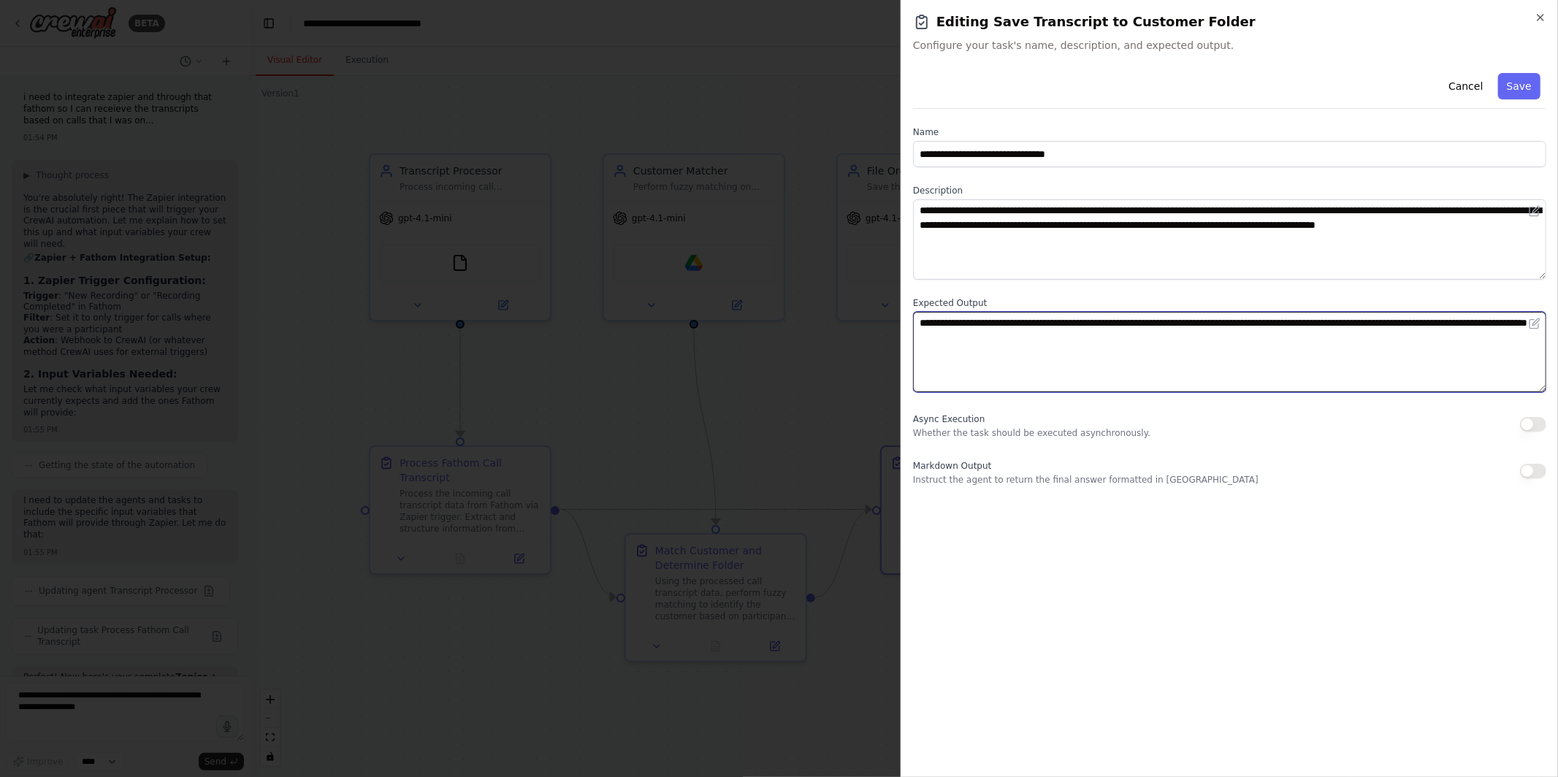
click at [955, 357] on textarea "**********" at bounding box center [1229, 352] width 633 height 80
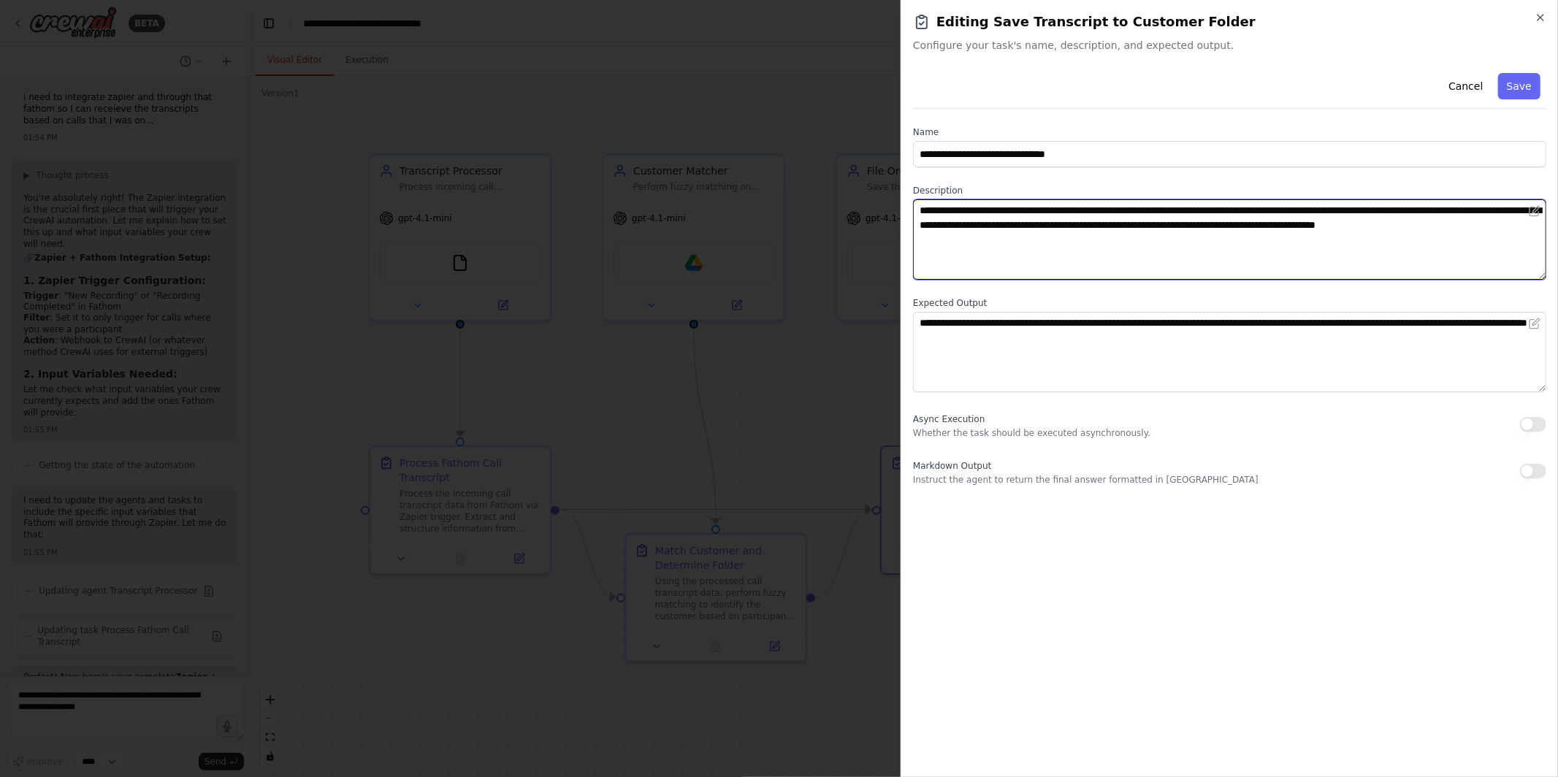
drag, startPoint x: 1308, startPoint y: 208, endPoint x: 1402, endPoint y: 208, distance: 93.5
click at [1402, 208] on textarea "**********" at bounding box center [1229, 239] width 633 height 80
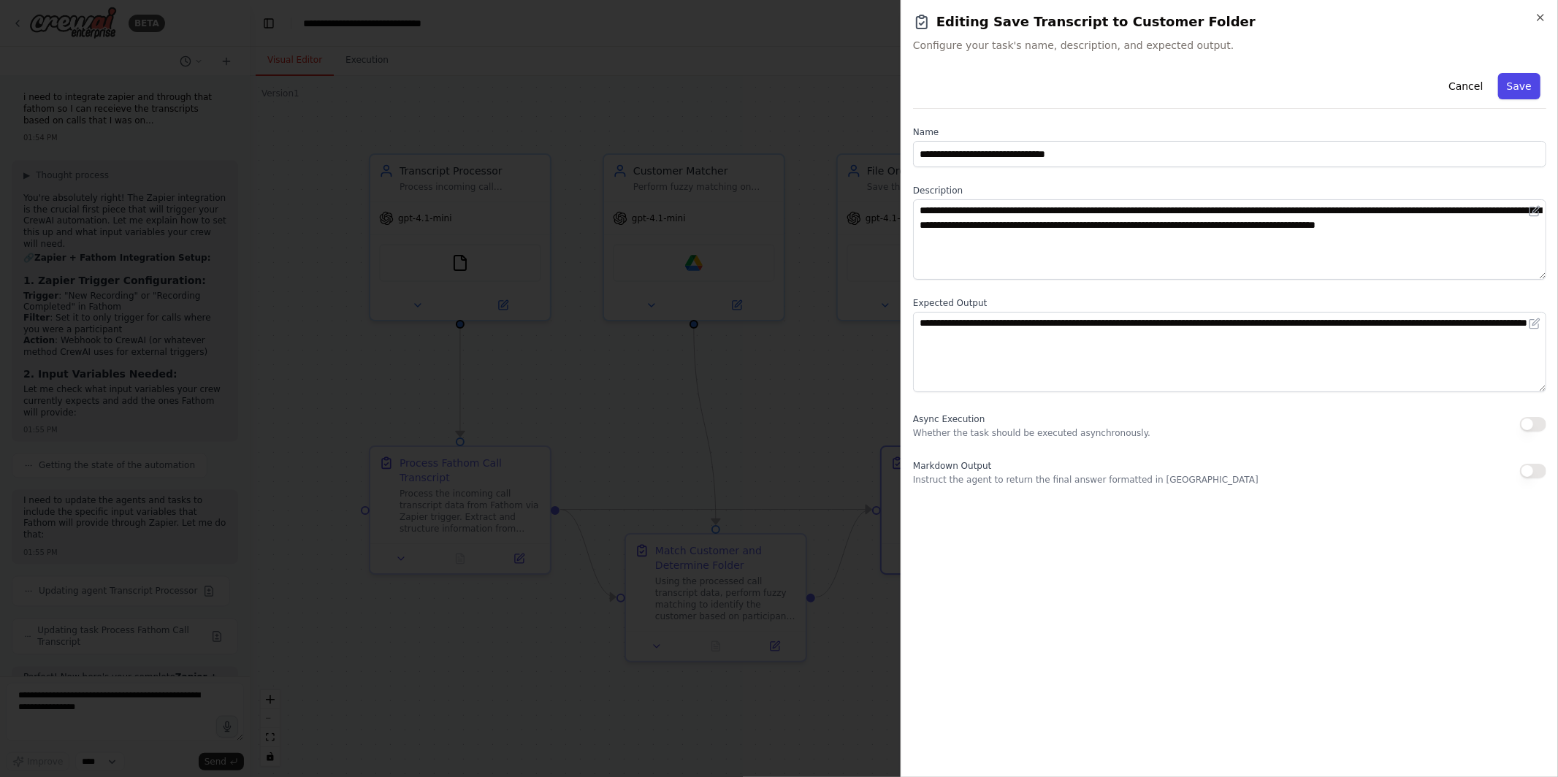
click at [1518, 84] on button "Save" at bounding box center [1519, 86] width 42 height 26
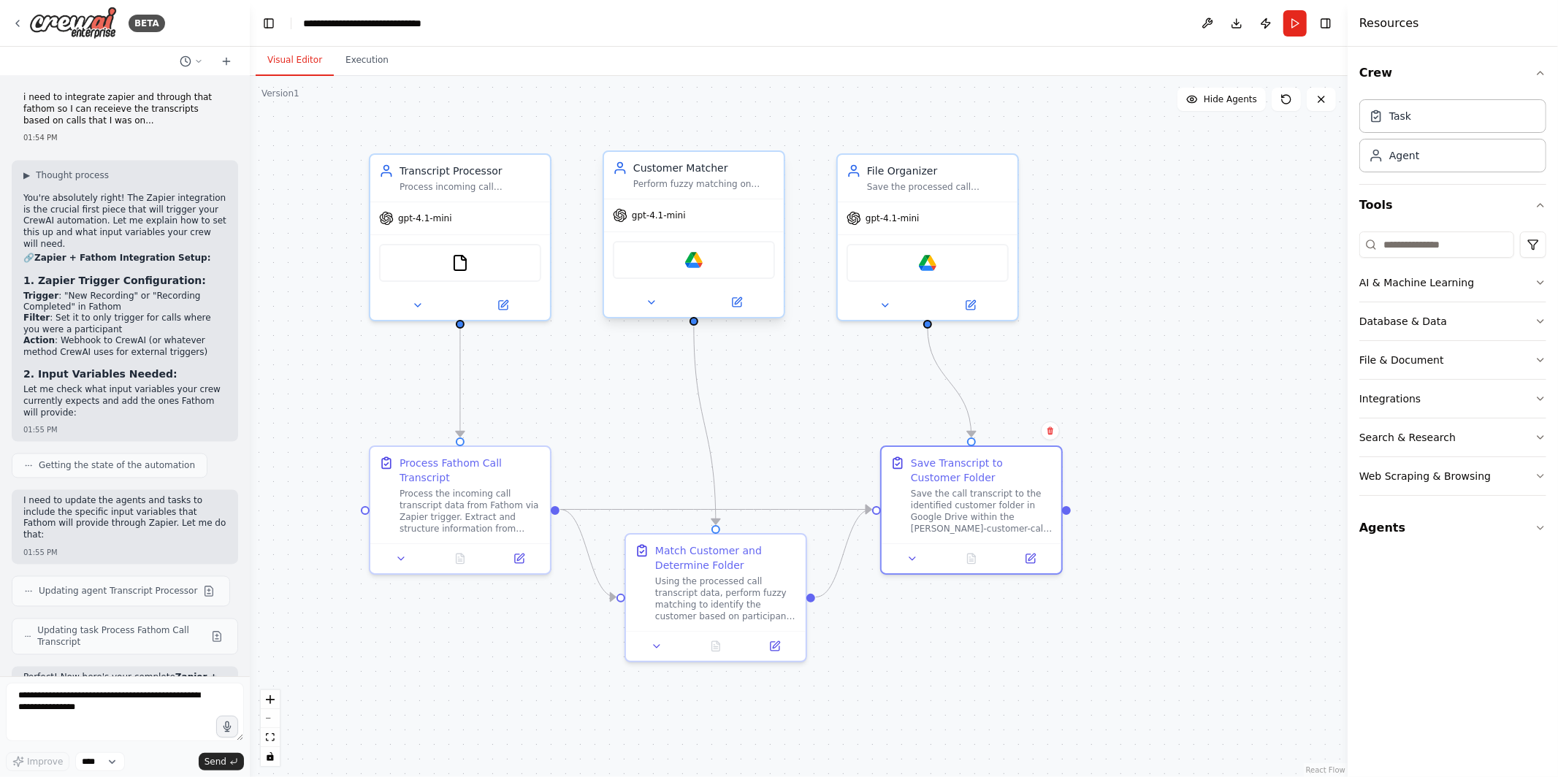
click at [695, 267] on div "Google Drive" at bounding box center [694, 260] width 162 height 38
click at [1274, 23] on button "Publish" at bounding box center [1265, 23] width 23 height 26
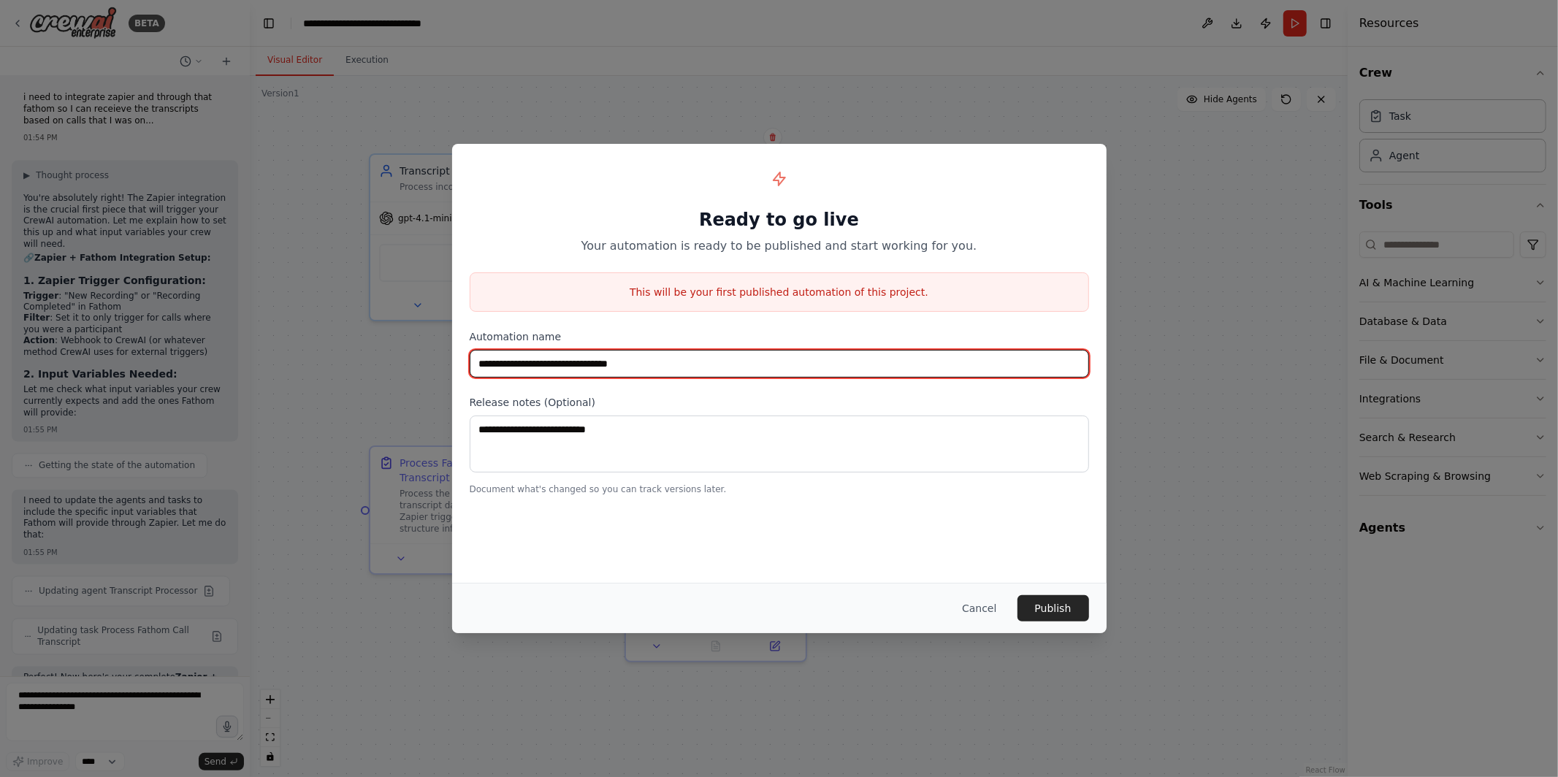
click at [635, 366] on input "**********" at bounding box center [779, 364] width 619 height 28
type input "**********"
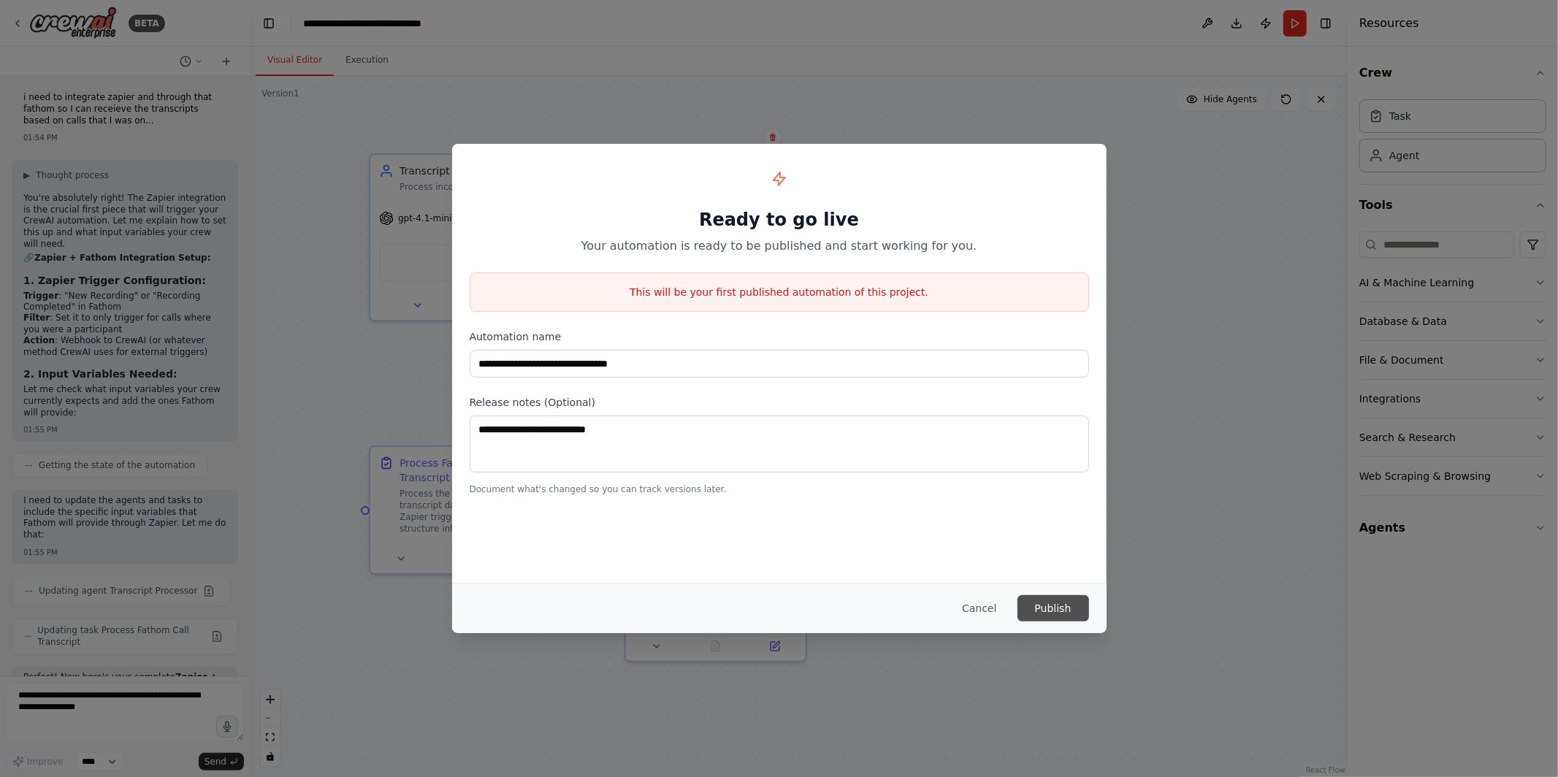
click at [1053, 604] on button "Publish" at bounding box center [1053, 608] width 72 height 26
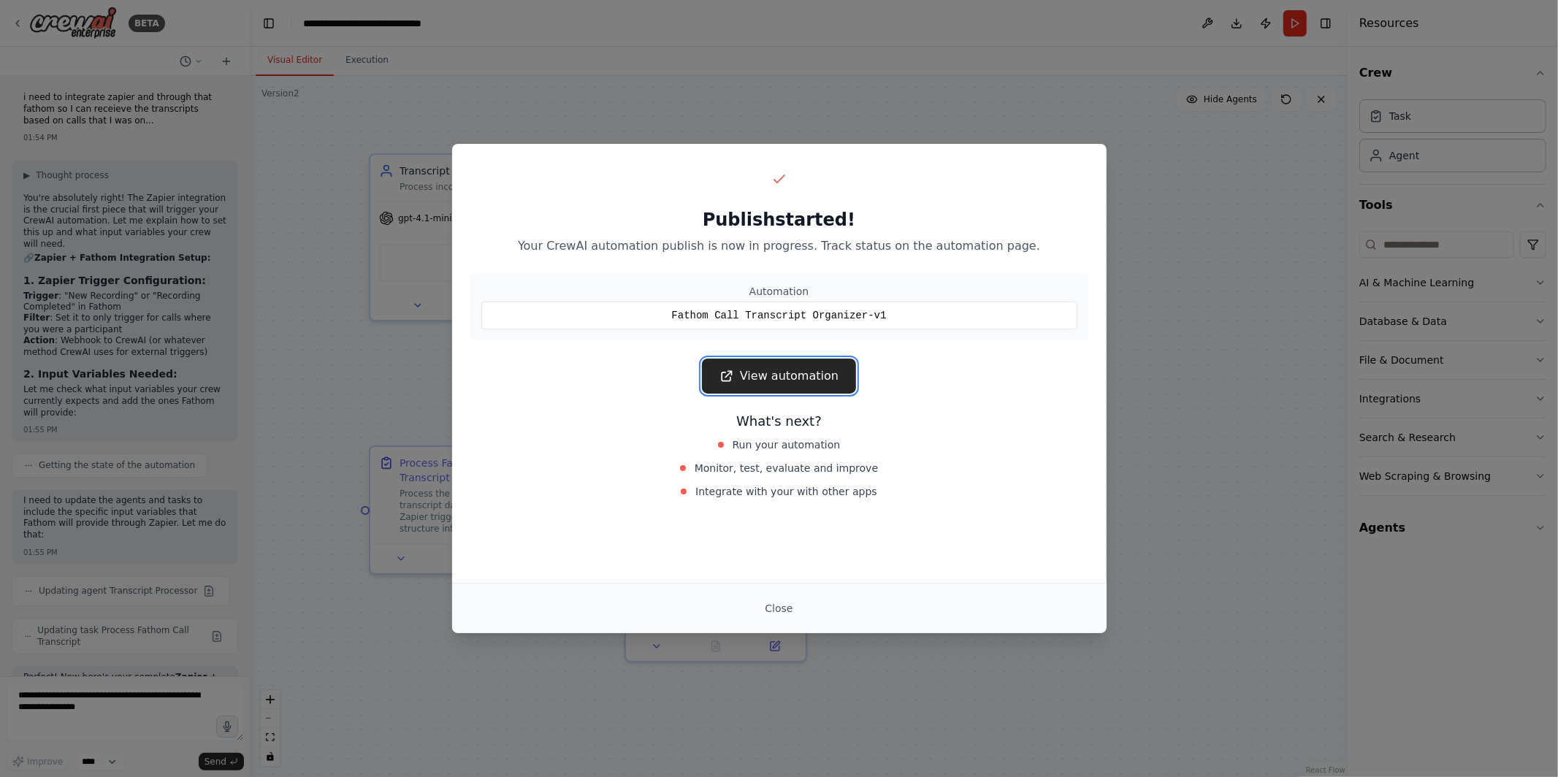
click at [773, 383] on link "View automation" at bounding box center [779, 376] width 154 height 35
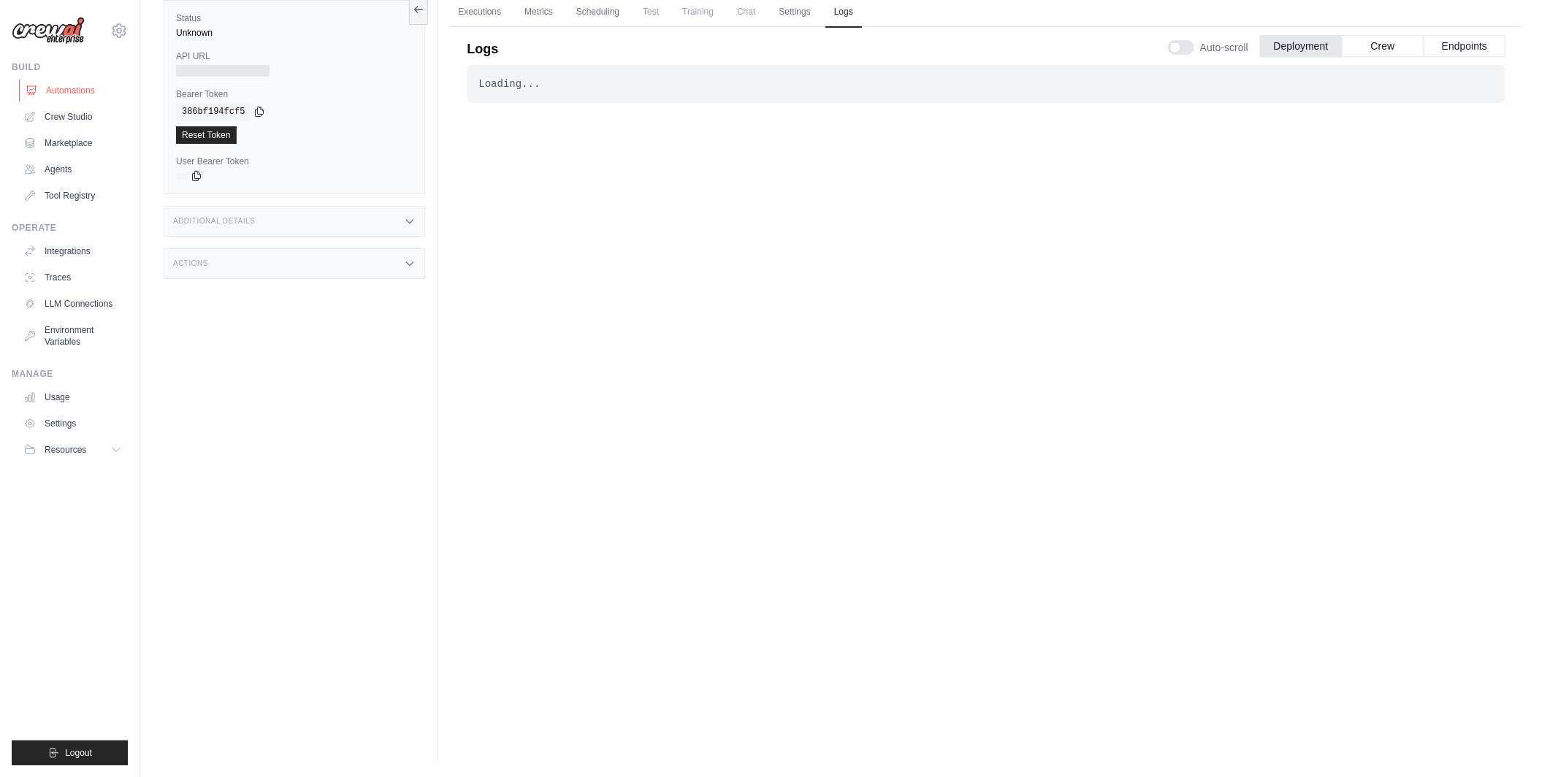
click at [101, 91] on link "Automations" at bounding box center [74, 90] width 110 height 23
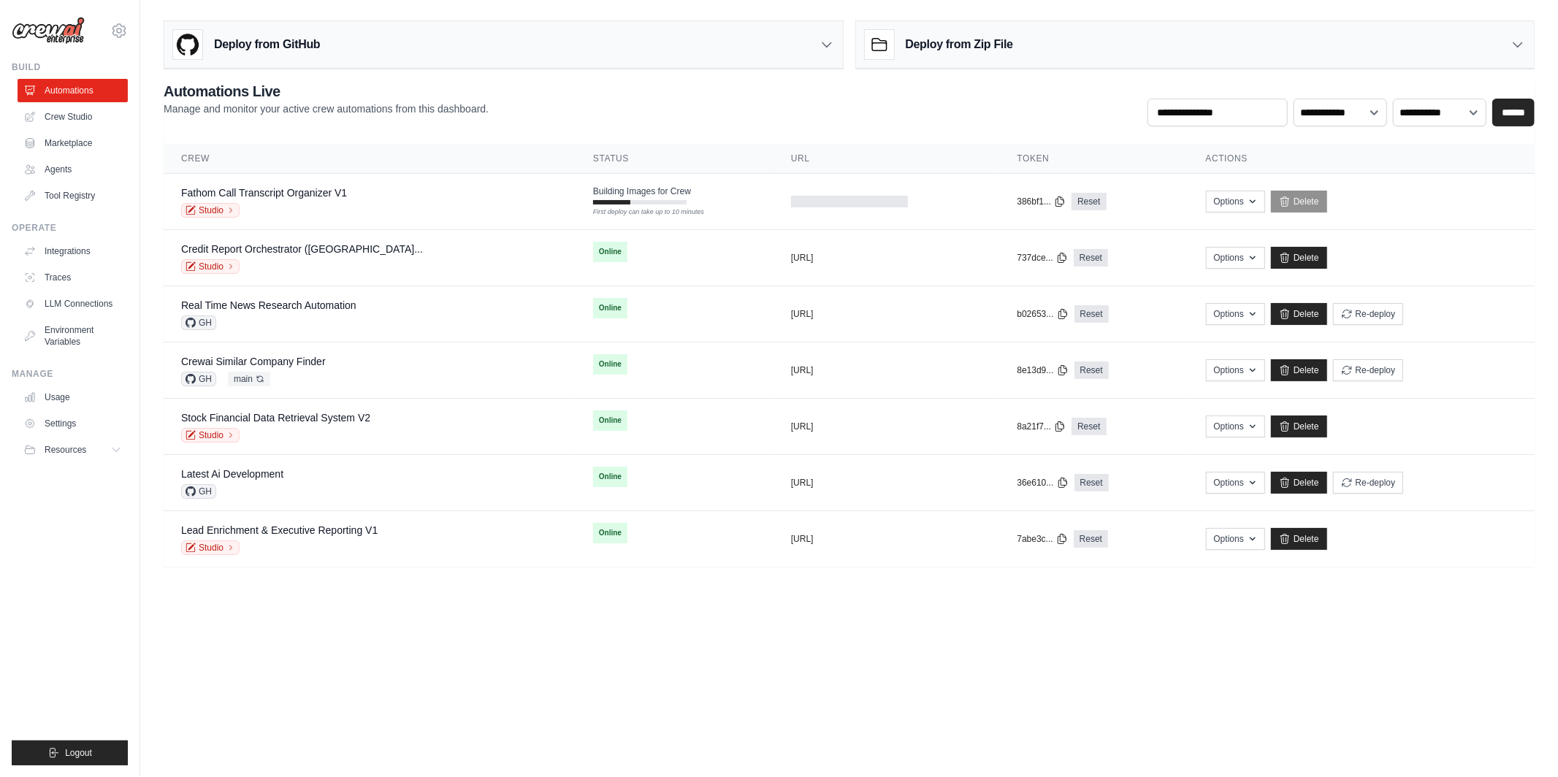
click at [437, 714] on body "[PERSON_NAME][EMAIL_ADDRESS][DOMAIN_NAME] MP@Crew TH@Crew ✓ Settings Build Auto…" at bounding box center [779, 388] width 1558 height 777
click at [481, 659] on body "[PERSON_NAME][EMAIL_ADDRESS][DOMAIN_NAME] MP@Crew TH@Crew ✓ Settings Build Auto…" at bounding box center [779, 388] width 1558 height 777
